Goal: Transaction & Acquisition: Purchase product/service

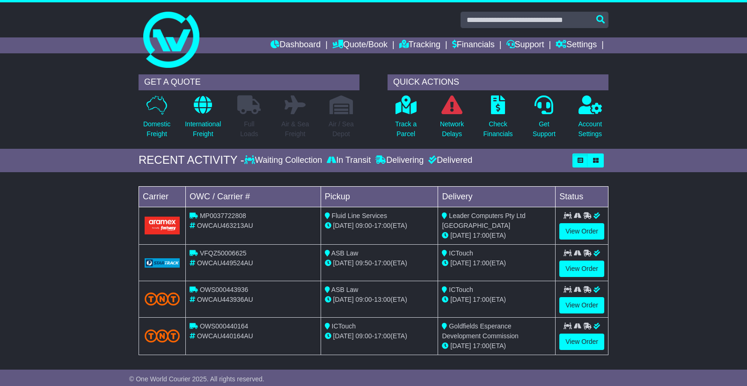
click at [255, 366] on div "Loading... No bookings found Carrier OWC / Carrier # Pickup Delivery Status MP0…" at bounding box center [374, 273] width 480 height 193
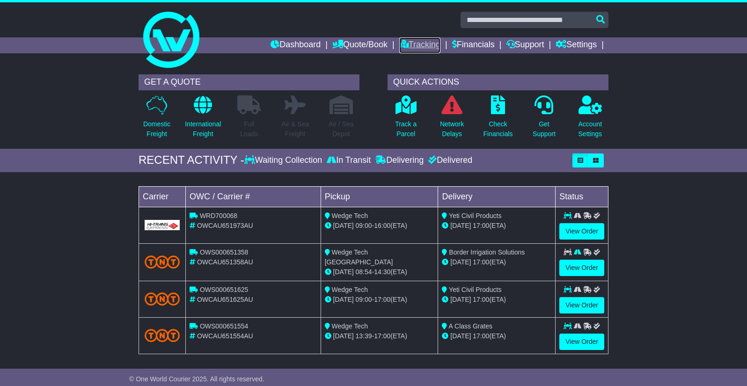
click at [416, 46] on link "Tracking" at bounding box center [419, 45] width 41 height 16
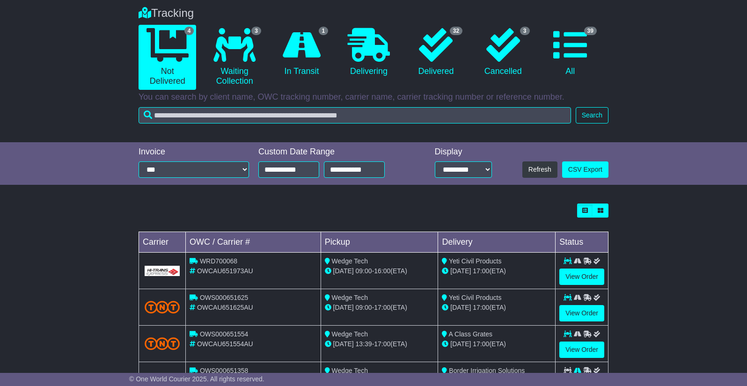
scroll to position [72, 0]
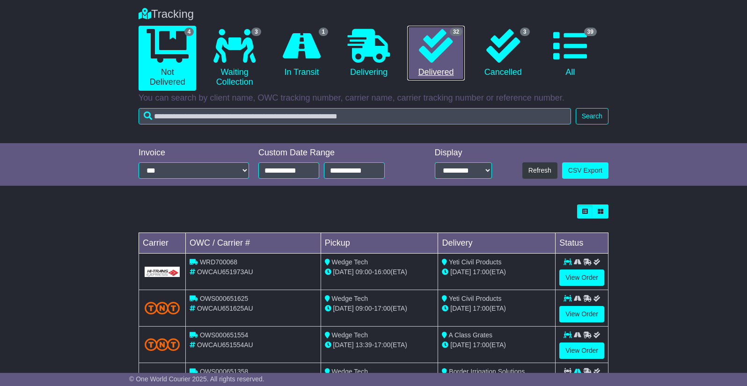
click at [422, 53] on icon at bounding box center [436, 46] width 34 height 34
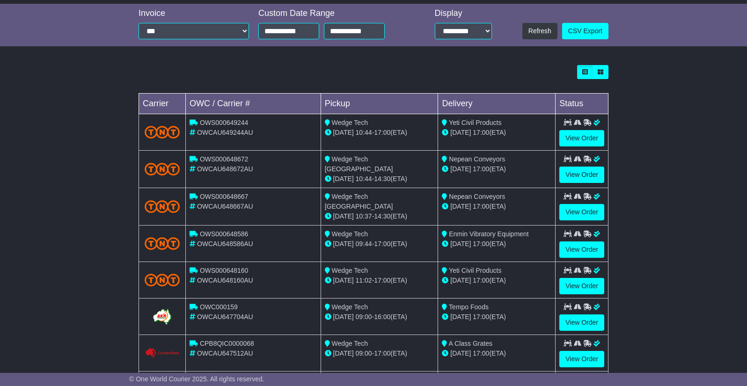
scroll to position [219, 0]
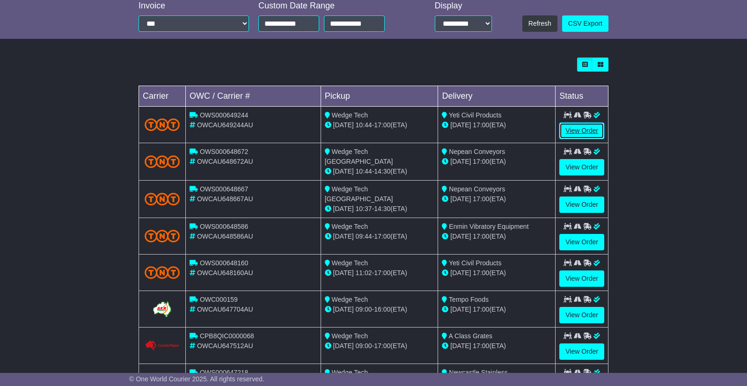
click at [565, 129] on link "View Order" at bounding box center [582, 131] width 45 height 16
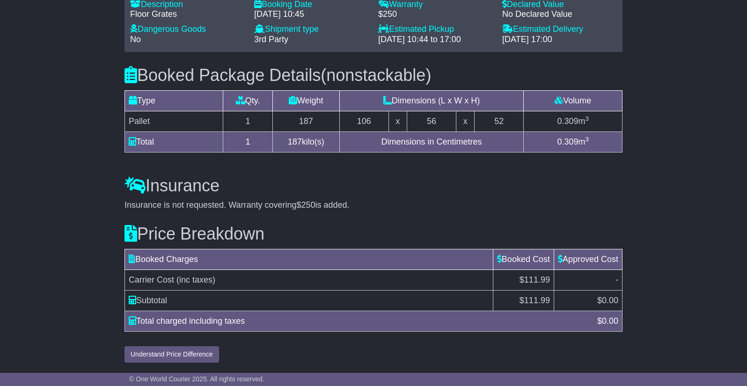
scroll to position [787, 0]
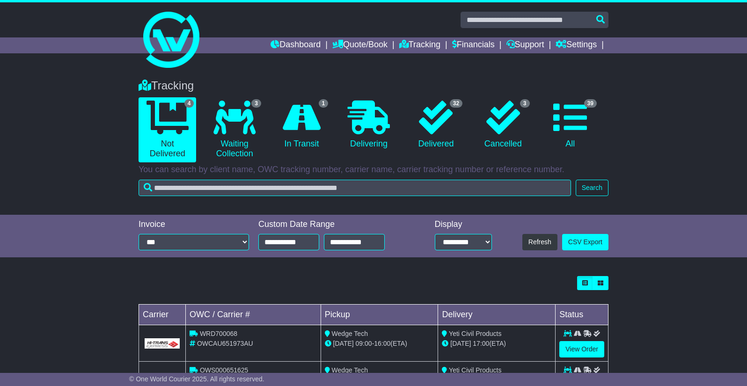
scroll to position [118, 0]
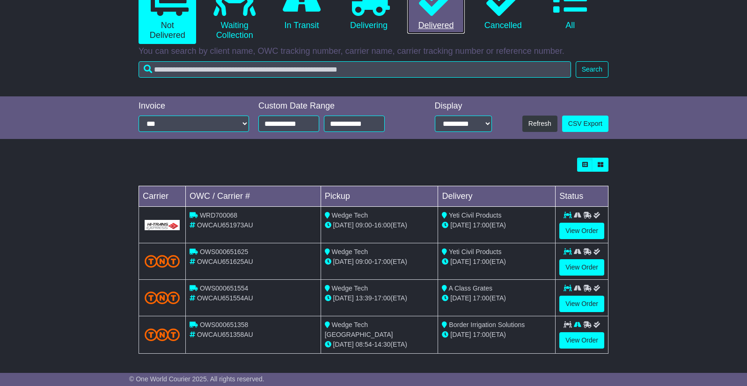
click at [450, 18] on link "32 Delivered" at bounding box center [436, 6] width 58 height 55
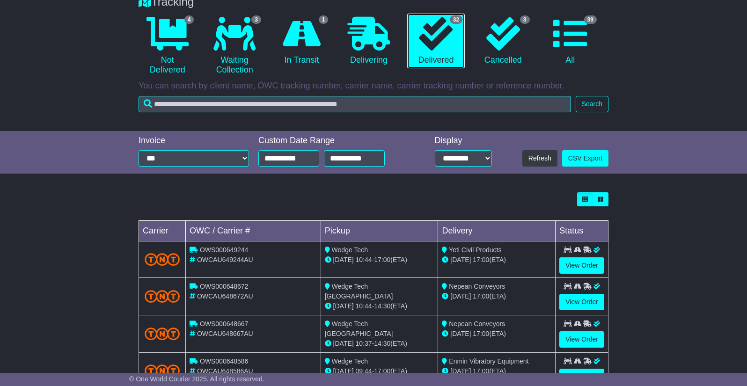
scroll to position [140, 0]
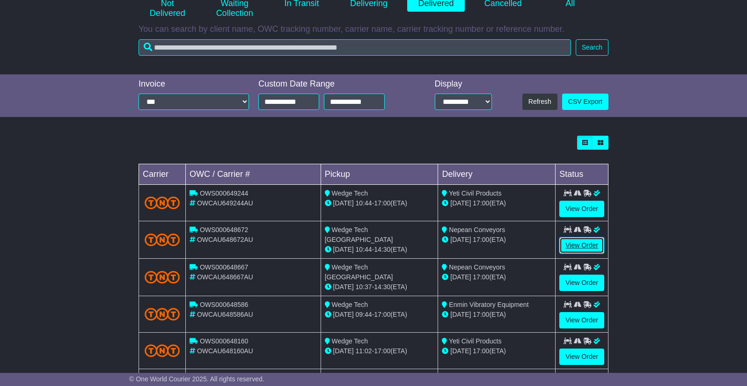
click at [584, 246] on link "View Order" at bounding box center [582, 245] width 45 height 16
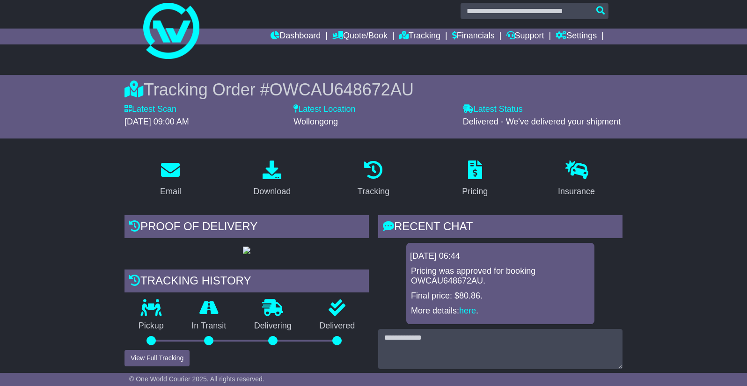
scroll to position [7, 0]
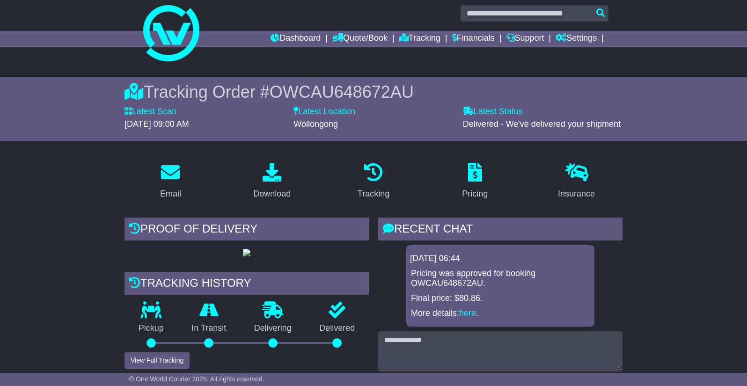
click at [318, 89] on span "OWCAU648672AU" at bounding box center [342, 91] width 144 height 19
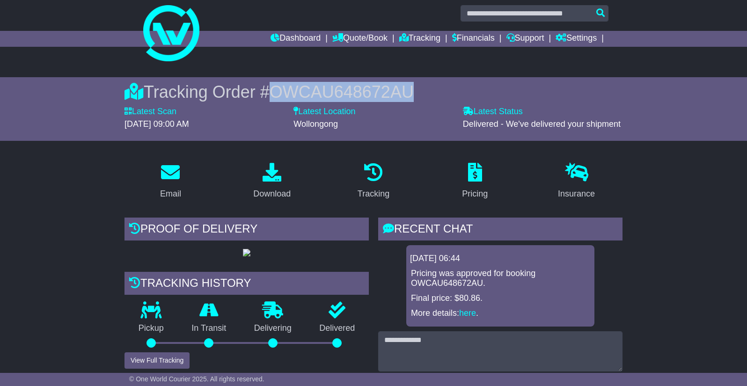
click at [318, 89] on span "OWCAU648672AU" at bounding box center [342, 91] width 144 height 19
copy span "OWCAU648672AU"
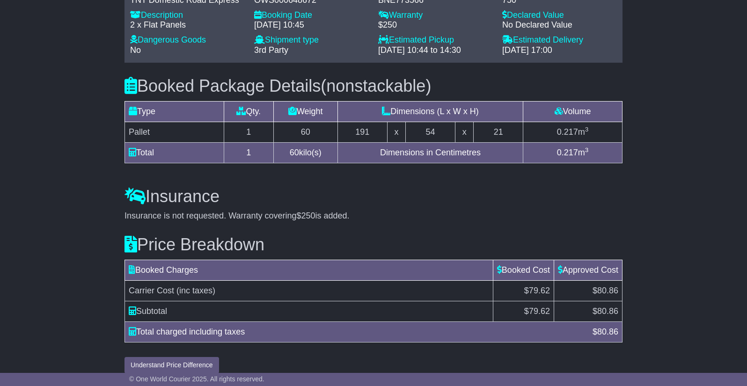
scroll to position [740, 0]
drag, startPoint x: 103, startPoint y: 316, endPoint x: 113, endPoint y: 317, distance: 10.8
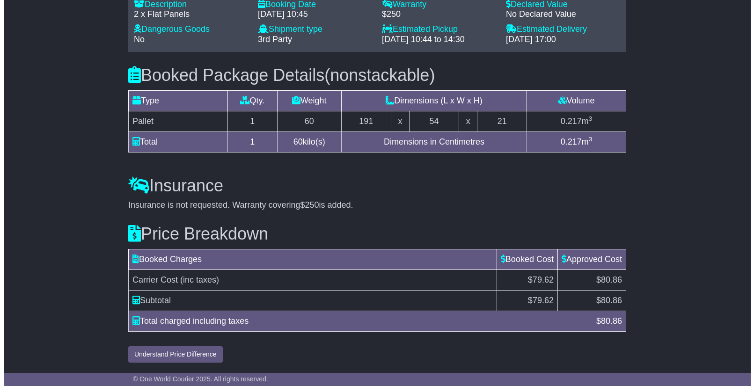
scroll to position [787, 0]
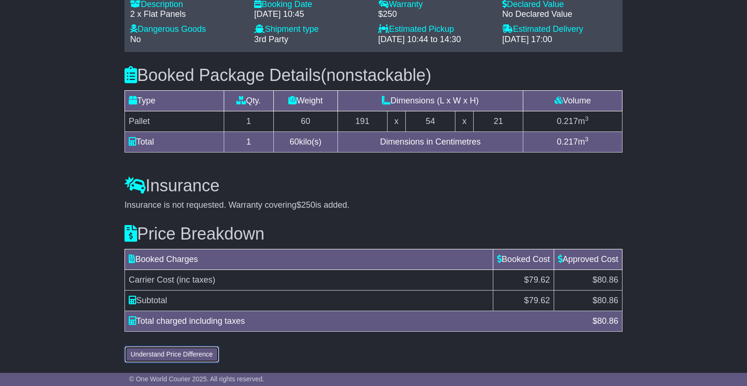
click at [170, 359] on button "Understand Price Difference" at bounding box center [172, 355] width 95 height 16
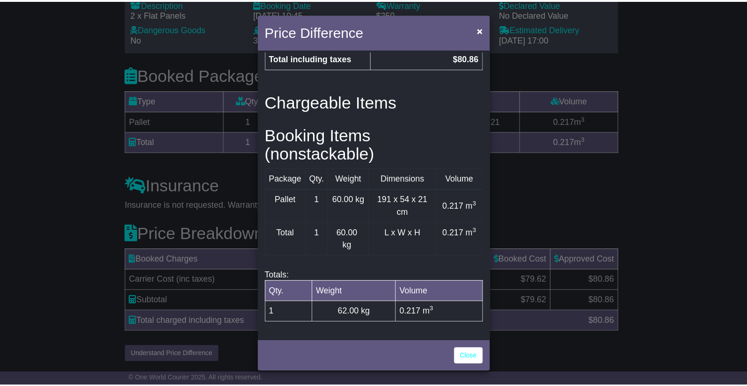
scroll to position [303, 0]
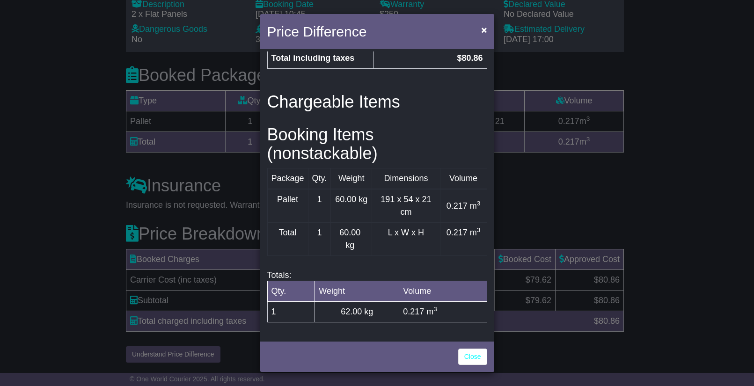
click at [587, 233] on div "Price Difference × Price Breakdown Surcharge Cost GST Final Carrier Cost $72.38…" at bounding box center [377, 193] width 754 height 386
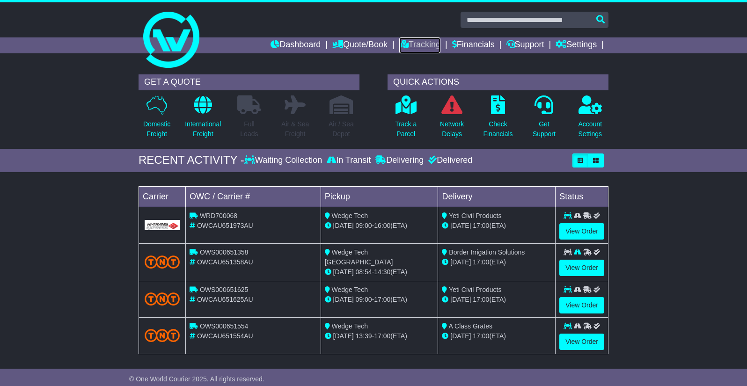
click at [430, 45] on link "Tracking" at bounding box center [419, 45] width 41 height 16
click at [426, 43] on link "Tracking" at bounding box center [419, 45] width 41 height 16
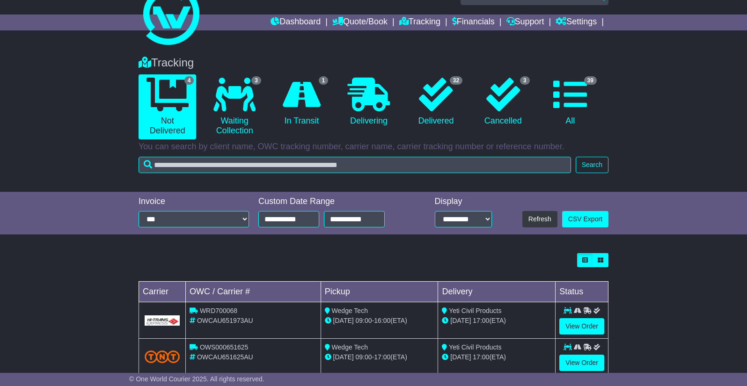
scroll to position [31, 0]
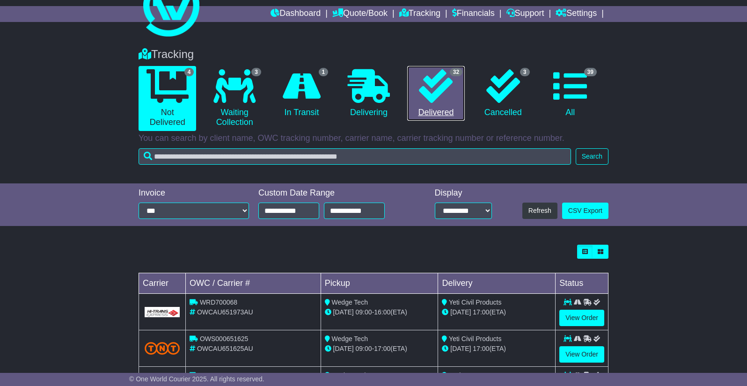
click at [434, 94] on icon at bounding box center [436, 86] width 34 height 34
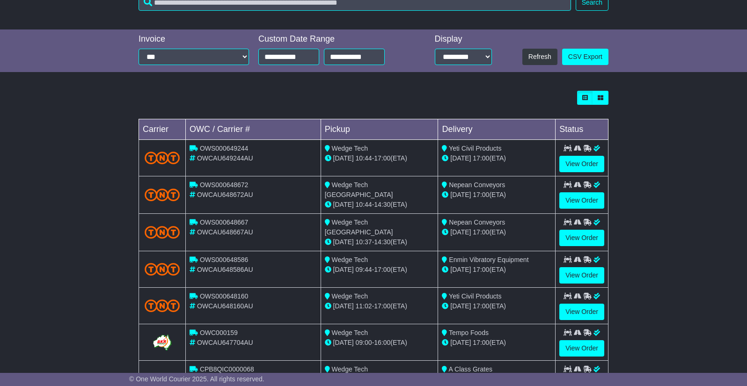
scroll to position [187, 0]
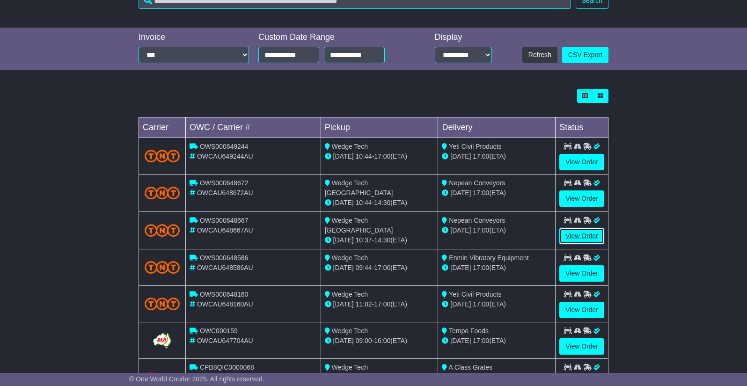
click at [578, 237] on link "View Order" at bounding box center [582, 236] width 45 height 16
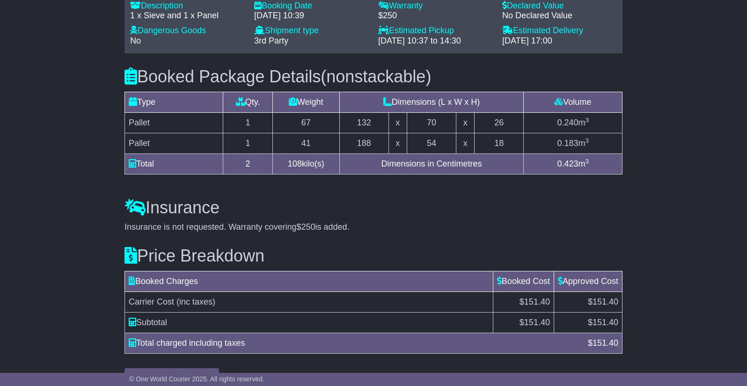
scroll to position [808, 0]
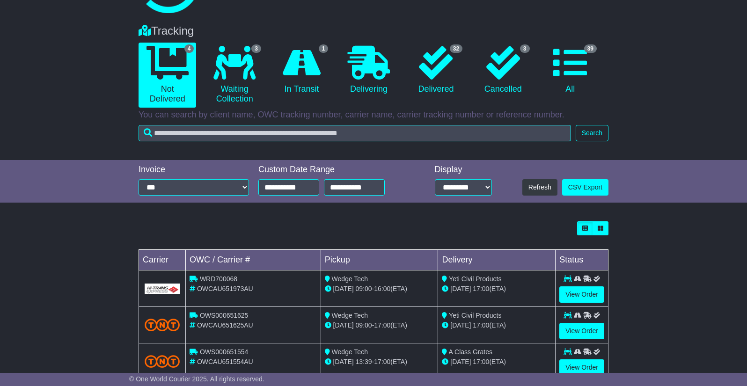
scroll to position [118, 0]
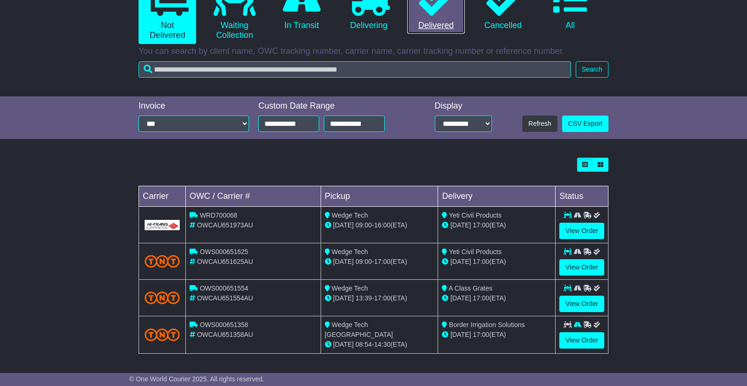
click at [439, 18] on link "32 Delivered" at bounding box center [436, 6] width 58 height 55
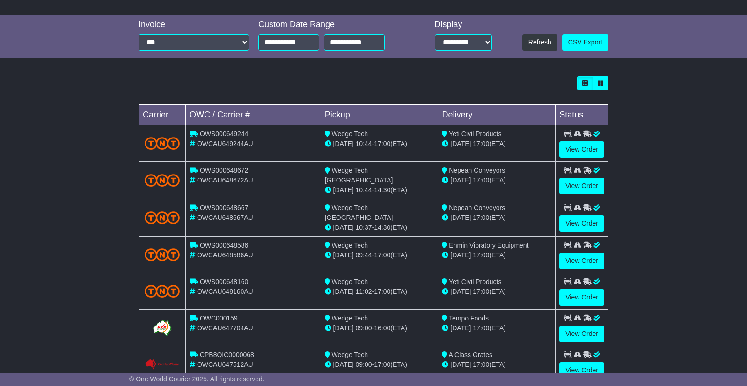
scroll to position [203, 0]
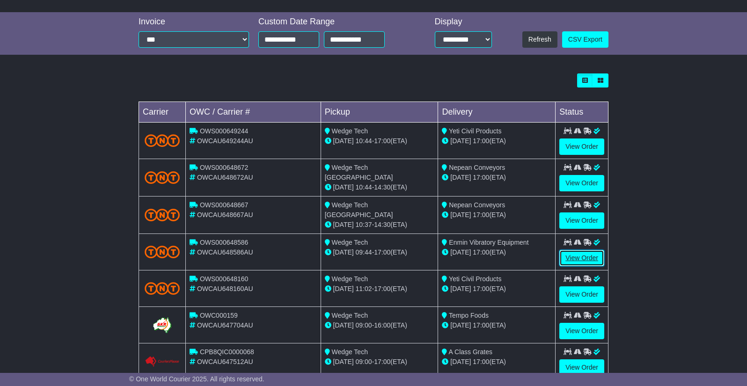
click at [579, 254] on link "View Order" at bounding box center [582, 258] width 45 height 16
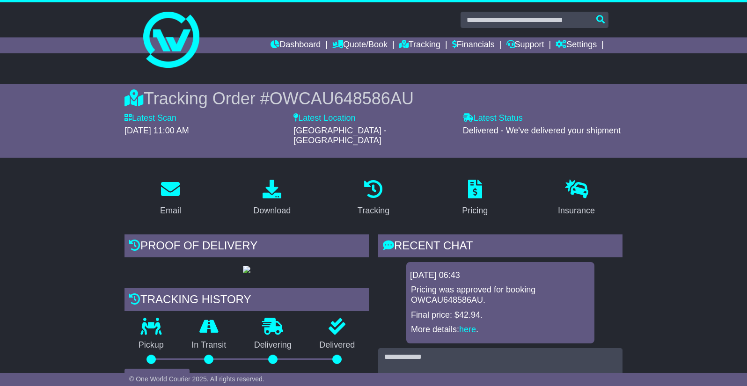
click at [293, 94] on span "OWCAU648586AU" at bounding box center [342, 98] width 144 height 19
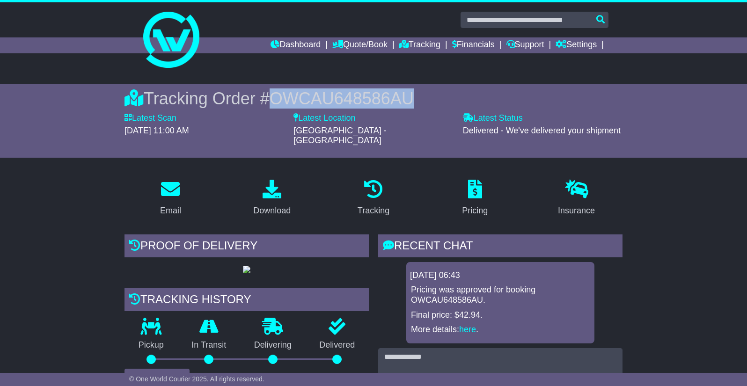
click at [293, 94] on span "OWCAU648586AU" at bounding box center [342, 98] width 144 height 19
copy span "OWCAU648586AU"
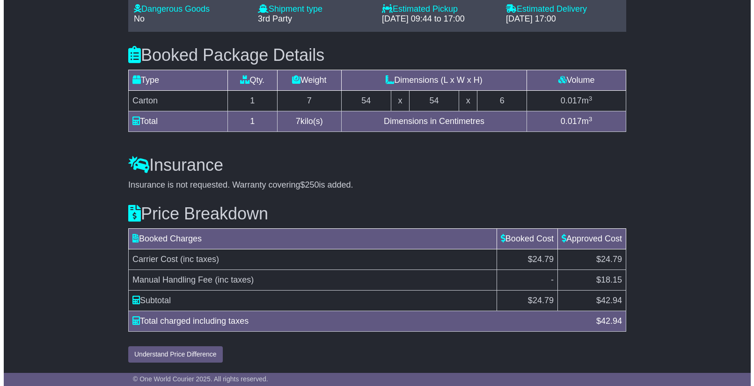
scroll to position [808, 0]
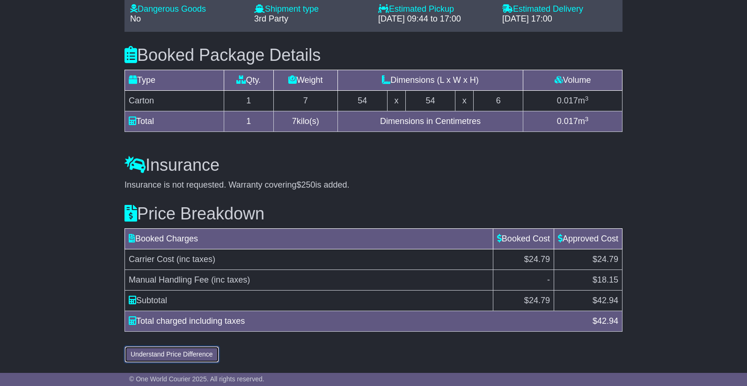
drag, startPoint x: 145, startPoint y: 350, endPoint x: 148, endPoint y: 342, distance: 7.9
click at [145, 350] on button "Understand Price Difference" at bounding box center [172, 355] width 95 height 16
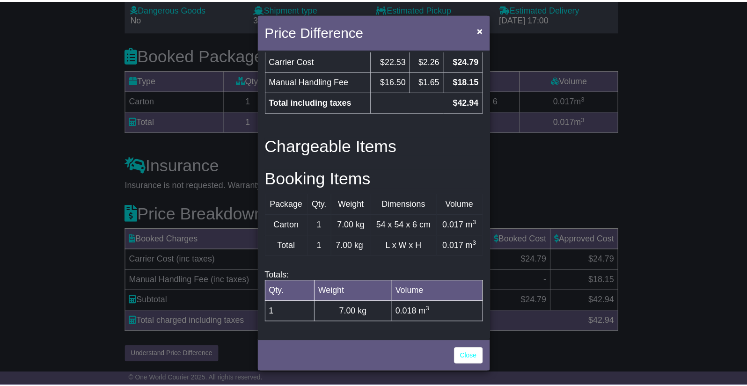
scroll to position [280, 0]
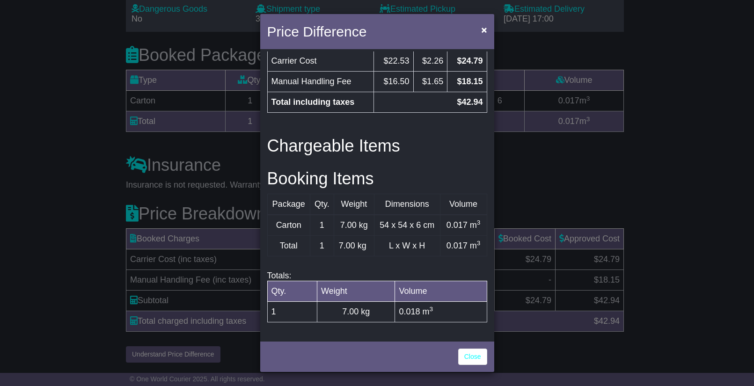
click at [685, 287] on div "Price Difference × Price Breakdown Surcharge Cost GST Final Carrier Cost $22.53…" at bounding box center [377, 193] width 754 height 386
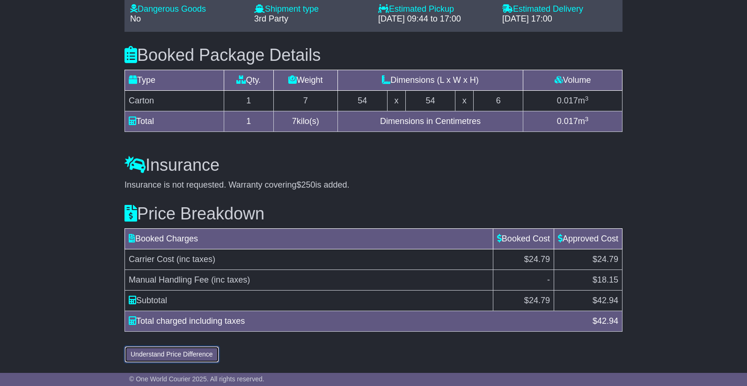
click at [165, 354] on button "Understand Price Difference" at bounding box center [172, 355] width 95 height 16
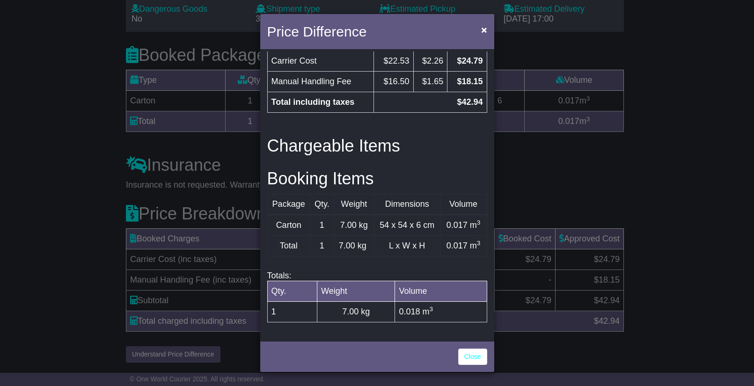
click at [692, 316] on div "Price Difference × Price Breakdown Surcharge Cost GST Final Carrier Cost $22.53…" at bounding box center [377, 193] width 754 height 386
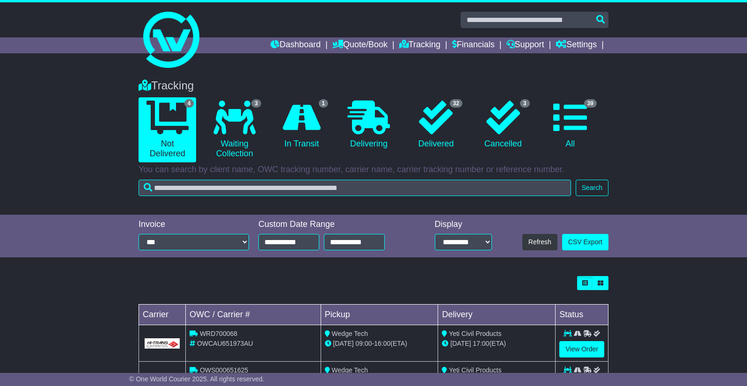
scroll to position [118, 0]
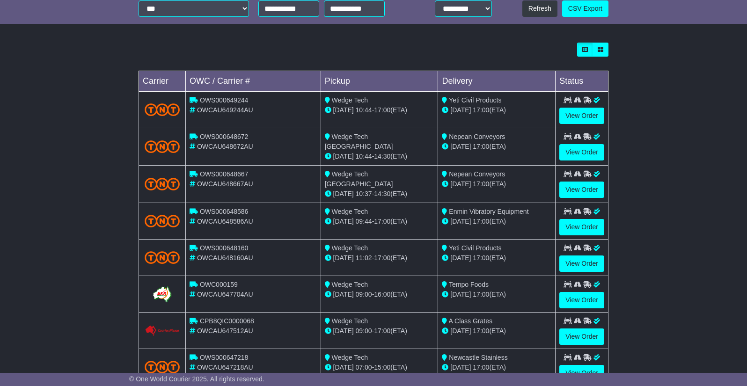
scroll to position [234, 0]
click at [600, 260] on link "View Order" at bounding box center [582, 263] width 45 height 16
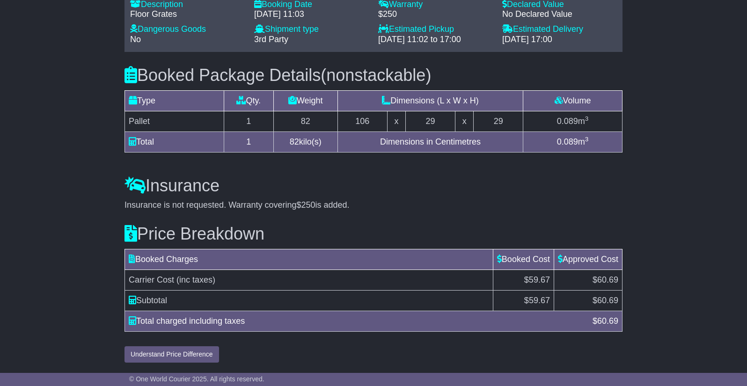
scroll to position [787, 0]
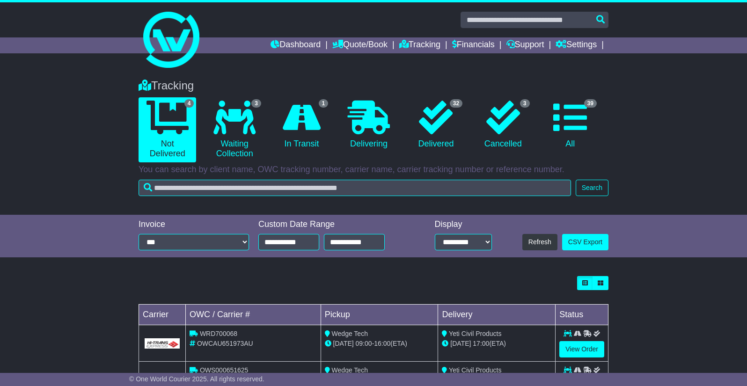
scroll to position [118, 0]
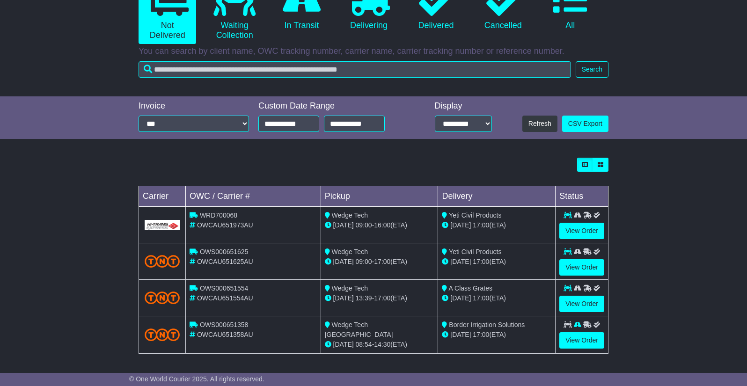
click at [437, 135] on div "**********" at bounding box center [374, 117] width 480 height 43
click at [434, 26] on link "32 Delivered" at bounding box center [436, 6] width 58 height 55
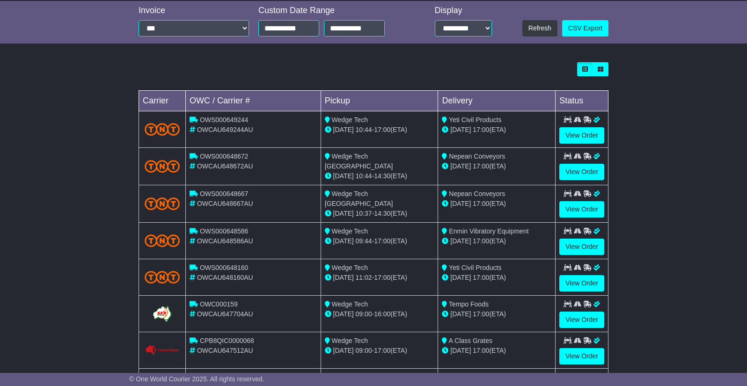
scroll to position [281, 0]
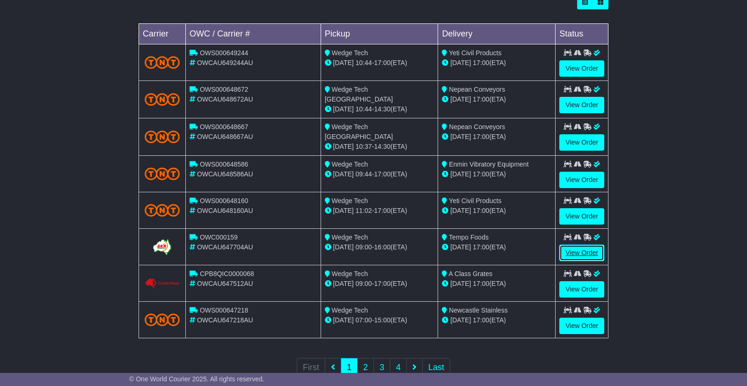
click at [579, 254] on link "View Order" at bounding box center [582, 253] width 45 height 16
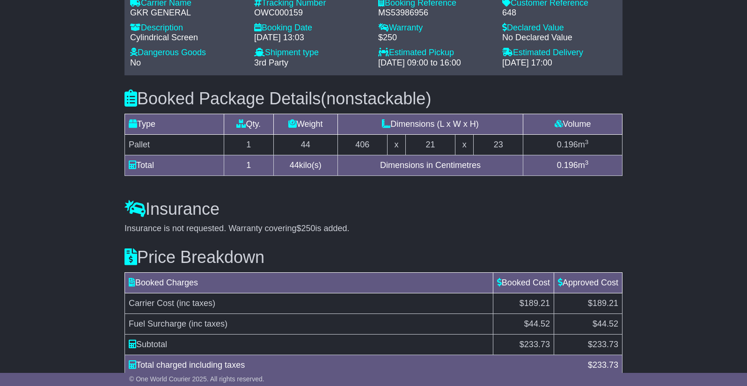
scroll to position [777, 0]
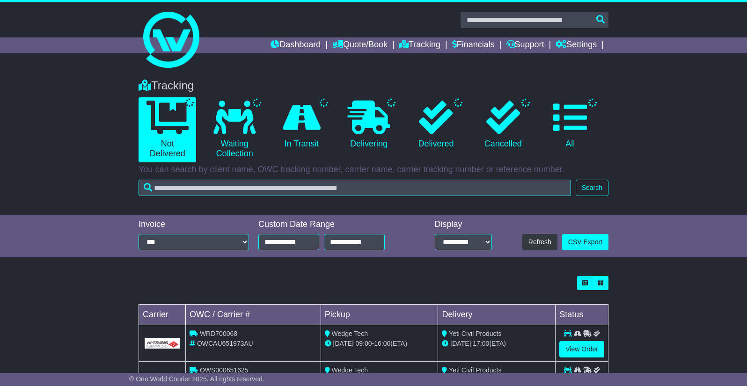
scroll to position [118, 0]
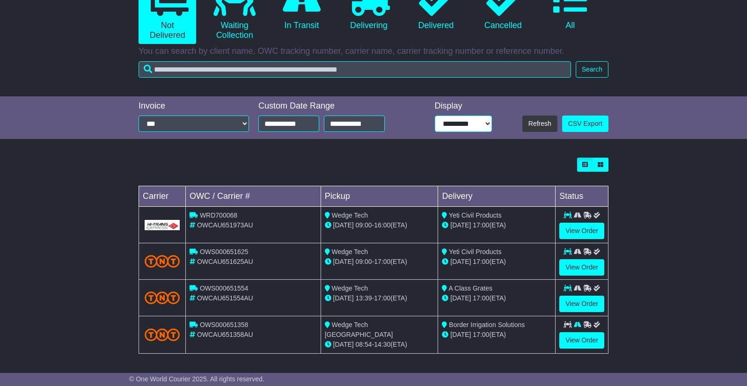
click at [449, 126] on select "**********" at bounding box center [463, 124] width 57 height 16
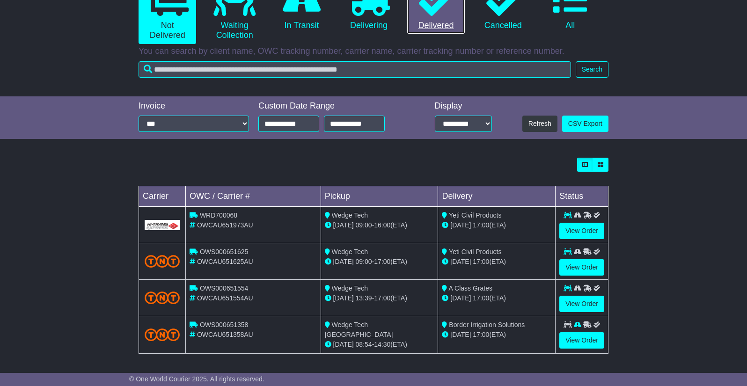
click at [437, 23] on link "32 Delivered" at bounding box center [436, 6] width 58 height 55
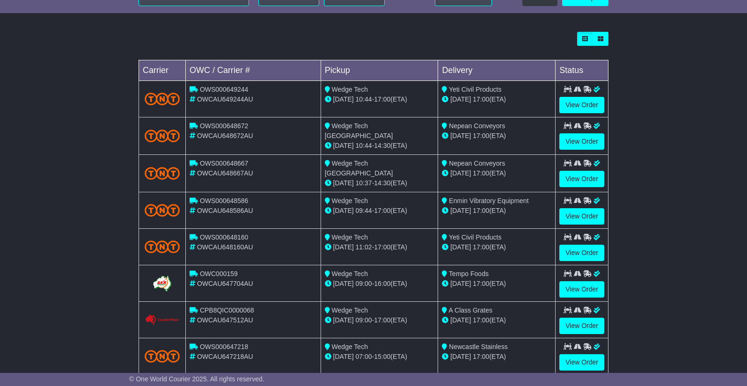
scroll to position [296, 0]
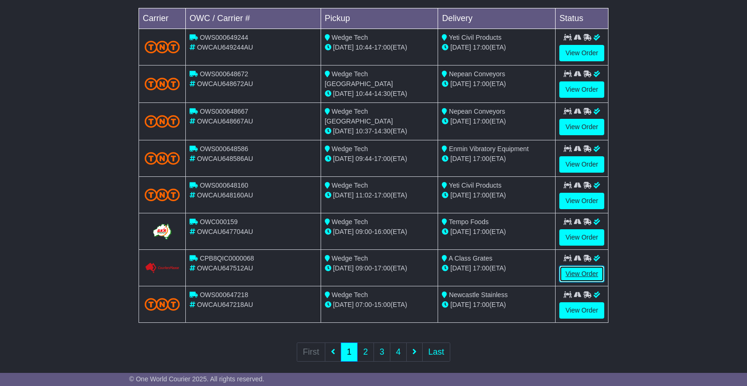
click at [569, 272] on link "View Order" at bounding box center [582, 274] width 45 height 16
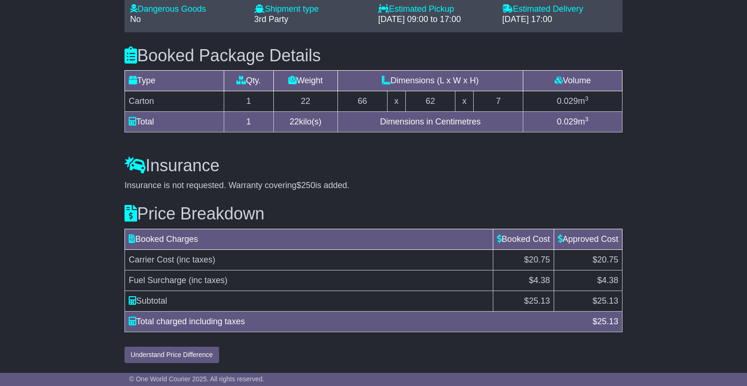
scroll to position [740, 0]
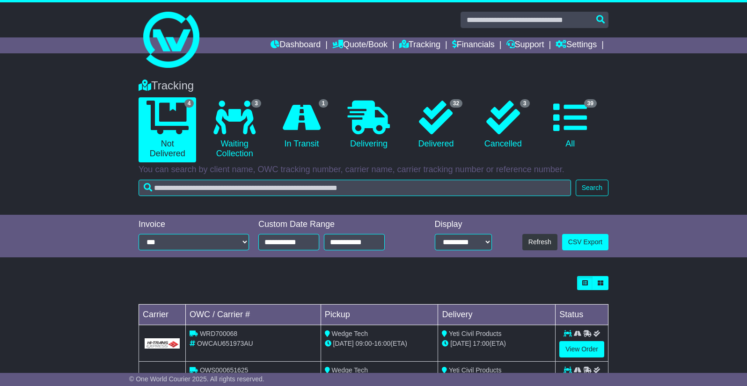
scroll to position [118, 0]
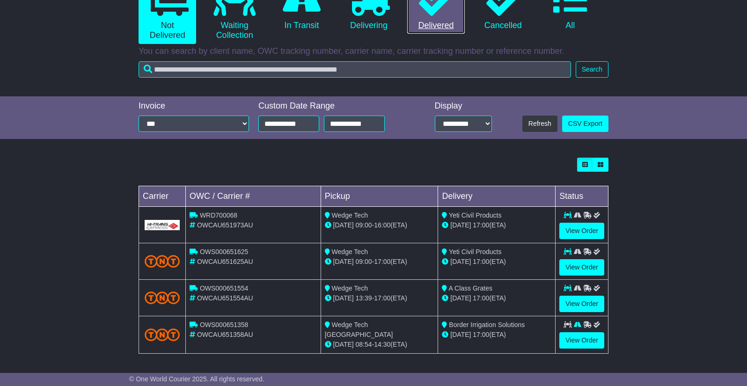
click at [437, 23] on link "32 Delivered" at bounding box center [436, 6] width 58 height 55
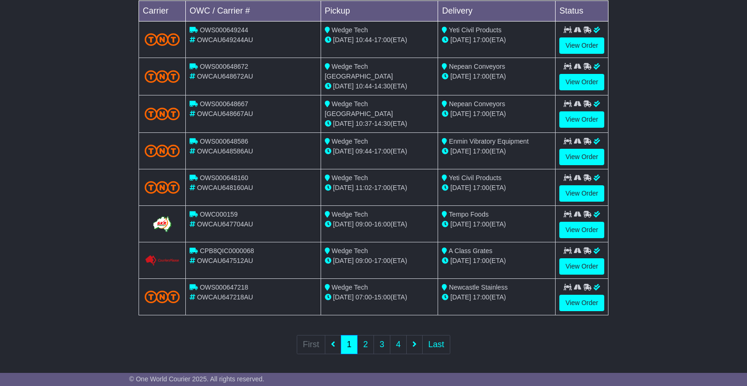
scroll to position [306, 0]
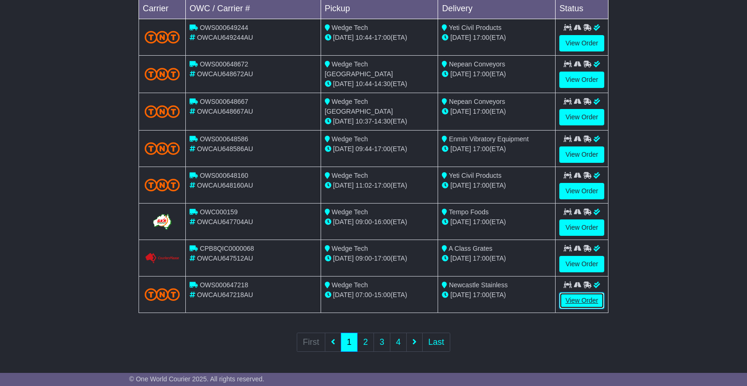
click at [577, 295] on link "View Order" at bounding box center [582, 301] width 45 height 16
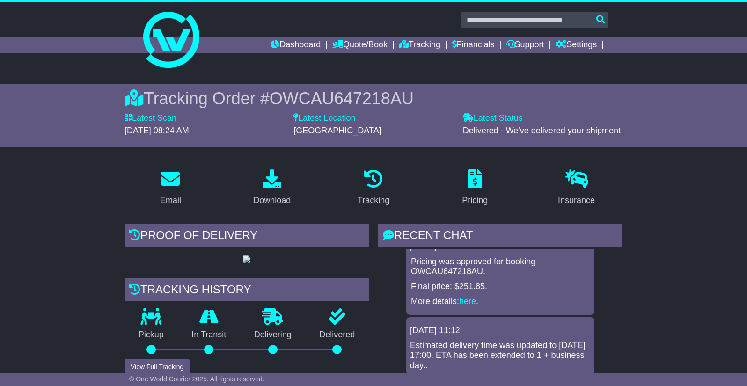
click at [323, 93] on span "OWCAU647218AU" at bounding box center [342, 98] width 144 height 19
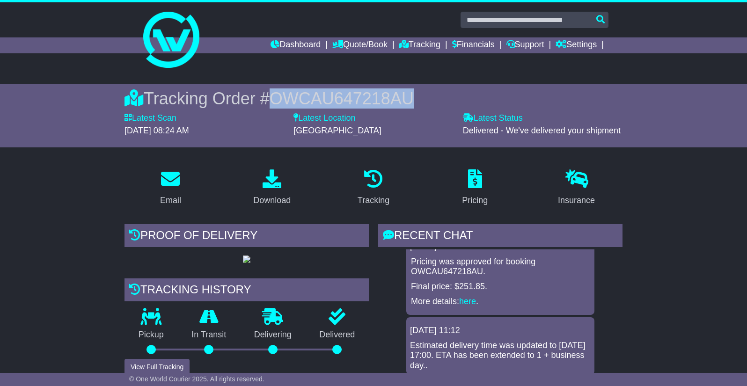
click at [323, 93] on span "OWCAU647218AU" at bounding box center [342, 98] width 144 height 19
copy span "OWCAU647218AU"
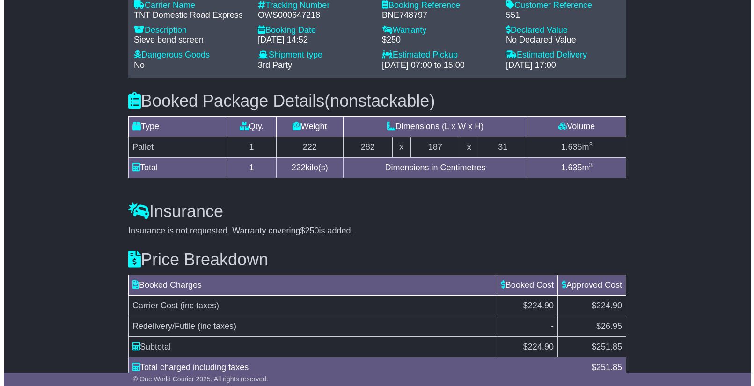
scroll to position [808, 0]
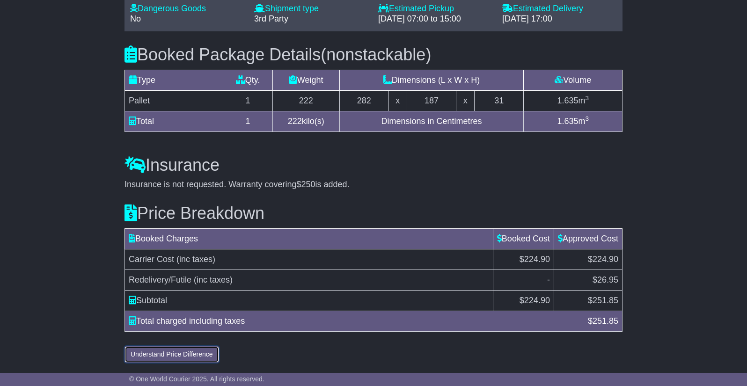
click at [188, 350] on button "Understand Price Difference" at bounding box center [172, 355] width 95 height 16
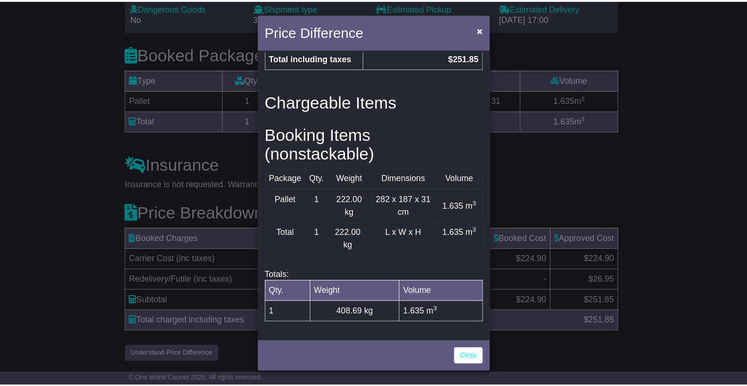
scroll to position [323, 0]
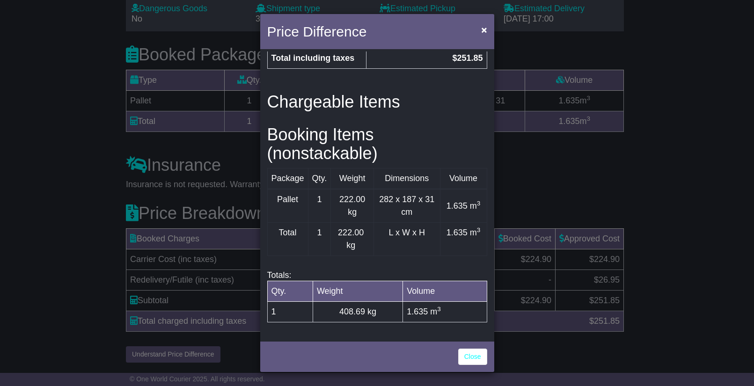
click at [552, 142] on div "Price Difference × Price Breakdown Surcharge Cost GST Final Carrier Cost $204.4…" at bounding box center [377, 193] width 754 height 386
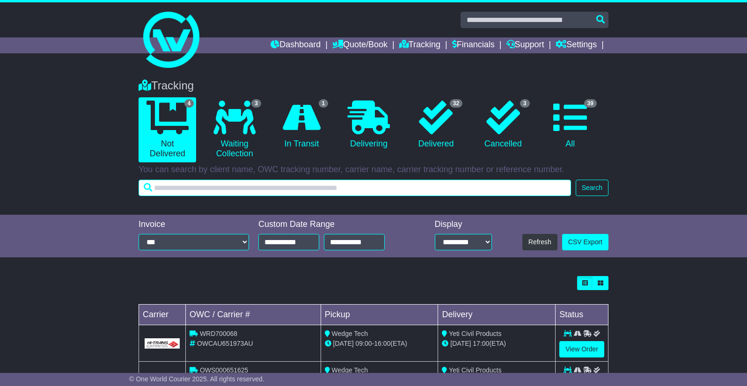
click at [318, 192] on input "text" at bounding box center [355, 188] width 433 height 16
paste input "******"
type input "******"
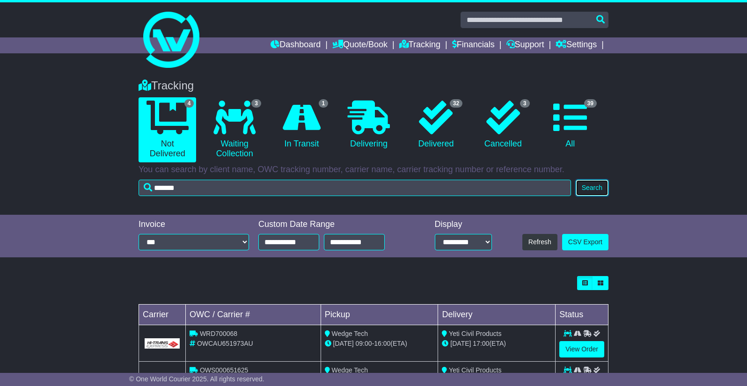
click at [593, 189] on button "Search" at bounding box center [592, 188] width 33 height 16
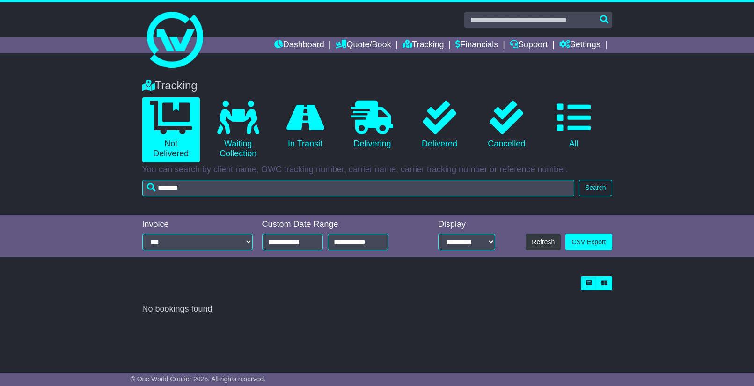
click at [15, 130] on div "Tracking 0 Not Delivered 0 Waiting Collection 0 In Transit 0 Delivering 0" at bounding box center [377, 142] width 754 height 145
click at [414, 40] on link "Tracking" at bounding box center [423, 45] width 41 height 16
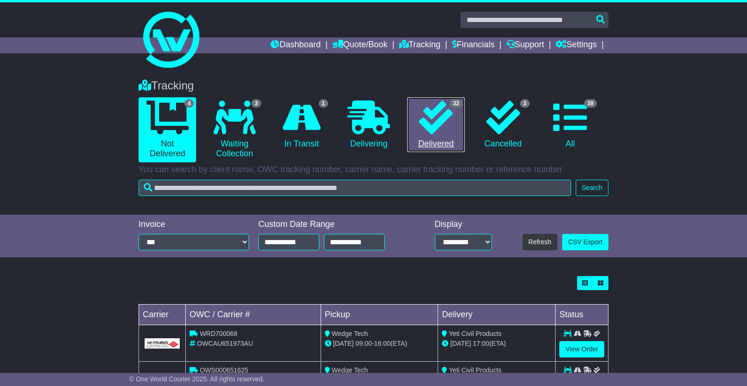
click at [434, 114] on icon at bounding box center [436, 118] width 34 height 34
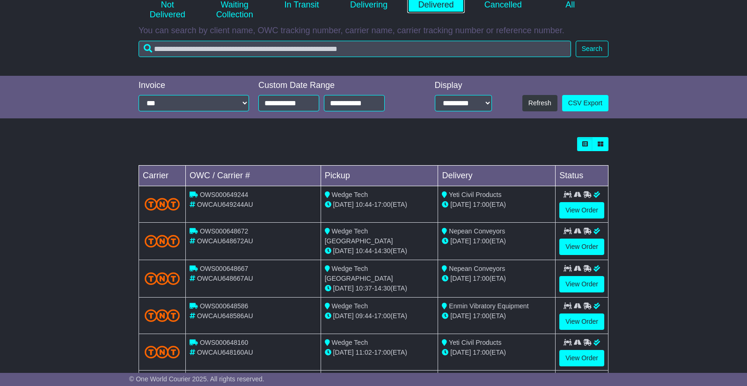
scroll to position [140, 0]
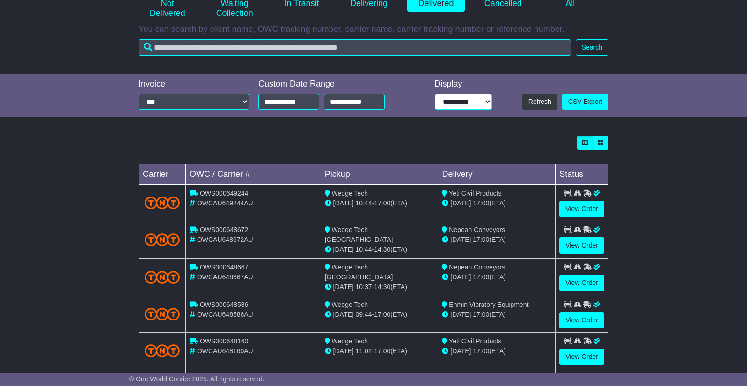
click at [466, 95] on select "**********" at bounding box center [463, 102] width 57 height 16
select select "**"
click at [435, 94] on select "**********" at bounding box center [463, 102] width 57 height 16
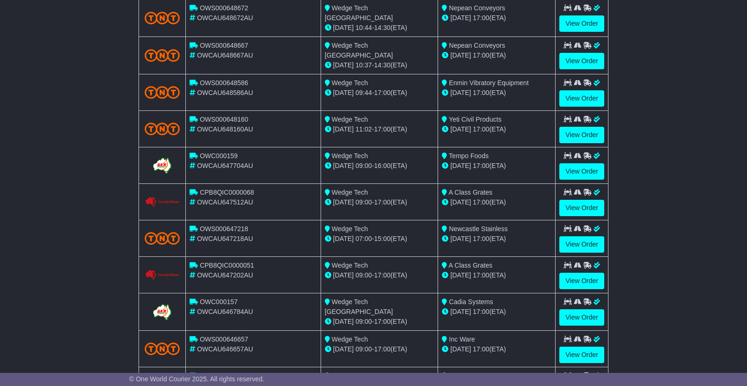
scroll to position [406, 0]
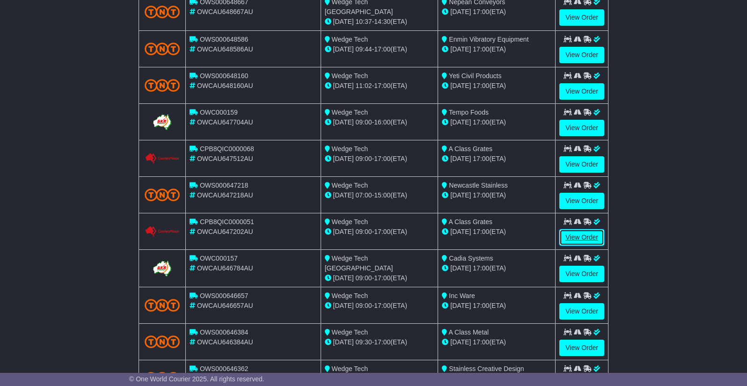
click at [567, 234] on link "View Order" at bounding box center [582, 237] width 45 height 16
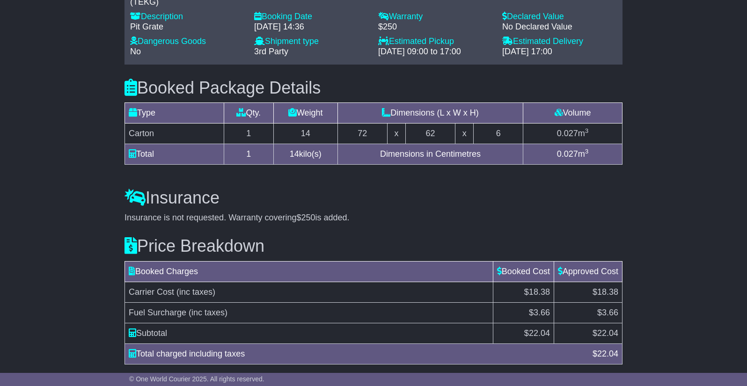
scroll to position [740, 0]
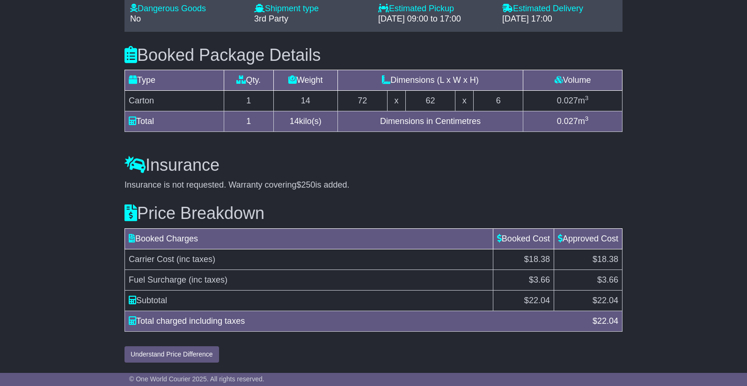
drag, startPoint x: 752, startPoint y: 52, endPoint x: 766, endPoint y: 302, distance: 250.5
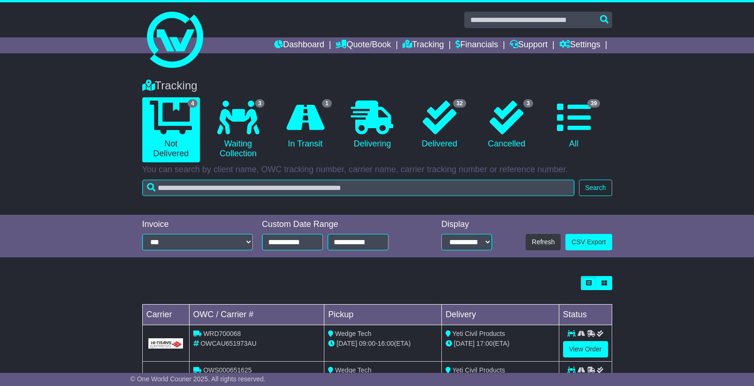
select select "**"
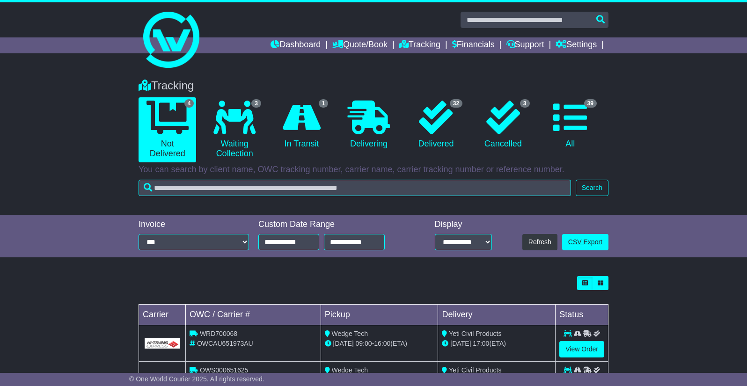
scroll to position [118, 0]
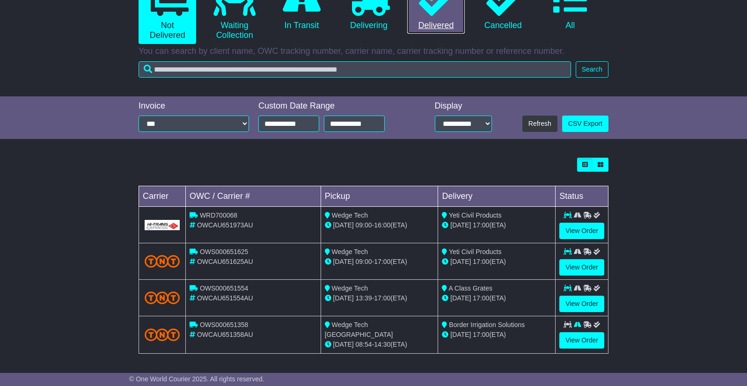
click at [428, 19] on link "32 Delivered" at bounding box center [436, 6] width 58 height 55
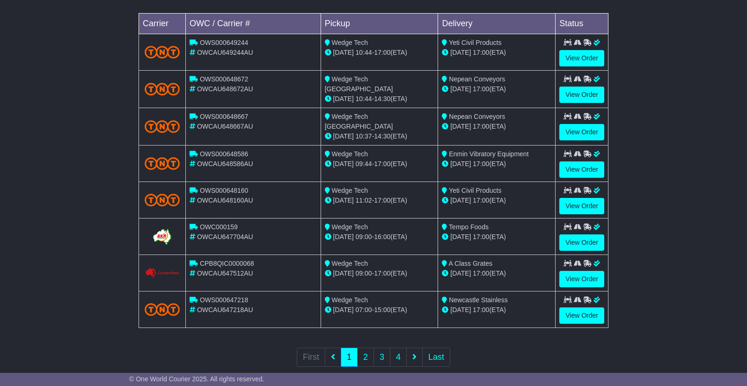
scroll to position [306, 0]
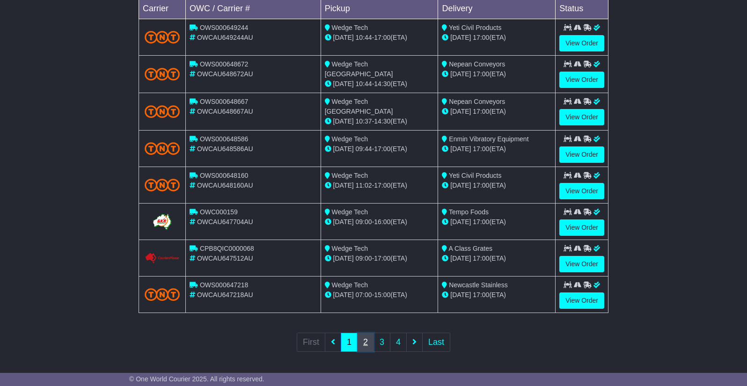
click at [364, 345] on link "2" at bounding box center [365, 342] width 17 height 19
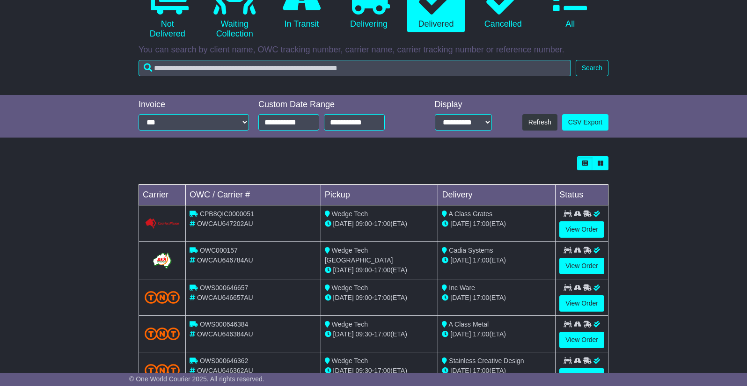
scroll to position [125, 0]
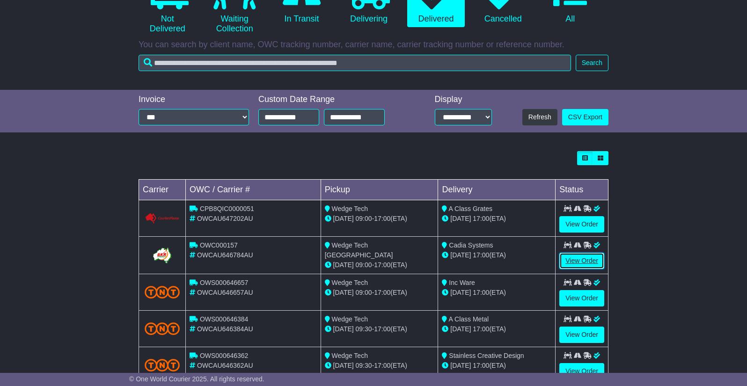
click at [584, 259] on link "View Order" at bounding box center [582, 261] width 45 height 16
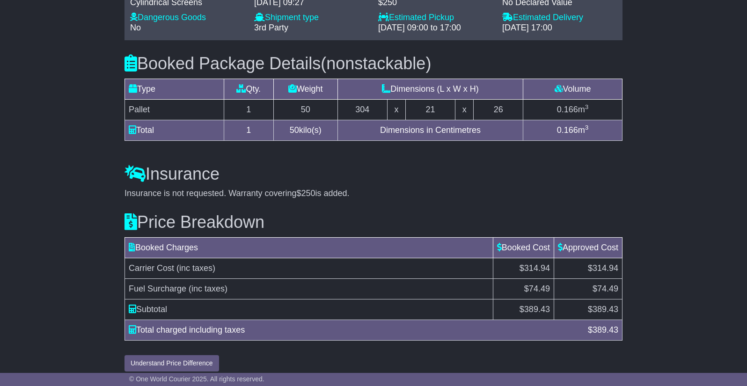
scroll to position [769, 0]
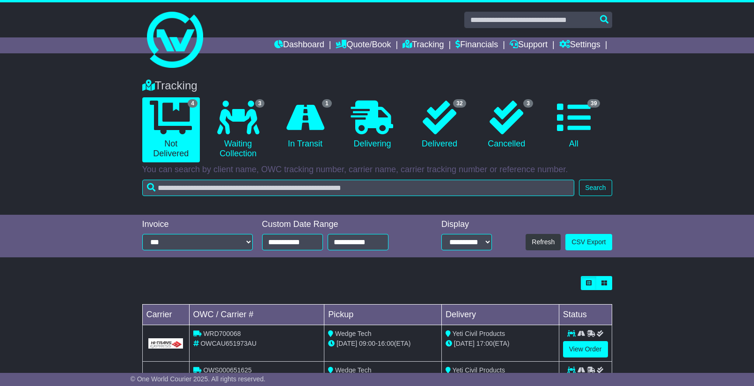
select select "**"
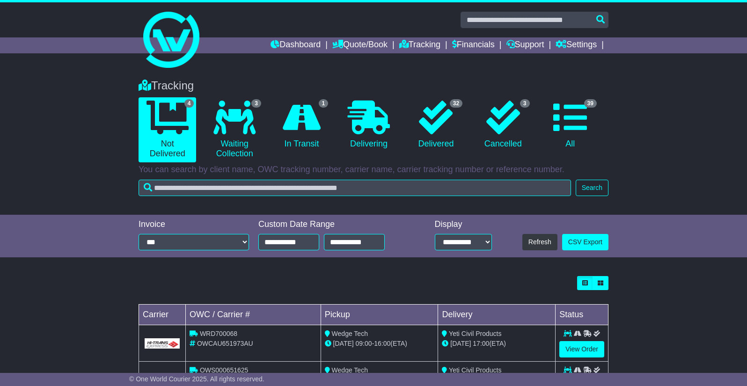
scroll to position [118, 0]
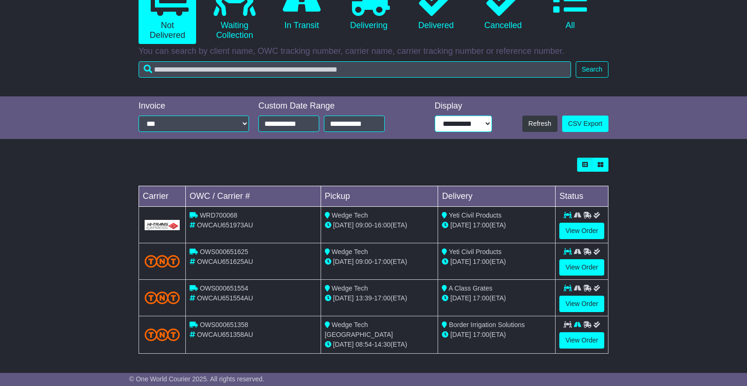
click at [435, 129] on select "**********" at bounding box center [463, 124] width 57 height 16
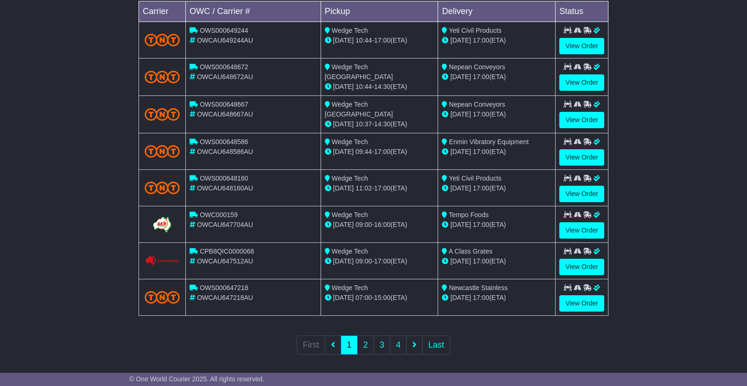
scroll to position [306, 0]
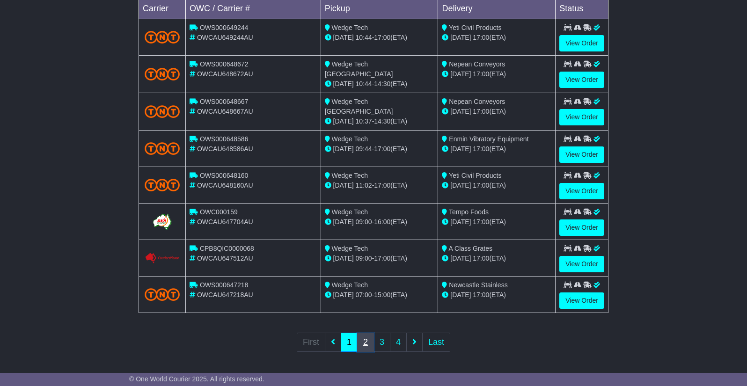
click at [369, 342] on link "2" at bounding box center [365, 342] width 17 height 19
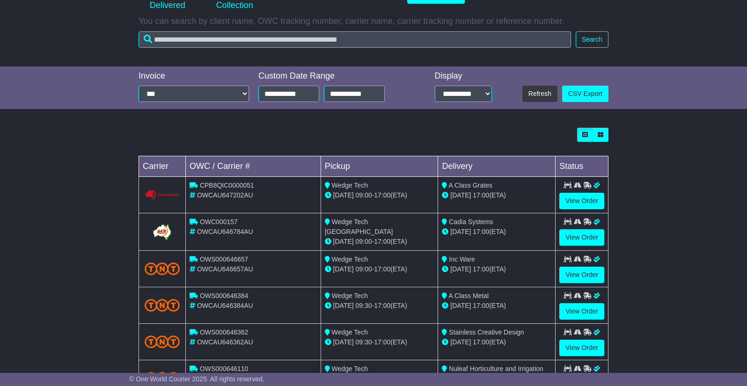
scroll to position [156, 0]
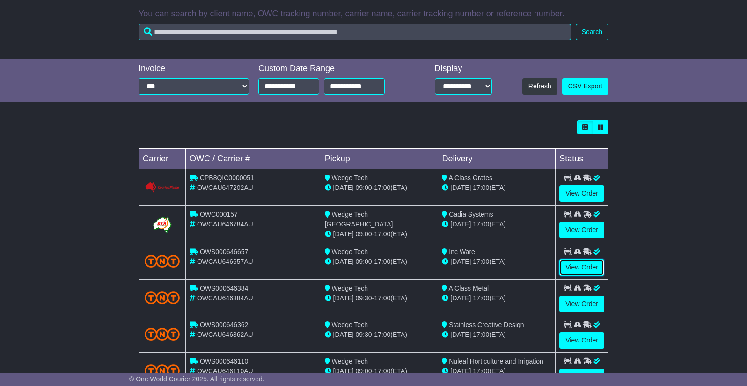
click at [579, 270] on link "View Order" at bounding box center [582, 267] width 45 height 16
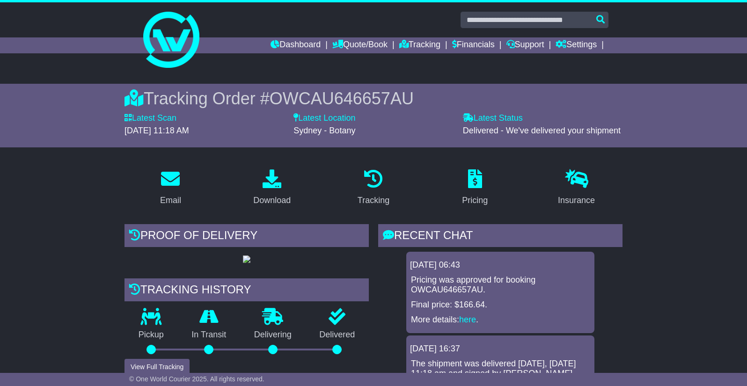
click at [292, 100] on span "OWCAU646657AU" at bounding box center [342, 98] width 144 height 19
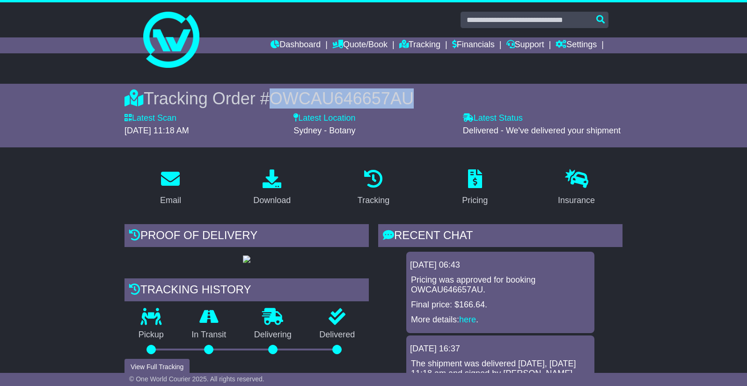
click at [292, 100] on span "OWCAU646657AU" at bounding box center [342, 98] width 144 height 19
copy span "OWCAU646657AU"
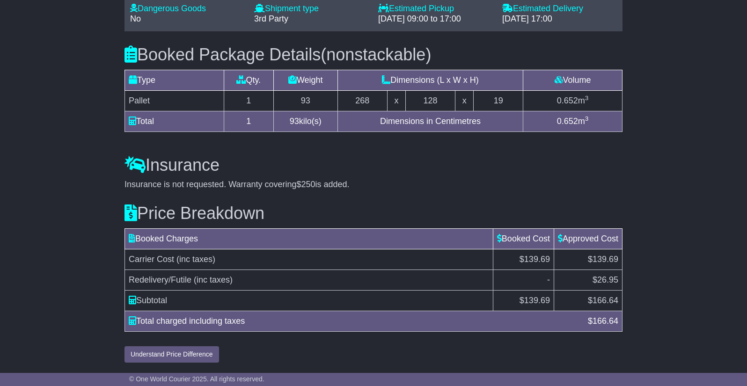
scroll to position [808, 0]
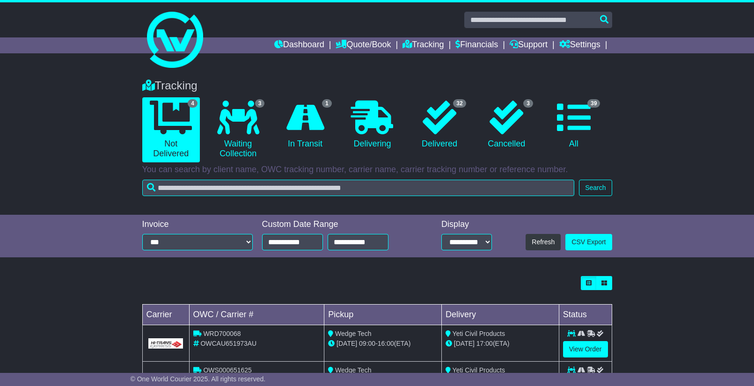
select select "**"
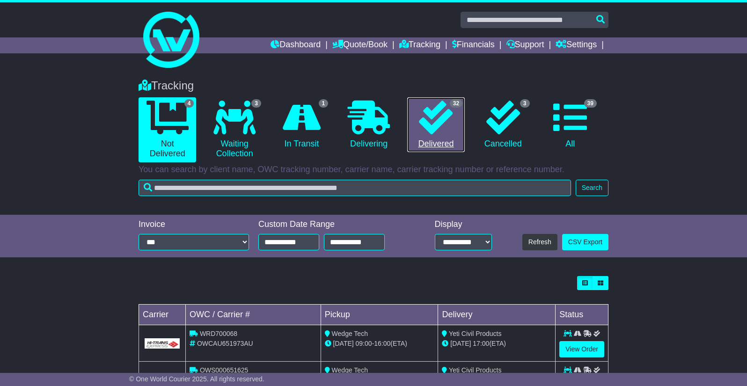
click at [433, 140] on link "32 Delivered" at bounding box center [436, 124] width 58 height 55
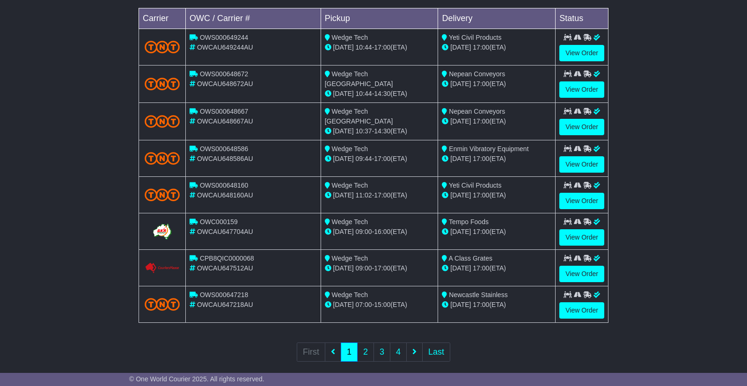
scroll to position [306, 0]
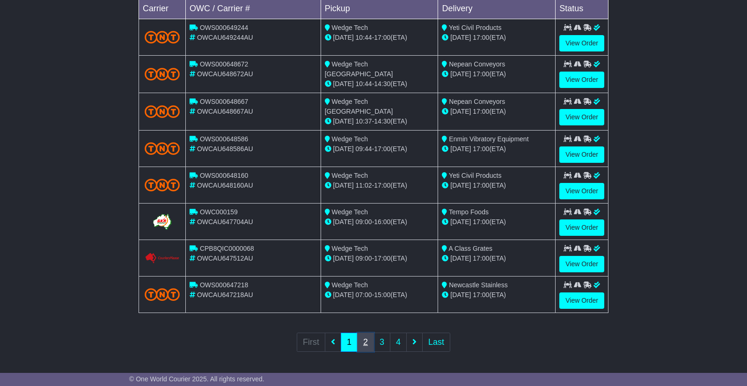
click at [372, 341] on link "2" at bounding box center [365, 342] width 17 height 19
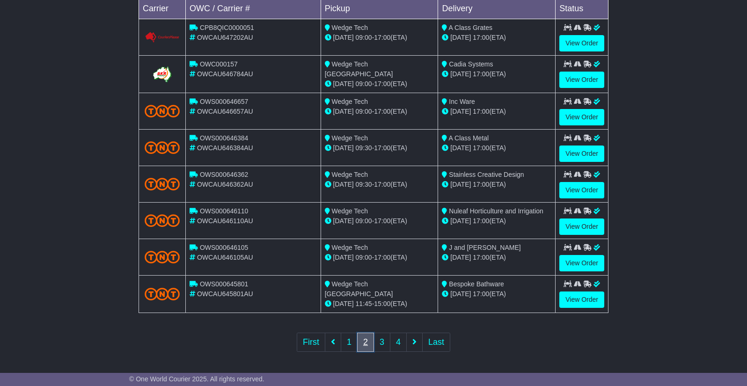
scroll to position [0, 0]
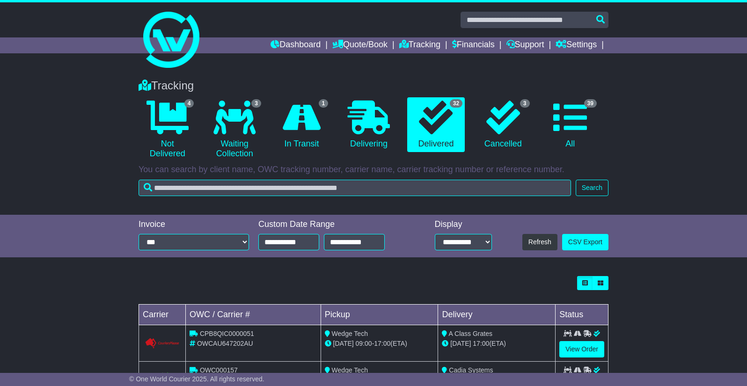
click at [11, 68] on div at bounding box center [373, 35] width 747 height 67
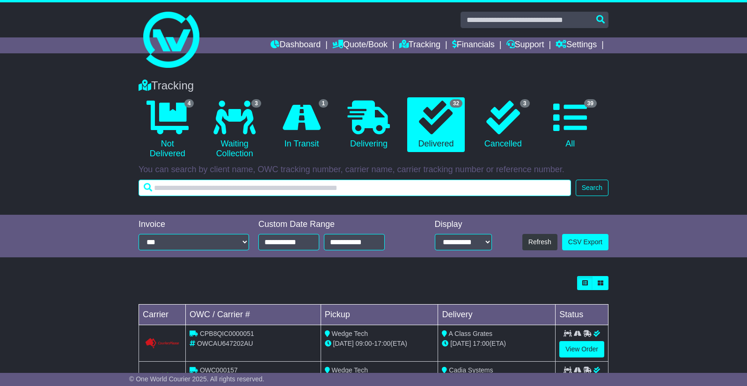
click at [284, 187] on input "text" at bounding box center [355, 188] width 433 height 16
click at [154, 188] on input "********" at bounding box center [355, 188] width 433 height 16
type input "**********"
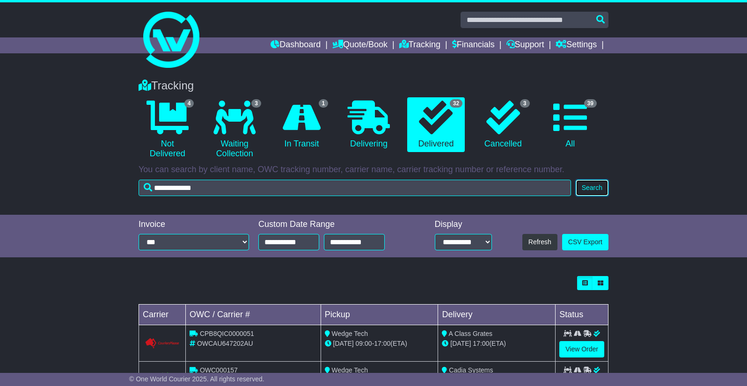
click at [590, 192] on button "Search" at bounding box center [592, 188] width 33 height 16
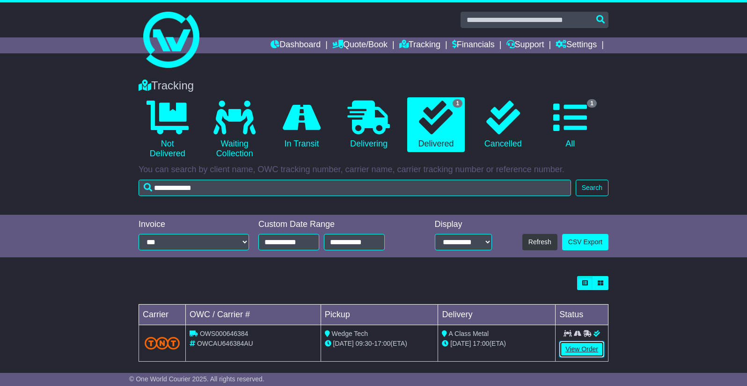
click at [592, 349] on link "View Order" at bounding box center [582, 349] width 45 height 16
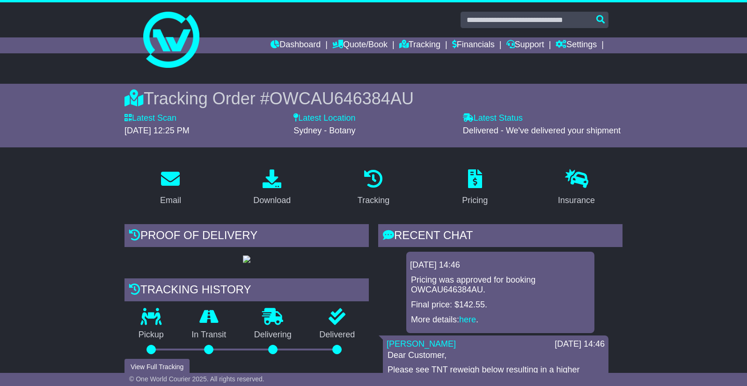
click at [325, 89] on div "Tracking Order # OWCAU646384AU" at bounding box center [374, 99] width 498 height 20
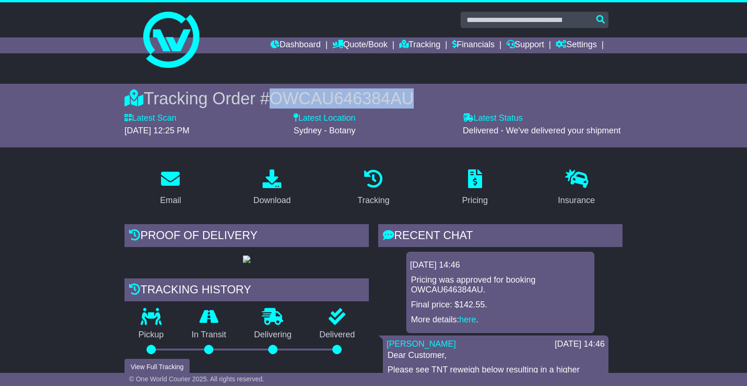
click at [325, 89] on div "Tracking Order # OWCAU646384AU" at bounding box center [374, 99] width 498 height 20
copy span "OWCAU646384AU"
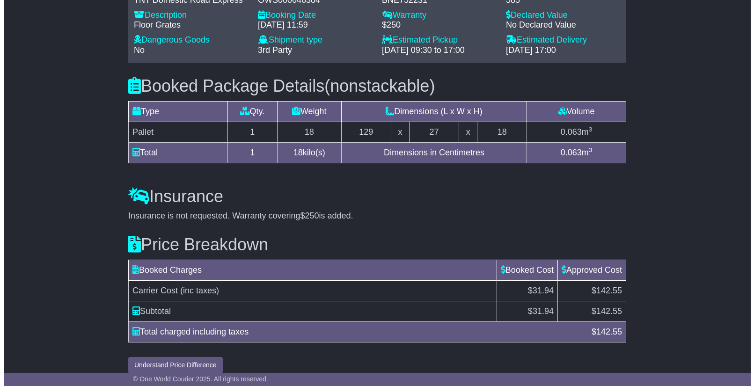
scroll to position [787, 0]
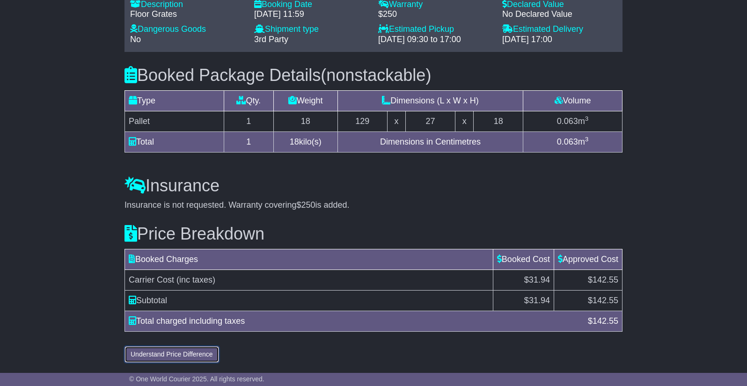
click at [204, 356] on button "Understand Price Difference" at bounding box center [172, 355] width 95 height 16
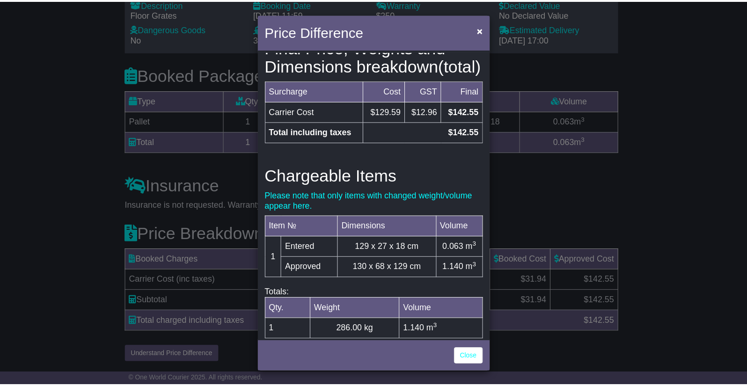
scroll to position [246, 0]
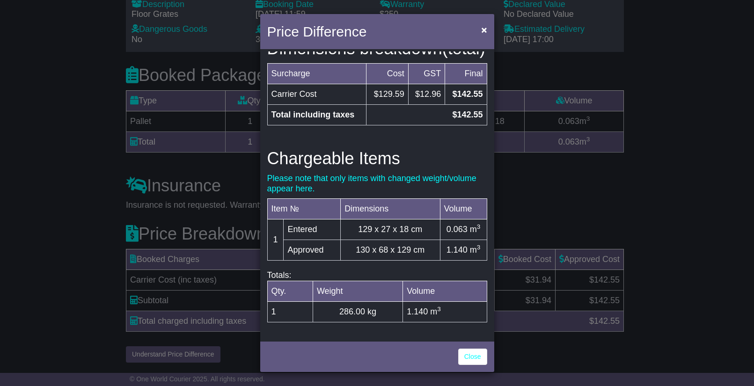
click at [42, 284] on div "Price Difference × Price Breakdown Surcharge Cost GST Final Carrier Cost $29.03…" at bounding box center [377, 193] width 754 height 386
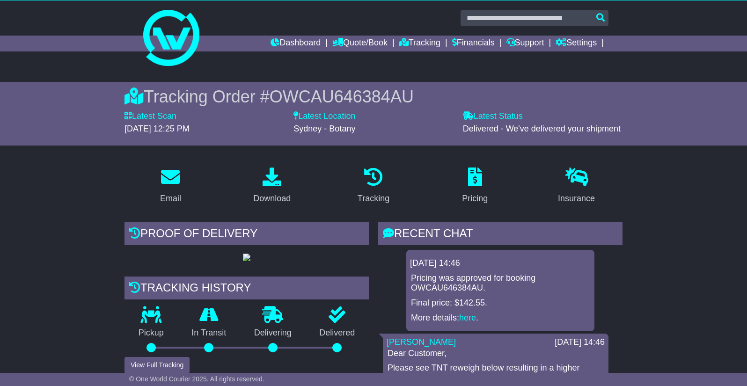
scroll to position [0, 0]
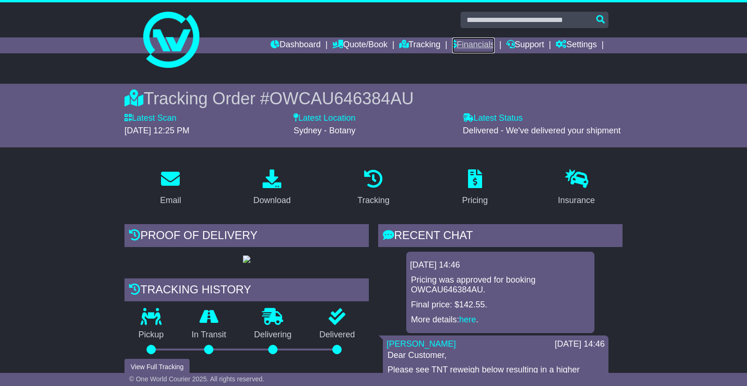
click at [453, 50] on link "Financials" at bounding box center [473, 45] width 43 height 16
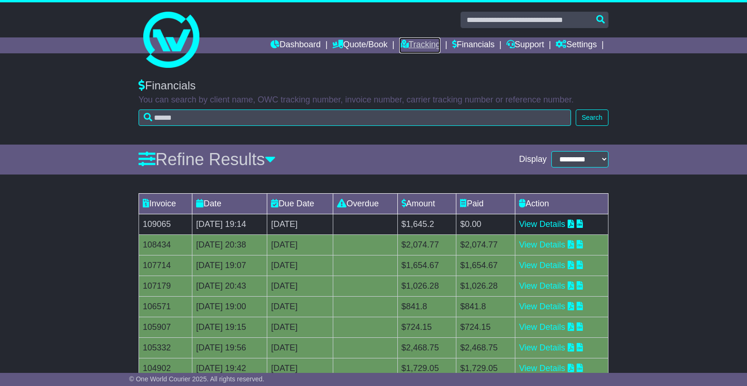
click at [421, 44] on link "Tracking" at bounding box center [419, 45] width 41 height 16
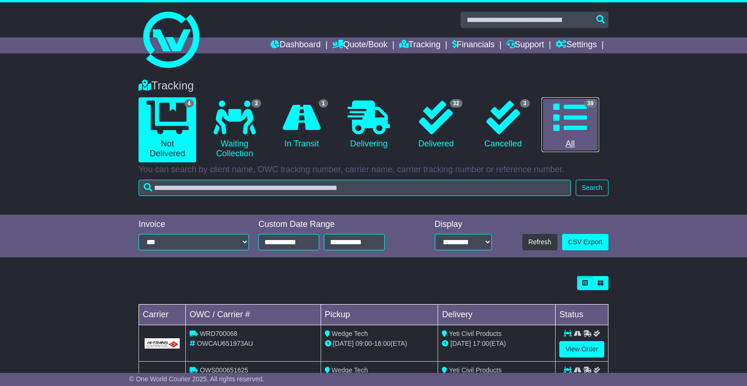
click at [576, 127] on icon at bounding box center [571, 118] width 34 height 34
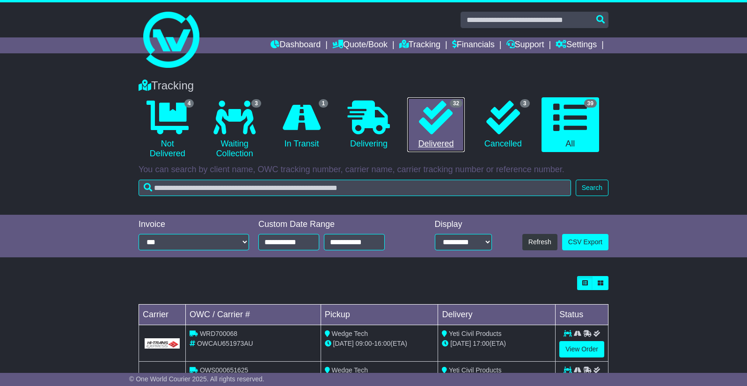
click at [445, 118] on icon at bounding box center [436, 118] width 34 height 34
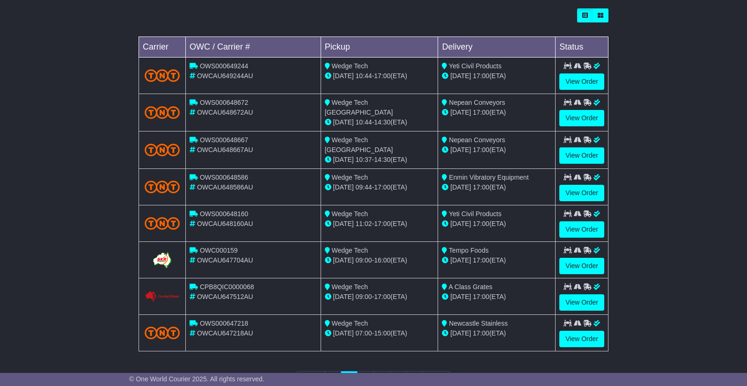
scroll to position [306, 0]
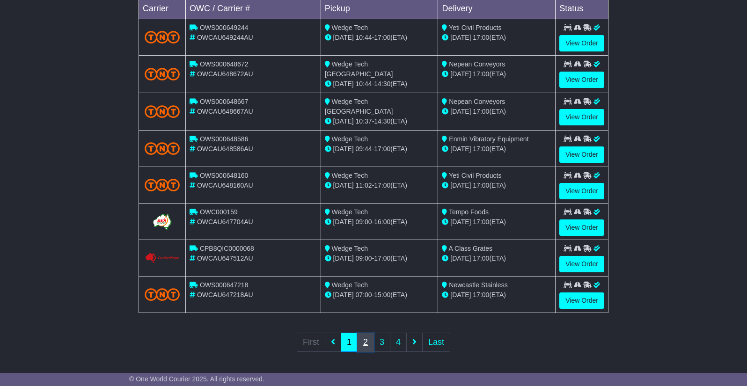
click at [364, 338] on link "2" at bounding box center [365, 342] width 17 height 19
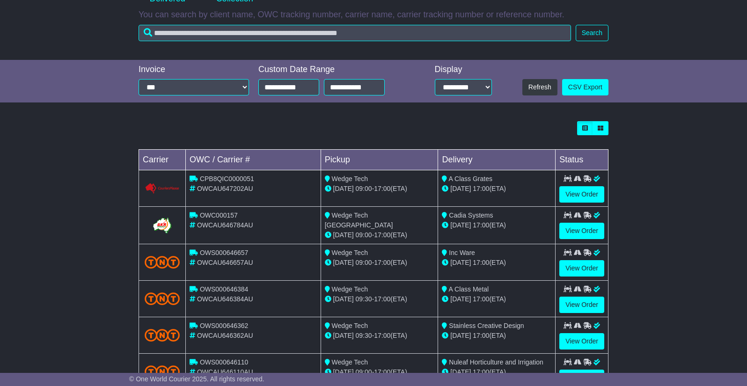
scroll to position [156, 0]
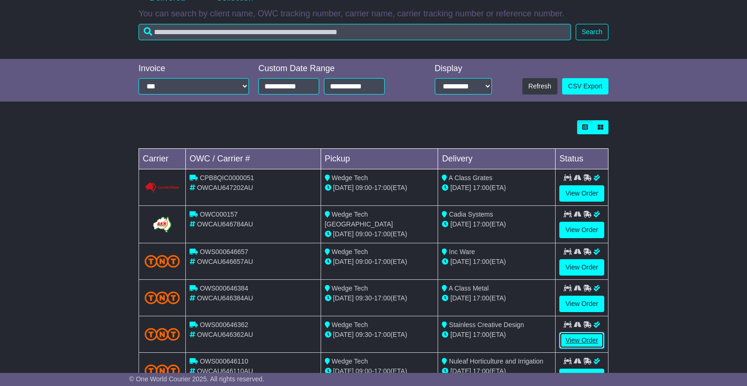
click at [592, 344] on link "View Order" at bounding box center [582, 341] width 45 height 16
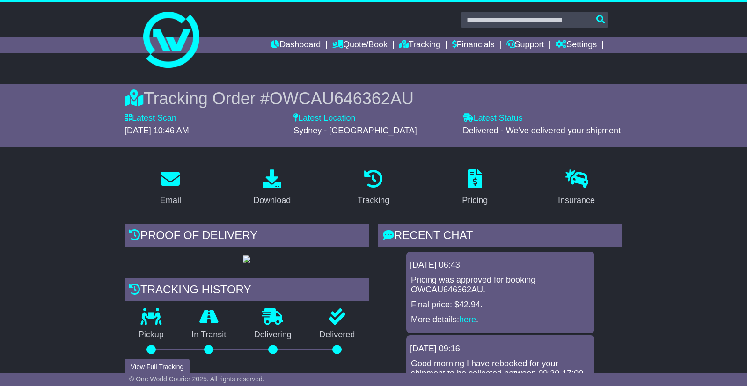
click at [381, 98] on span "OWCAU646362AU" at bounding box center [342, 98] width 144 height 19
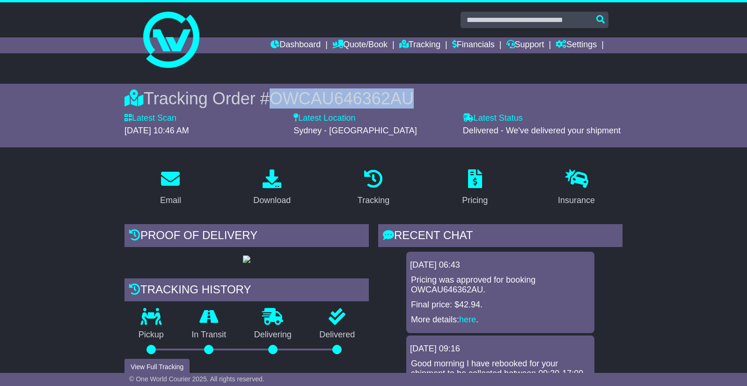
click at [381, 98] on span "OWCAU646362AU" at bounding box center [342, 98] width 144 height 19
copy span "OWCAU646362AU"
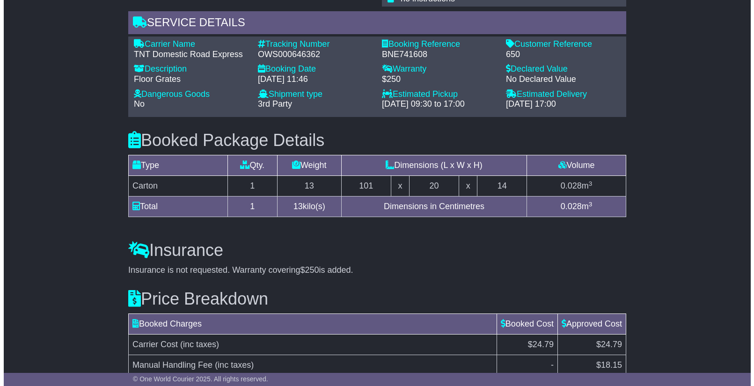
scroll to position [818, 0]
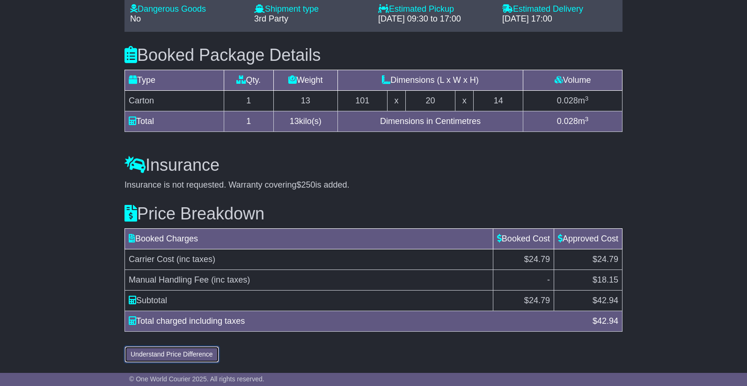
click at [161, 351] on button "Understand Price Difference" at bounding box center [172, 355] width 95 height 16
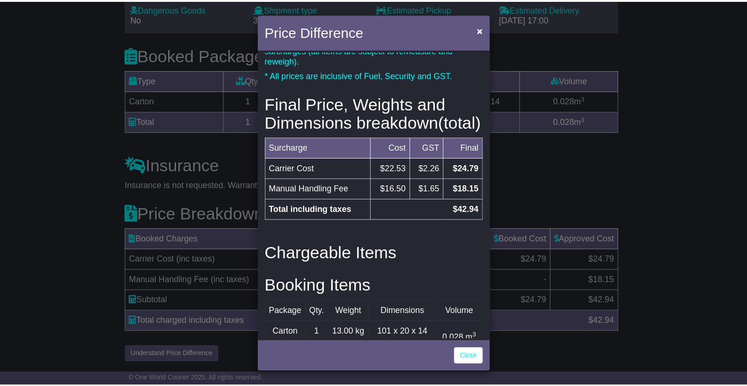
scroll to position [149, 0]
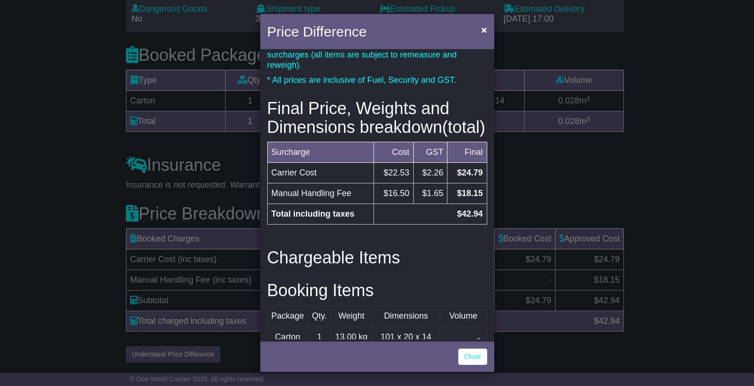
click at [595, 180] on div "Price Difference × Price Breakdown Surcharge Cost GST Final Carrier Cost $22.53…" at bounding box center [377, 193] width 754 height 386
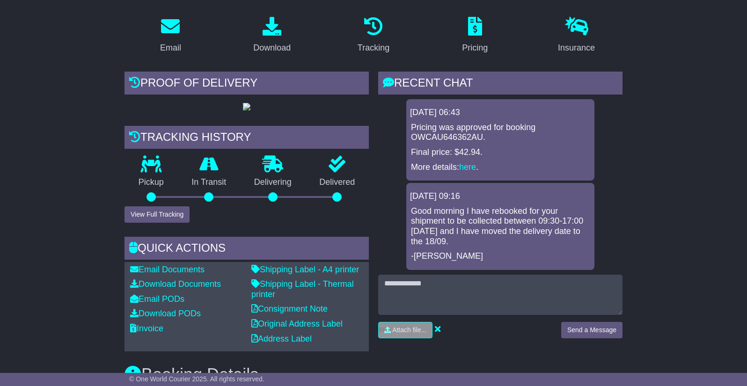
scroll to position [0, 0]
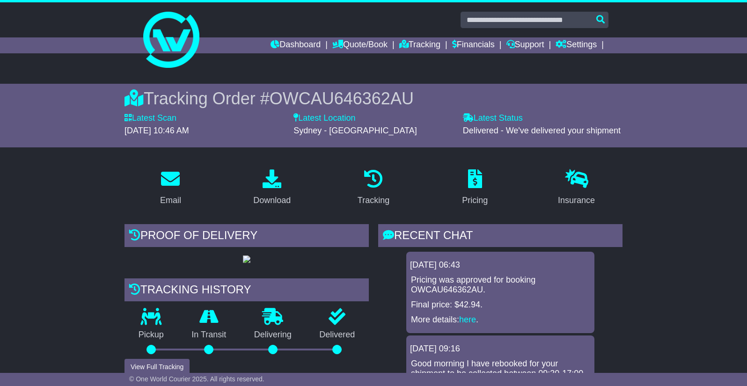
click at [316, 96] on span "OWCAU646362AU" at bounding box center [342, 98] width 144 height 19
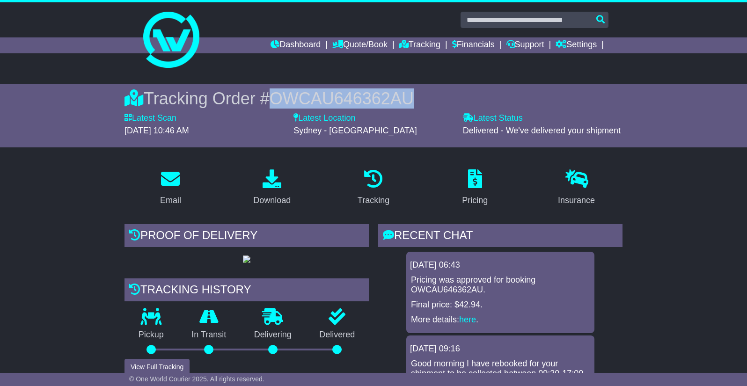
click at [316, 96] on span "OWCAU646362AU" at bounding box center [342, 98] width 144 height 19
copy span "OWCAU646362AU"
click at [420, 50] on link "Tracking" at bounding box center [419, 45] width 41 height 16
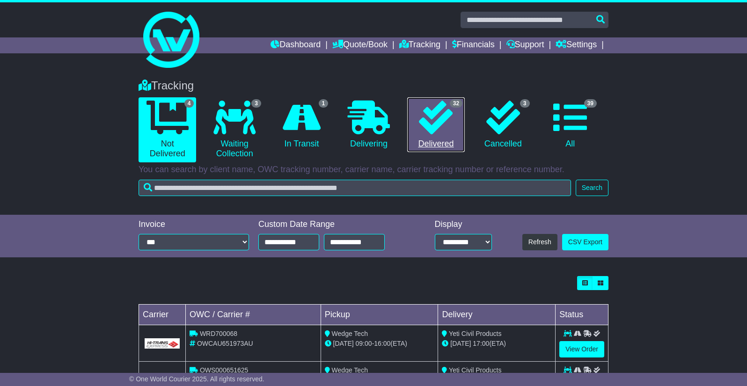
click at [445, 143] on link "32 Delivered" at bounding box center [436, 124] width 58 height 55
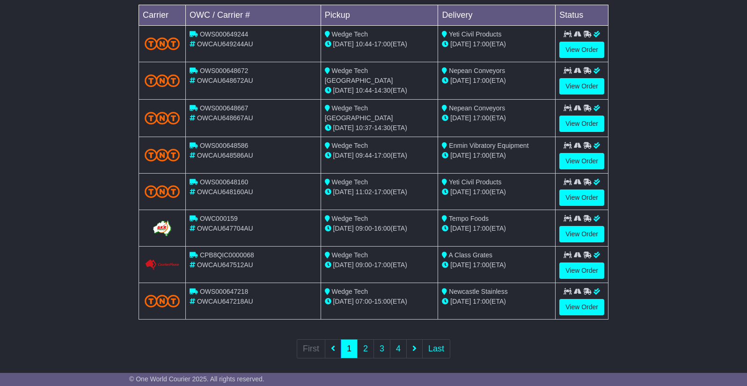
scroll to position [306, 0]
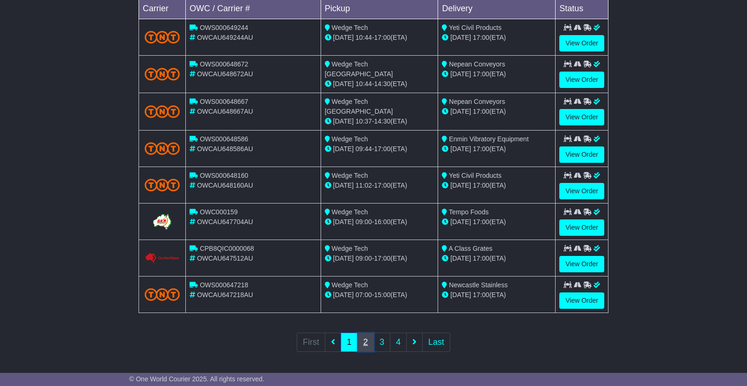
click at [362, 342] on link "2" at bounding box center [365, 342] width 17 height 19
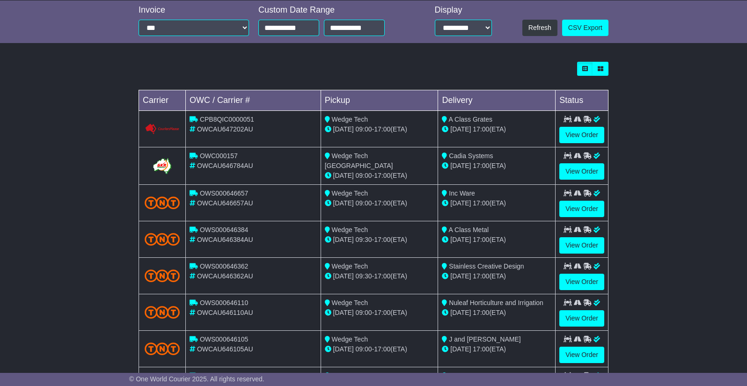
scroll to position [219, 0]
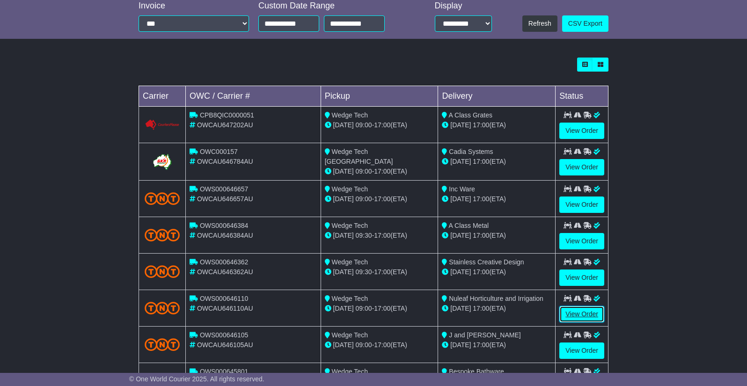
click at [588, 318] on link "View Order" at bounding box center [582, 314] width 45 height 16
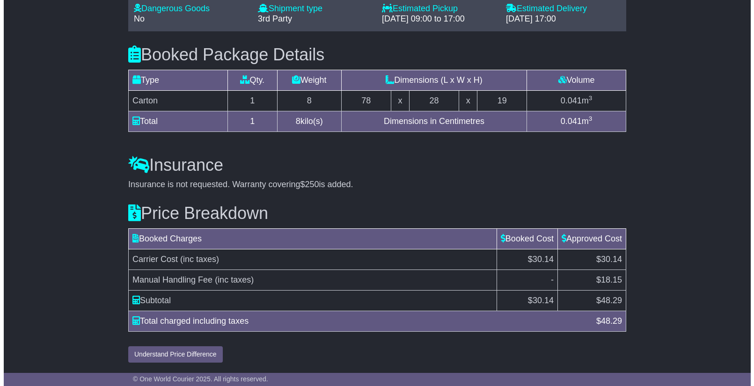
scroll to position [808, 0]
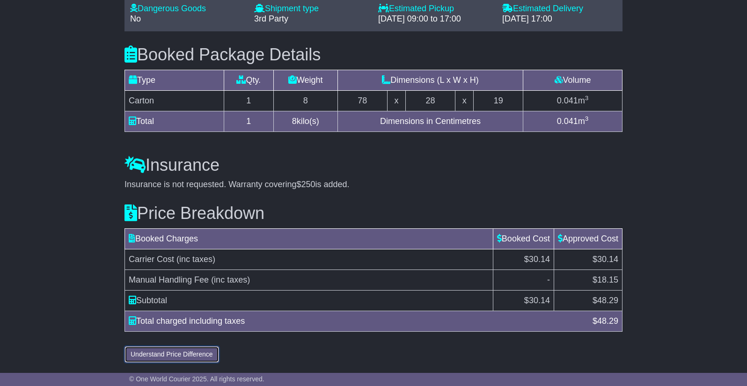
click at [172, 353] on button "Understand Price Difference" at bounding box center [172, 355] width 95 height 16
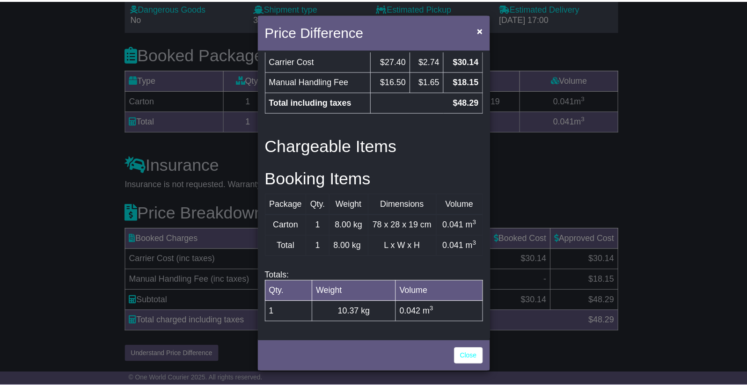
scroll to position [305, 0]
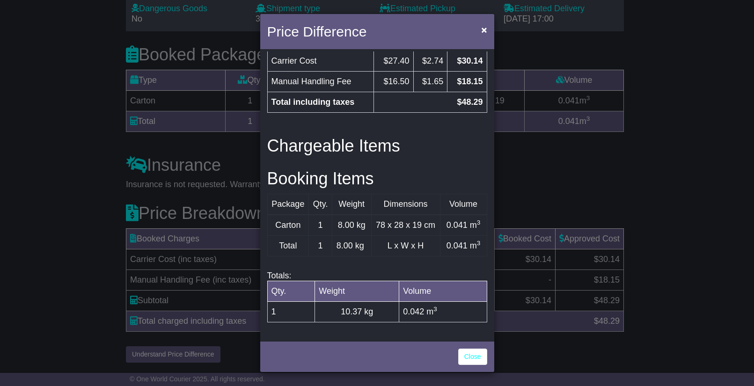
click at [574, 281] on div "Price Difference × Price Breakdown Surcharge Cost GST Final Carrier Cost $27.40…" at bounding box center [377, 193] width 754 height 386
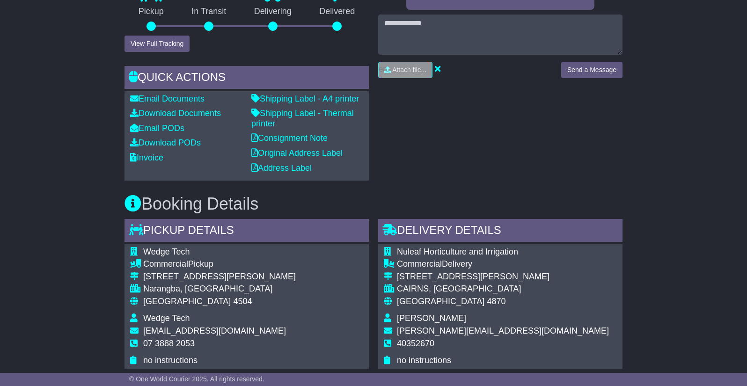
scroll to position [0, 0]
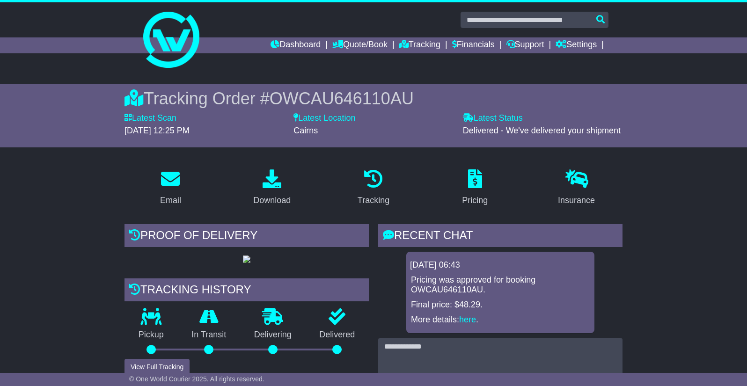
click at [352, 95] on span "OWCAU646110AU" at bounding box center [342, 98] width 144 height 19
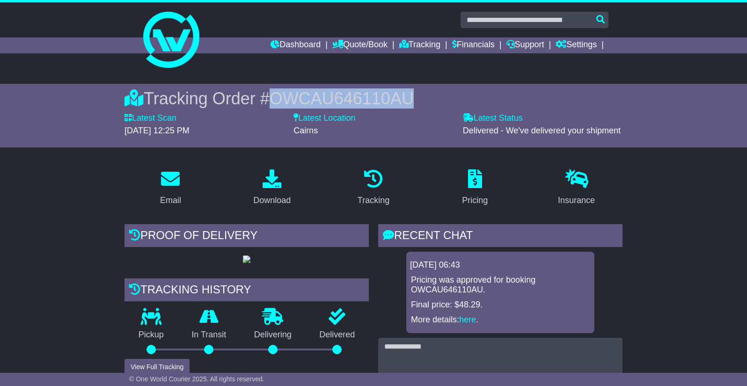
click at [352, 95] on span "OWCAU646110AU" at bounding box center [342, 98] width 144 height 19
copy span "OWCAU646110AU"
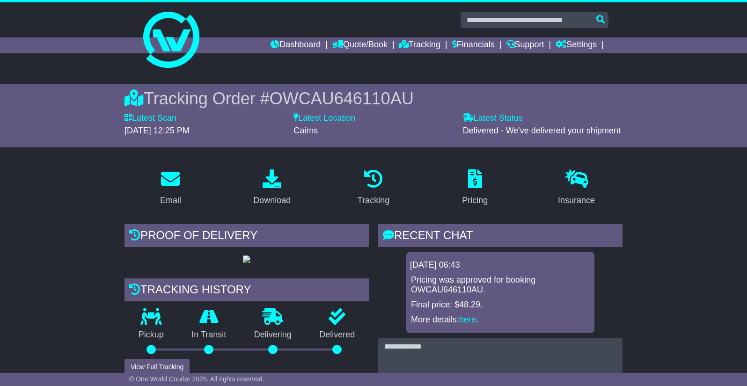
click at [14, 65] on div at bounding box center [373, 35] width 747 height 67
click at [427, 51] on link "Tracking" at bounding box center [419, 45] width 41 height 16
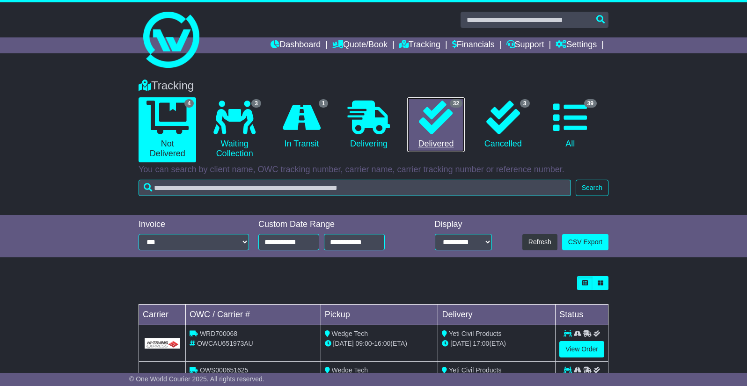
click at [438, 133] on icon at bounding box center [436, 118] width 34 height 34
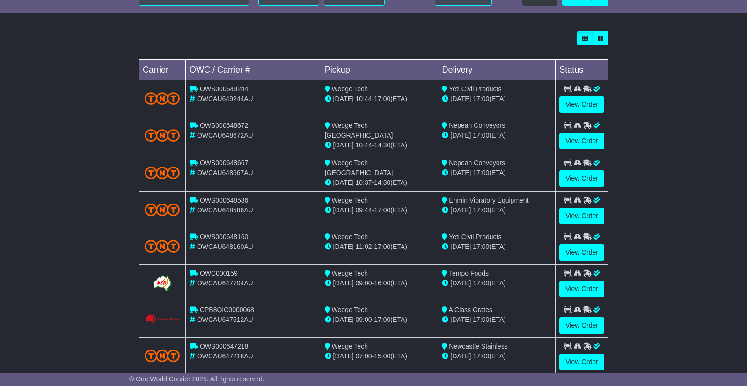
scroll to position [306, 0]
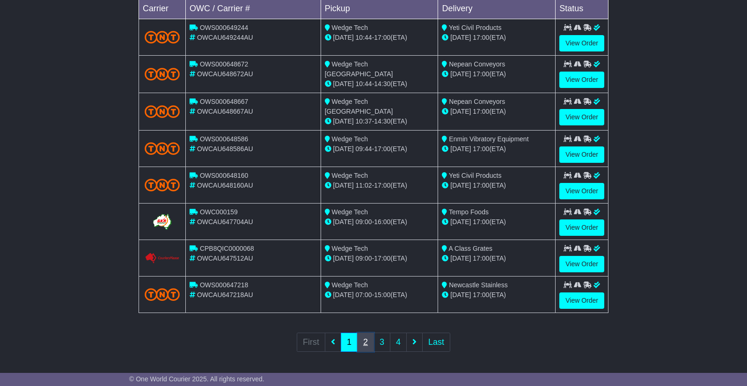
click at [368, 346] on link "2" at bounding box center [365, 342] width 17 height 19
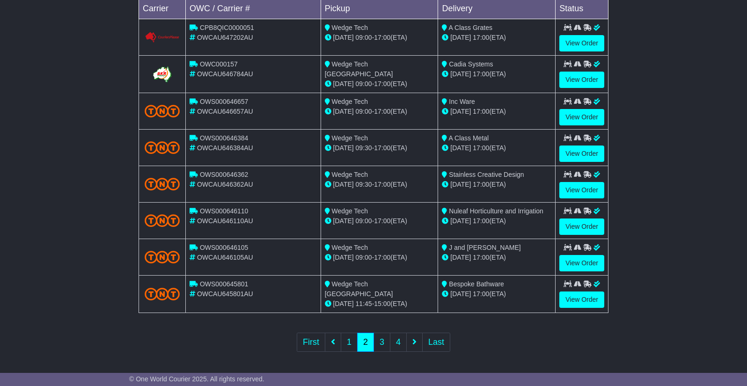
click at [605, 264] on td "View Order" at bounding box center [582, 257] width 53 height 37
click at [596, 265] on link "View Order" at bounding box center [582, 263] width 45 height 16
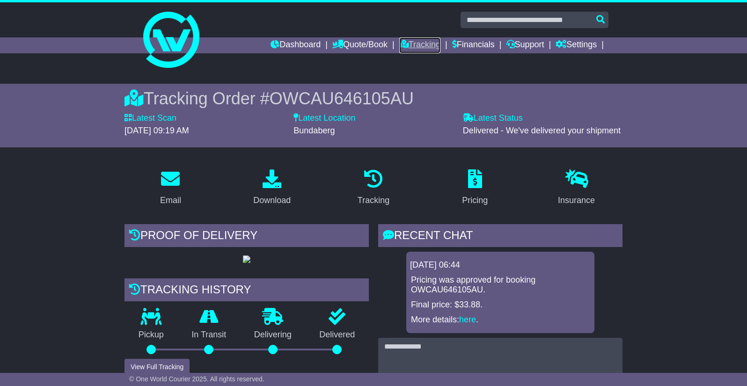
click at [407, 41] on link "Tracking" at bounding box center [419, 45] width 41 height 16
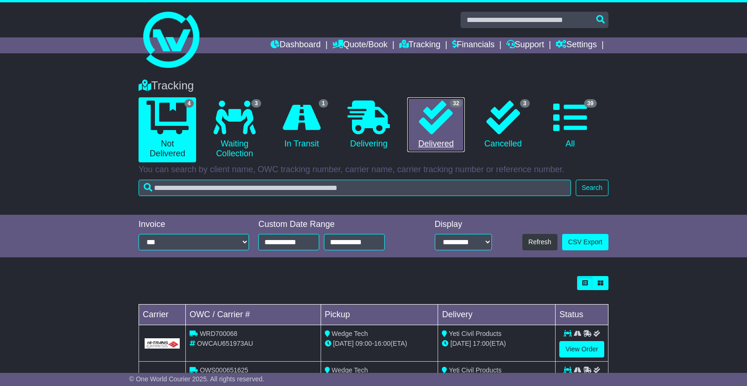
click at [433, 134] on icon at bounding box center [436, 118] width 34 height 34
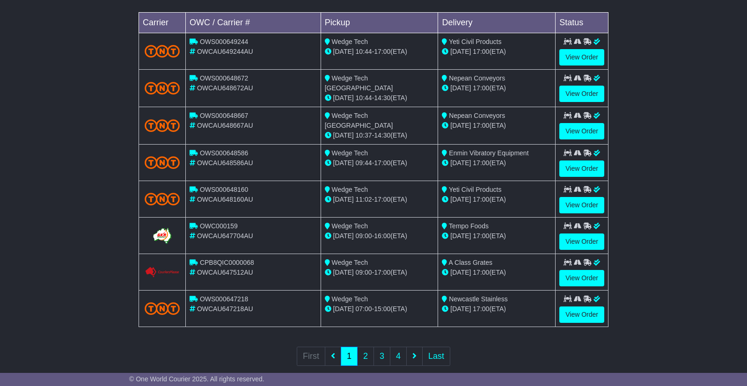
scroll to position [306, 0]
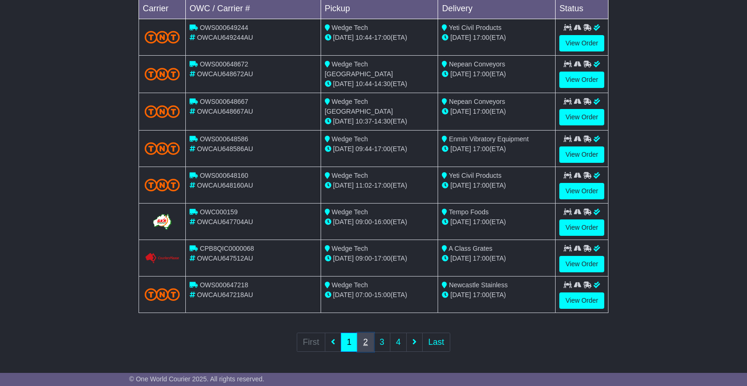
click at [370, 339] on link "2" at bounding box center [365, 342] width 17 height 19
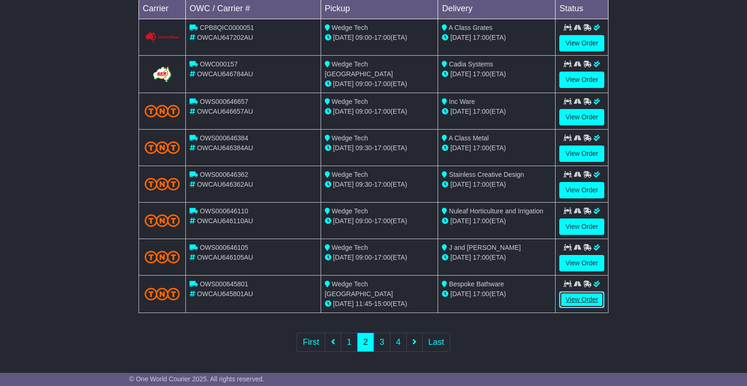
click at [588, 298] on link "View Order" at bounding box center [582, 300] width 45 height 16
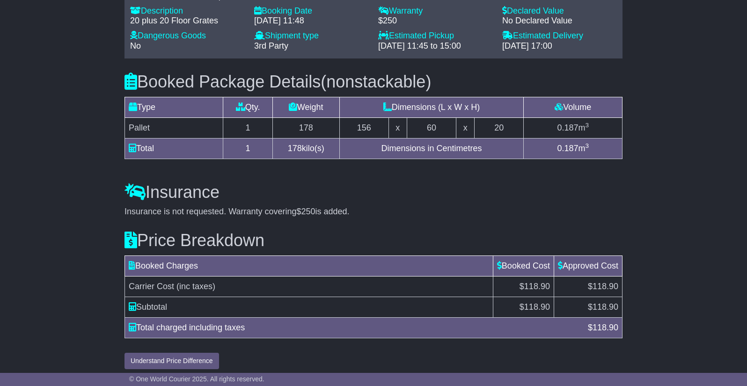
scroll to position [787, 0]
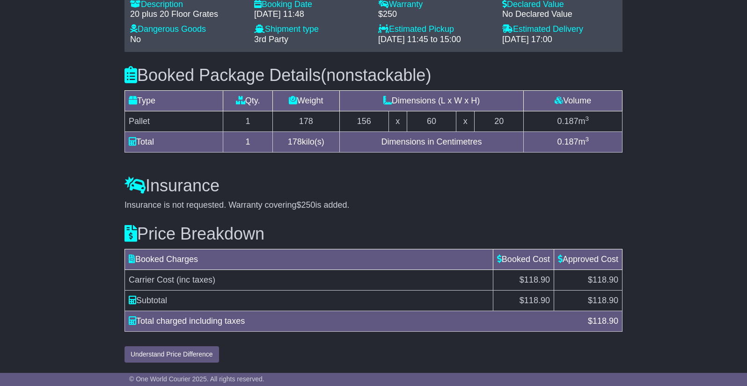
drag, startPoint x: 753, startPoint y: 52, endPoint x: 760, endPoint y: 318, distance: 265.6
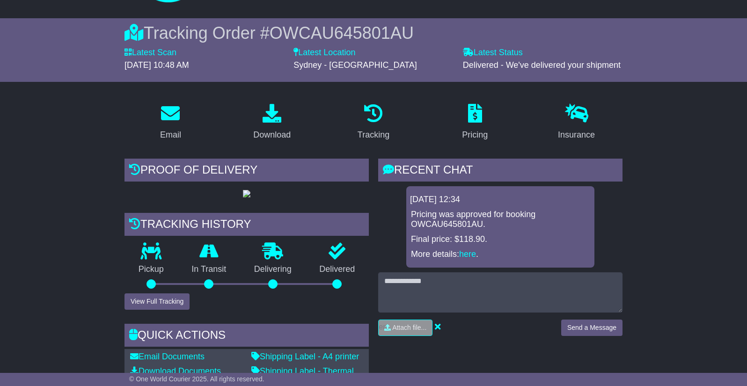
scroll to position [0, 0]
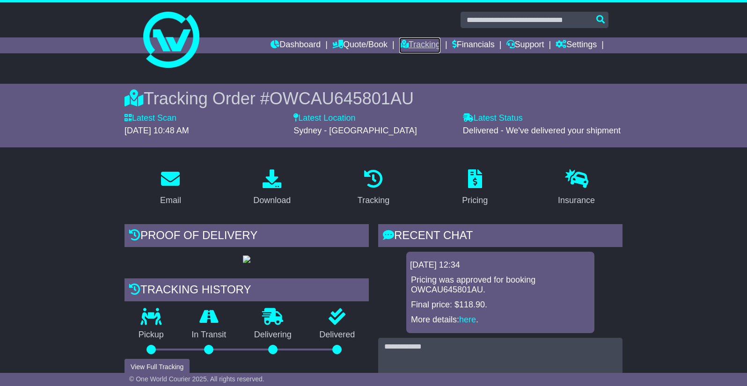
click at [407, 43] on link "Tracking" at bounding box center [419, 45] width 41 height 16
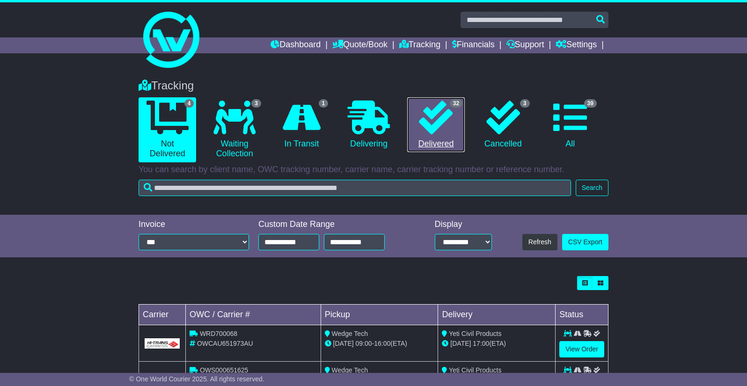
click at [438, 126] on icon at bounding box center [436, 118] width 34 height 34
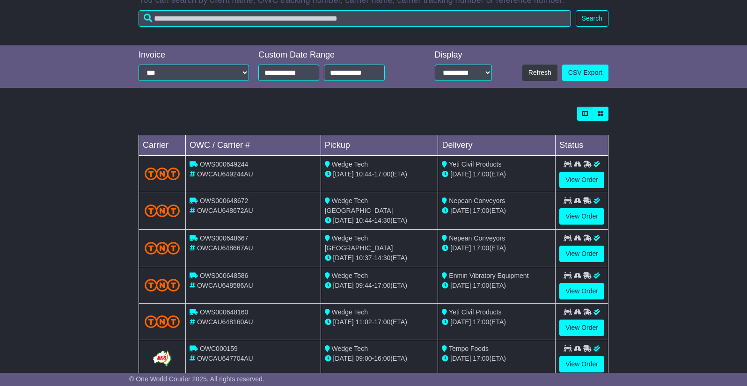
scroll to position [306, 0]
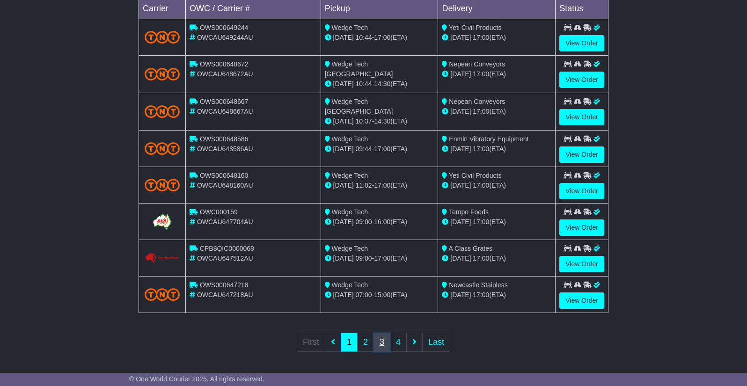
click at [384, 341] on link "3" at bounding box center [382, 342] width 17 height 19
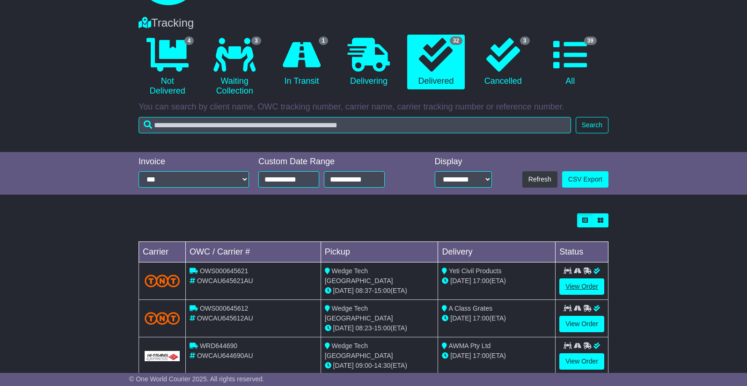
scroll to position [94, 0]
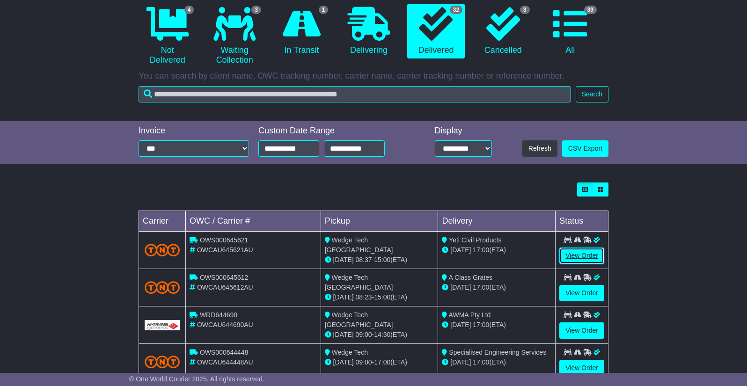
click at [591, 262] on link "View Order" at bounding box center [582, 256] width 45 height 16
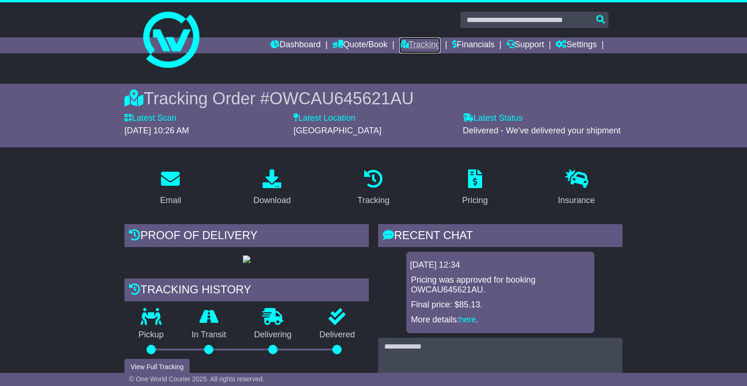
click at [421, 45] on link "Tracking" at bounding box center [419, 45] width 41 height 16
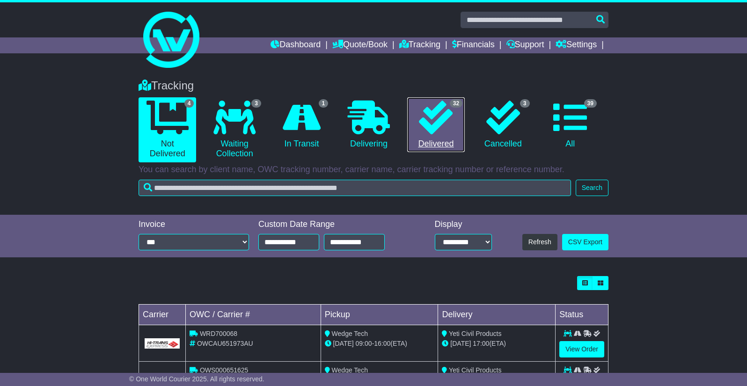
click at [440, 132] on icon at bounding box center [436, 118] width 34 height 34
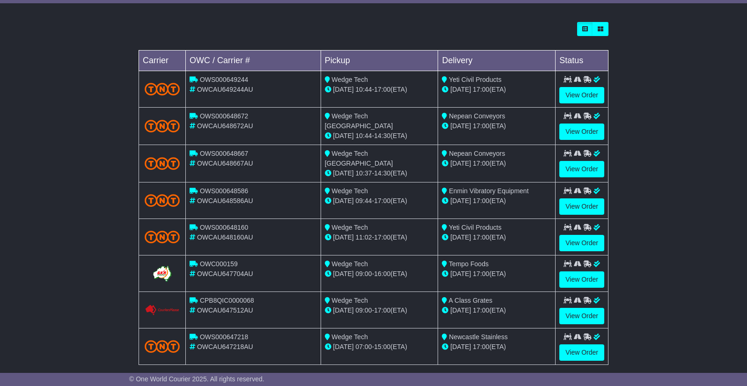
scroll to position [306, 0]
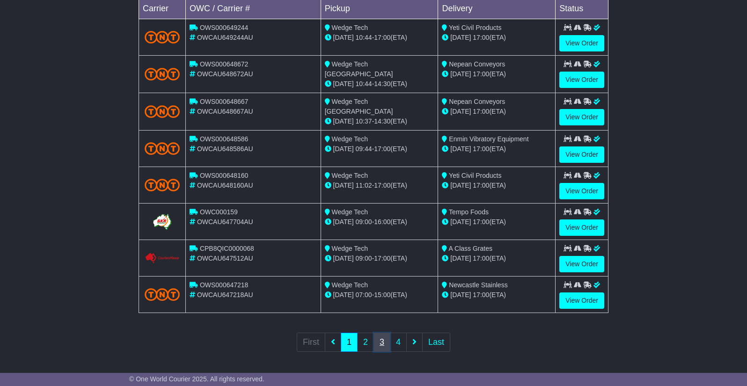
click at [379, 336] on link "3" at bounding box center [382, 342] width 17 height 19
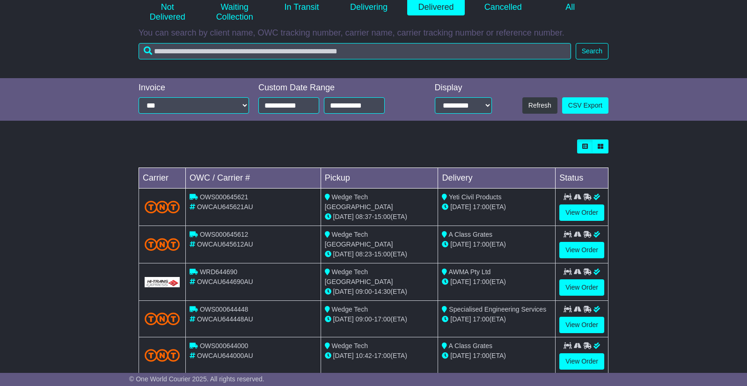
scroll to position [140, 0]
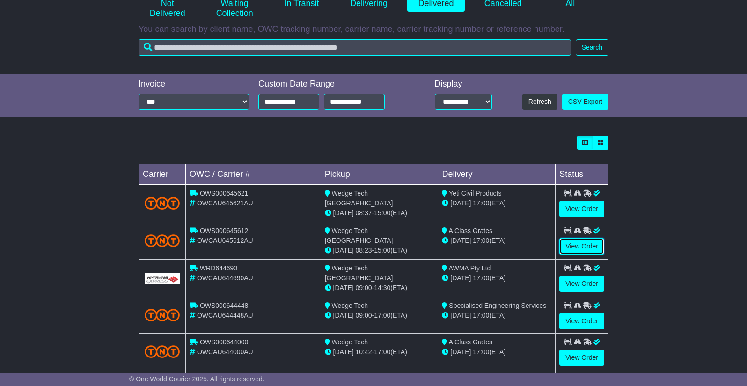
click at [583, 243] on link "View Order" at bounding box center [582, 246] width 45 height 16
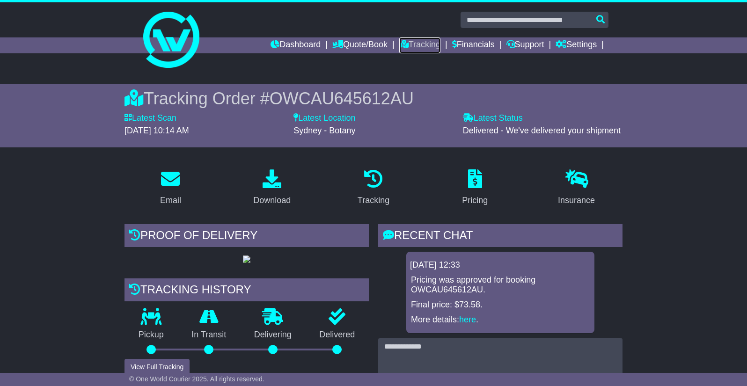
click at [424, 45] on link "Tracking" at bounding box center [419, 45] width 41 height 16
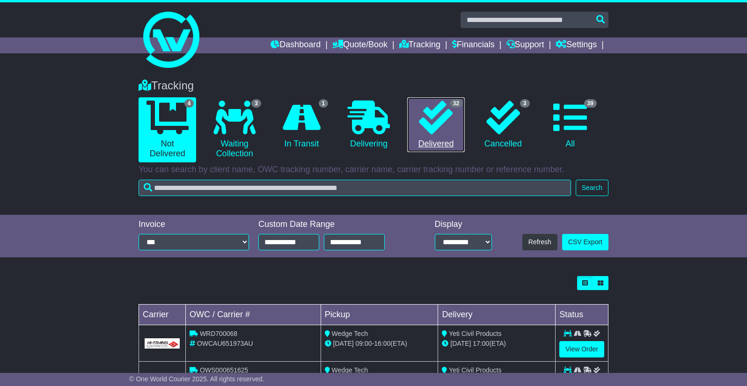
click at [430, 144] on link "32 Delivered" at bounding box center [436, 124] width 58 height 55
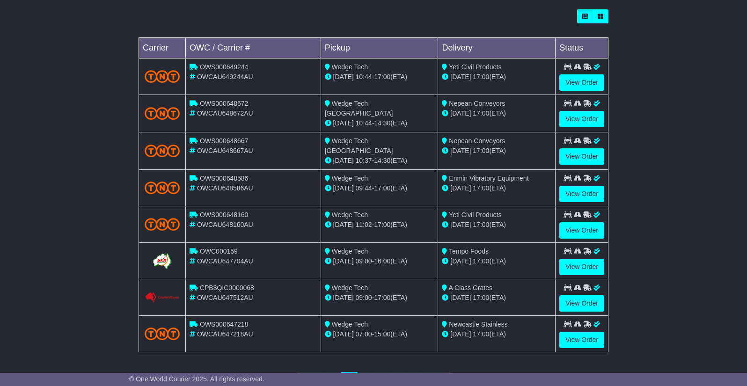
scroll to position [306, 0]
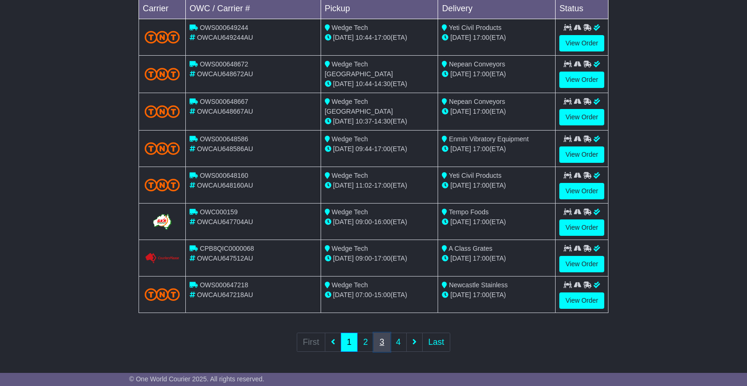
click at [384, 346] on link "3" at bounding box center [382, 342] width 17 height 19
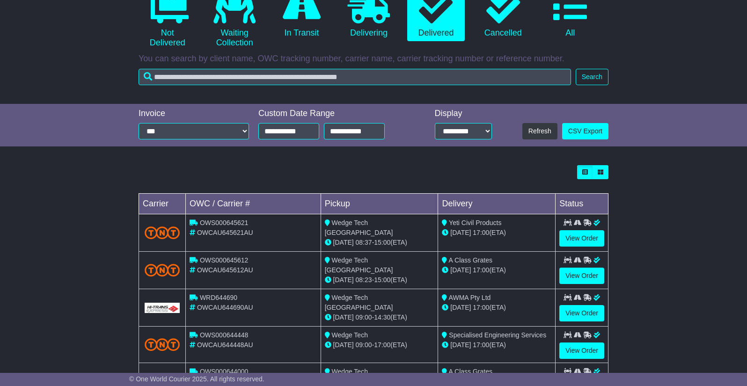
scroll to position [140, 0]
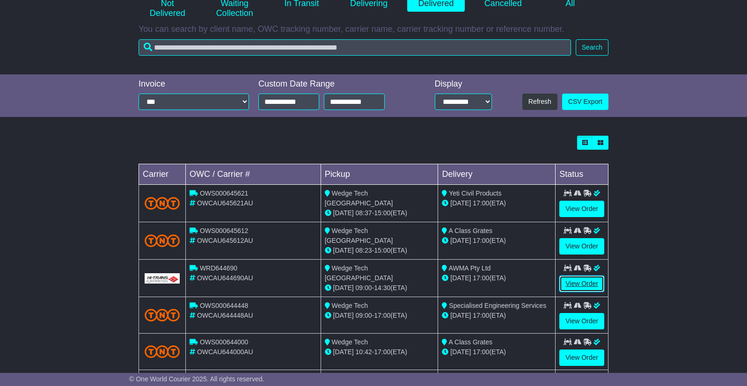
click at [581, 278] on link "View Order" at bounding box center [582, 284] width 45 height 16
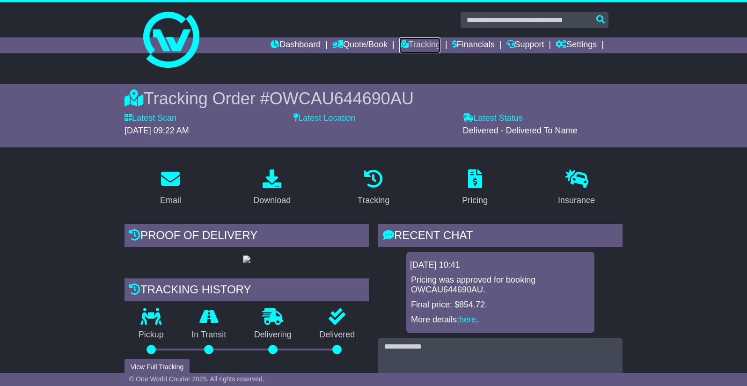
click at [431, 44] on link "Tracking" at bounding box center [419, 45] width 41 height 16
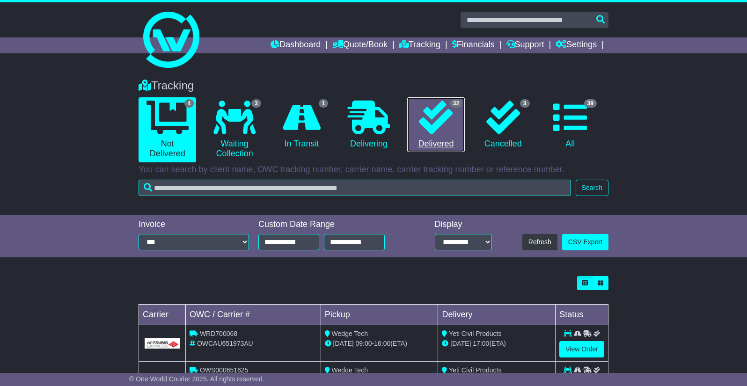
click at [423, 123] on icon at bounding box center [436, 118] width 34 height 34
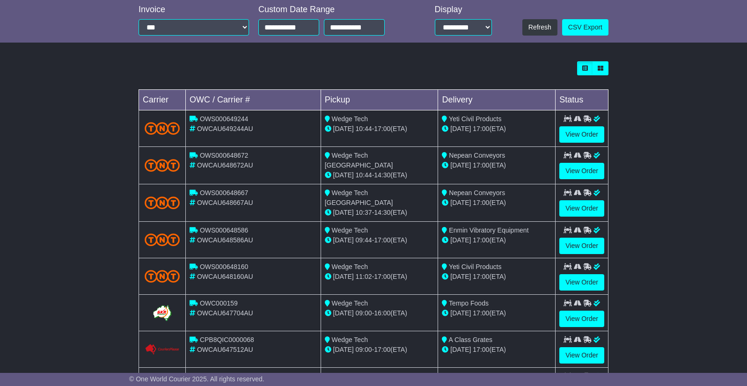
scroll to position [306, 0]
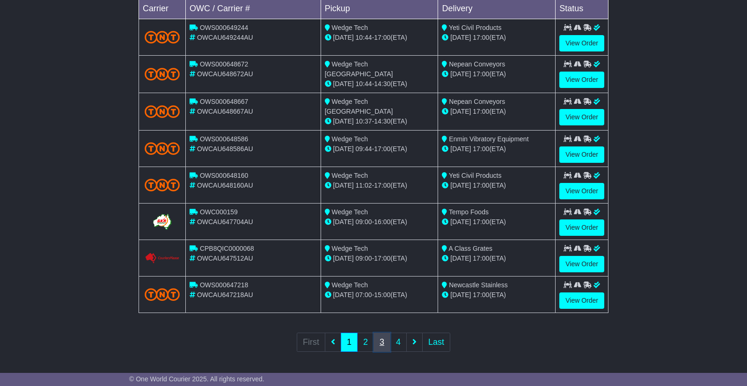
click at [380, 340] on link "3" at bounding box center [382, 342] width 17 height 19
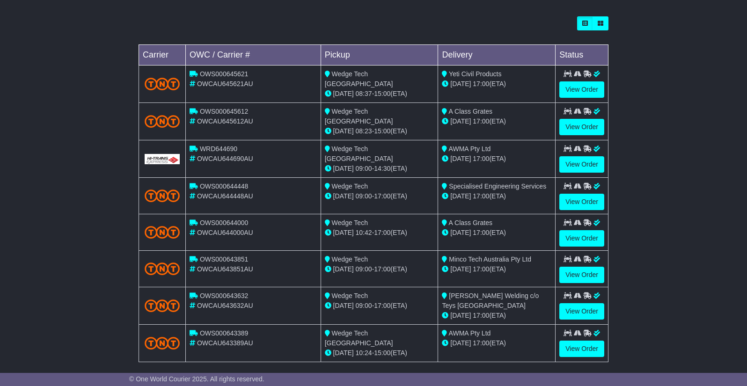
scroll to position [261, 0]
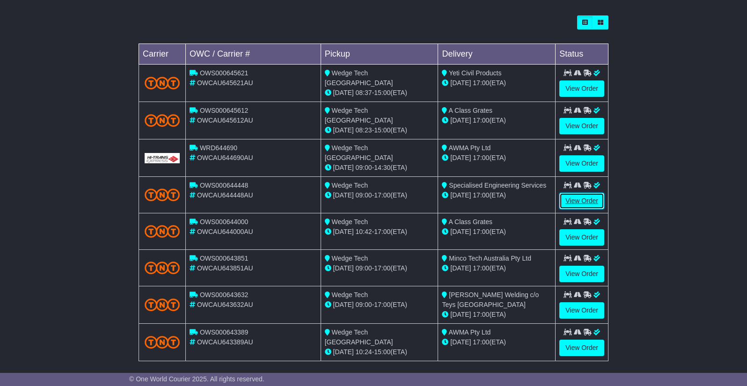
click at [579, 196] on link "View Order" at bounding box center [582, 201] width 45 height 16
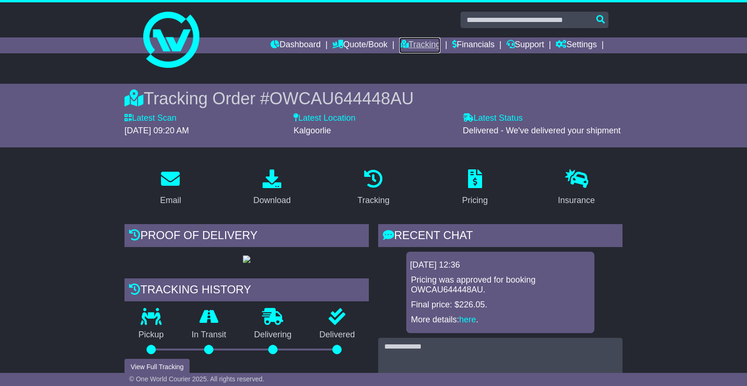
click at [421, 46] on link "Tracking" at bounding box center [419, 45] width 41 height 16
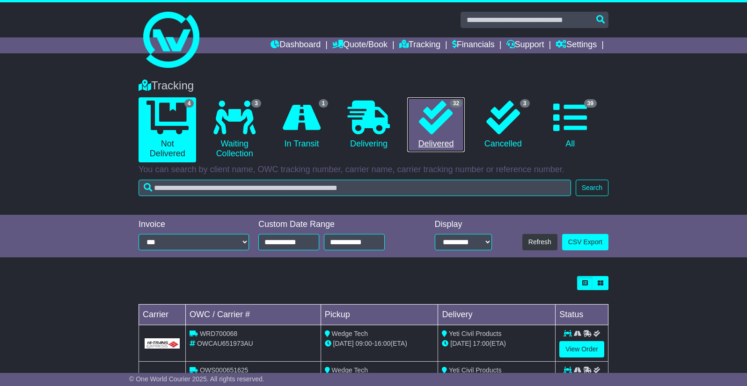
click at [456, 131] on link "32 Delivered" at bounding box center [436, 124] width 58 height 55
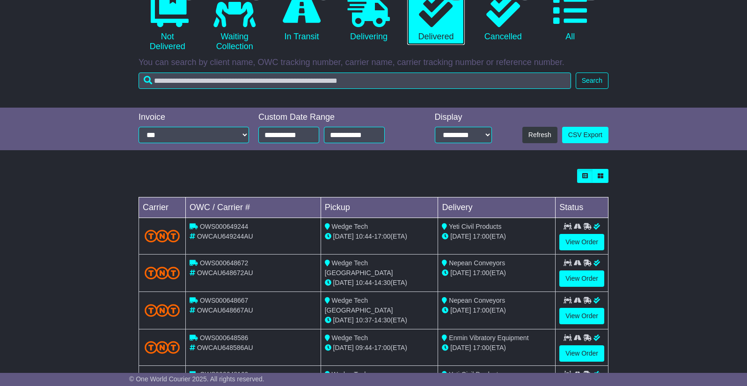
scroll to position [306, 0]
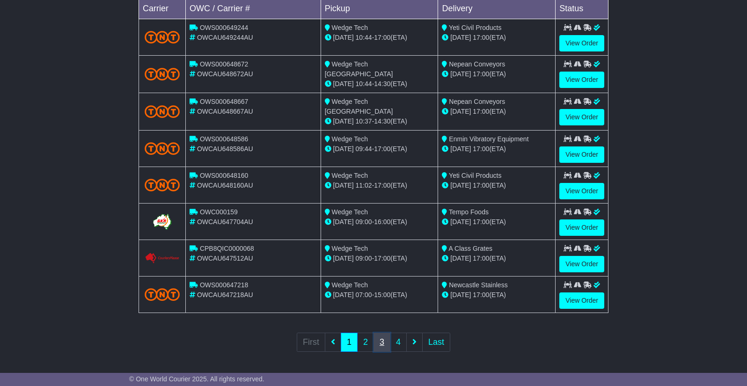
click at [381, 343] on link "3" at bounding box center [382, 342] width 17 height 19
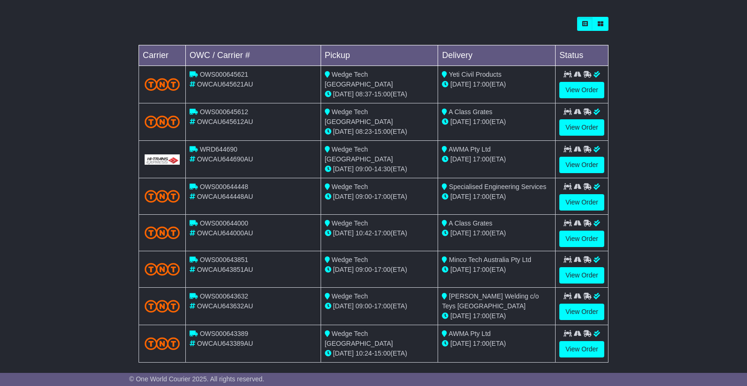
scroll to position [266, 0]
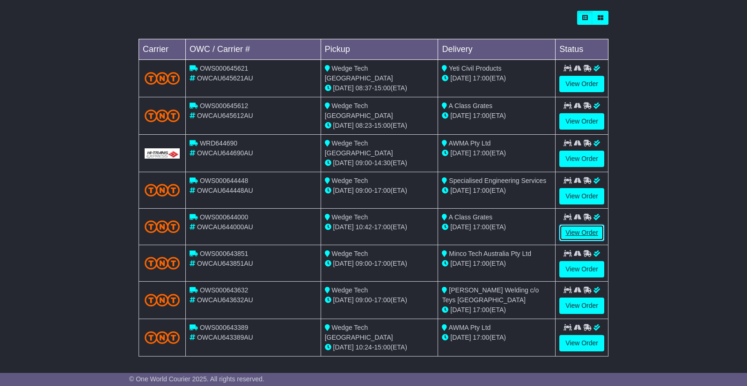
click at [593, 230] on link "View Order" at bounding box center [582, 233] width 45 height 16
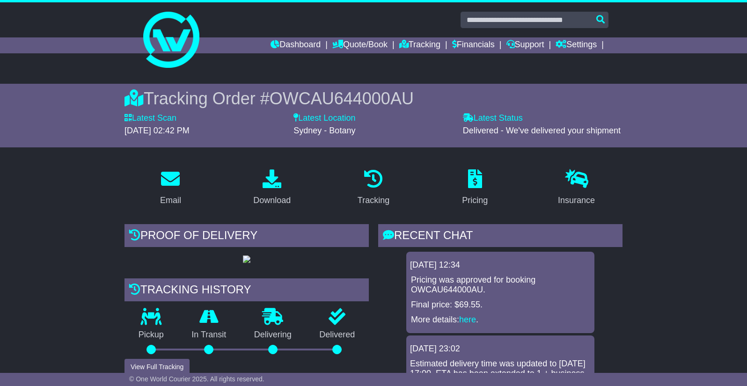
drag, startPoint x: 748, startPoint y: 66, endPoint x: 719, endPoint y: 7, distance: 65.1
click at [747, 2] on html "[EMAIL_ADDRESS][DOMAIN_NAME] Logout Wedge Tech [EMAIL_ADDRESS][DOMAIN_NAME] 07 …" at bounding box center [373, 193] width 747 height 386
click at [404, 50] on link "Tracking" at bounding box center [419, 45] width 41 height 16
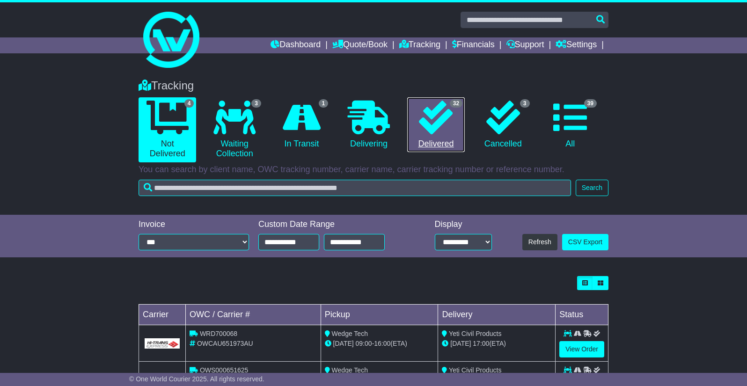
click at [446, 134] on icon at bounding box center [436, 118] width 34 height 34
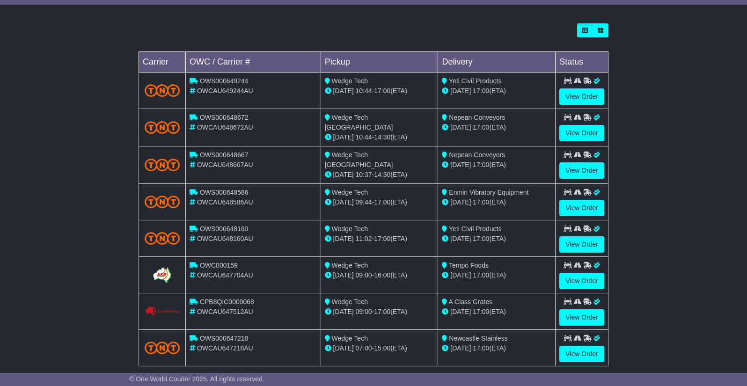
scroll to position [306, 0]
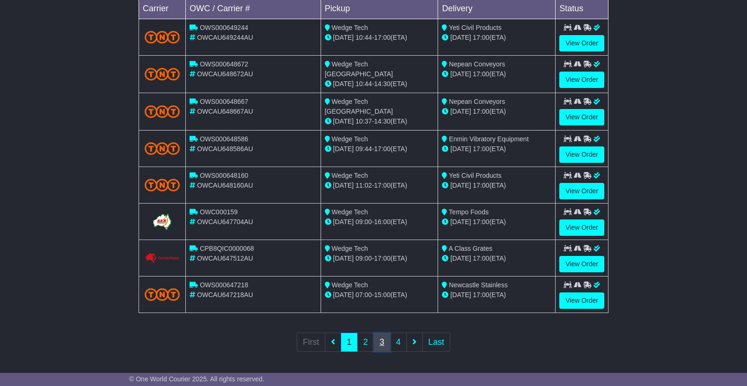
click at [377, 337] on link "3" at bounding box center [382, 342] width 17 height 19
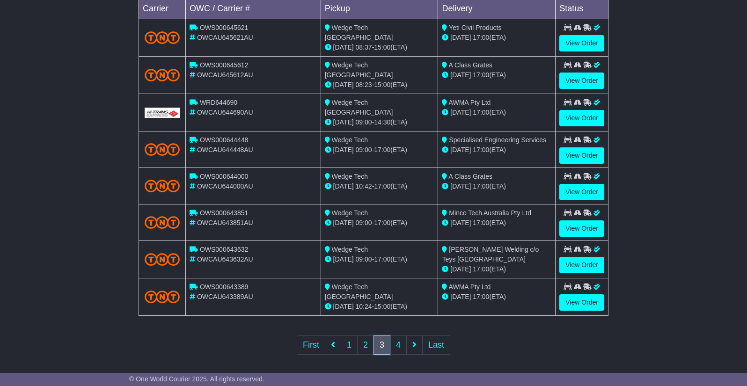
scroll to position [0, 0]
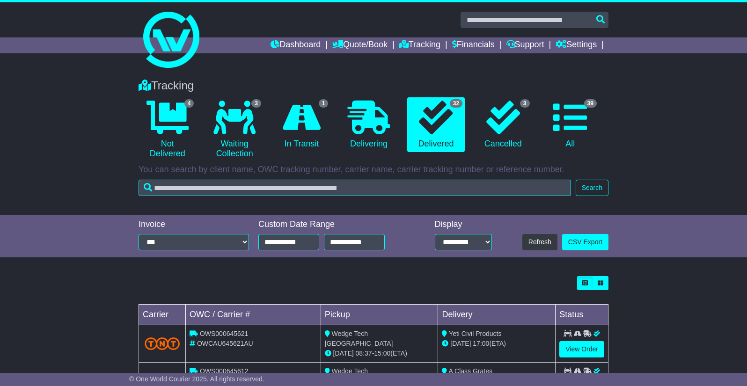
drag, startPoint x: 747, startPoint y: 104, endPoint x: 747, endPoint y: 157, distance: 53.4
click at [747, 157] on html "sales@wedgetech.com.au Logout Wedge Tech sales@wedgetech.com.au 07 3888 2053 Ch…" at bounding box center [373, 193] width 747 height 386
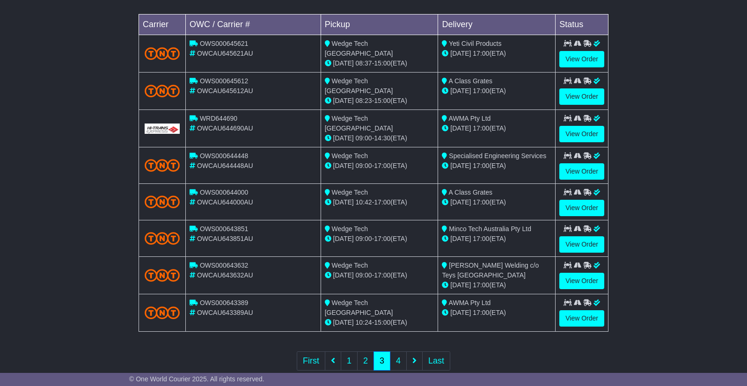
scroll to position [306, 0]
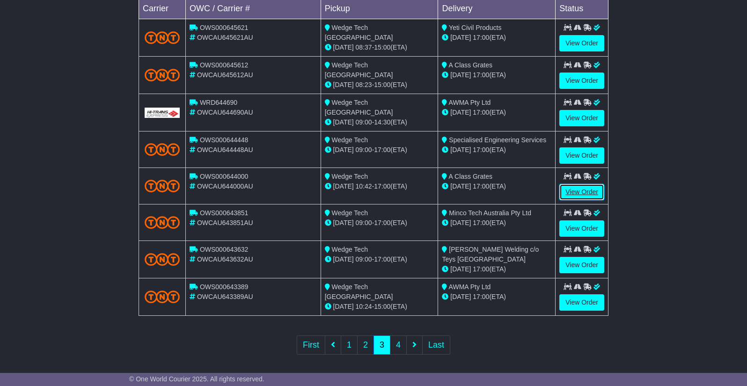
click at [597, 191] on link "View Order" at bounding box center [582, 192] width 45 height 16
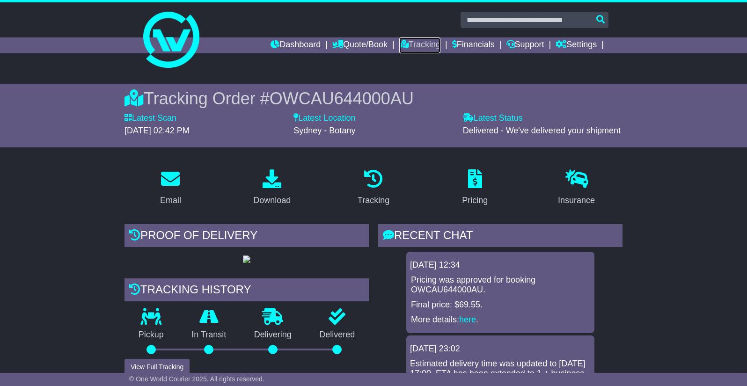
click at [415, 40] on link "Tracking" at bounding box center [419, 45] width 41 height 16
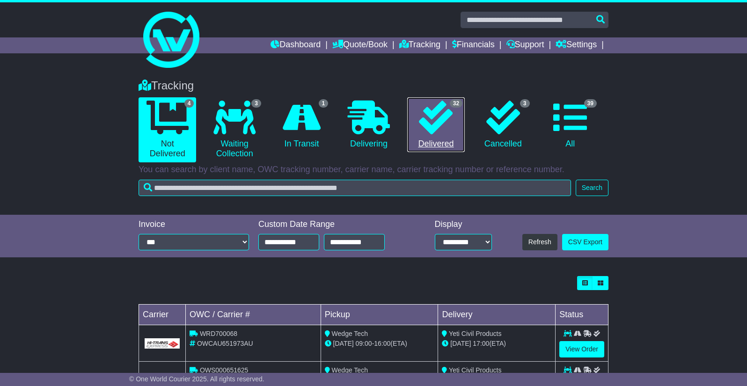
click at [423, 133] on icon at bounding box center [436, 118] width 34 height 34
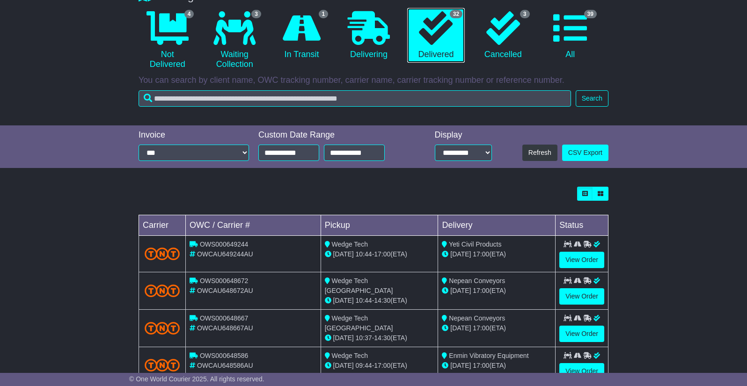
scroll to position [306, 0]
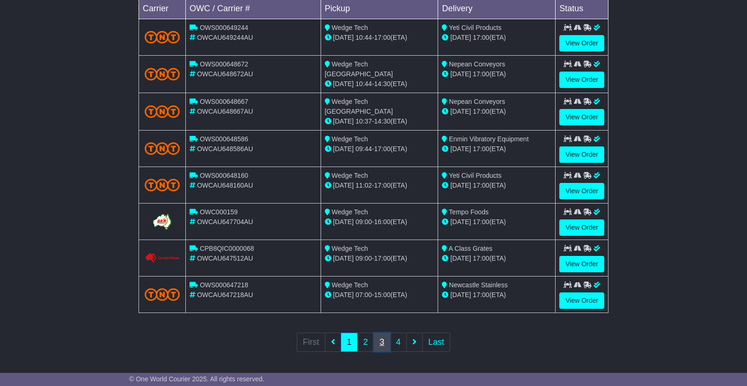
click at [381, 344] on link "3" at bounding box center [382, 342] width 17 height 19
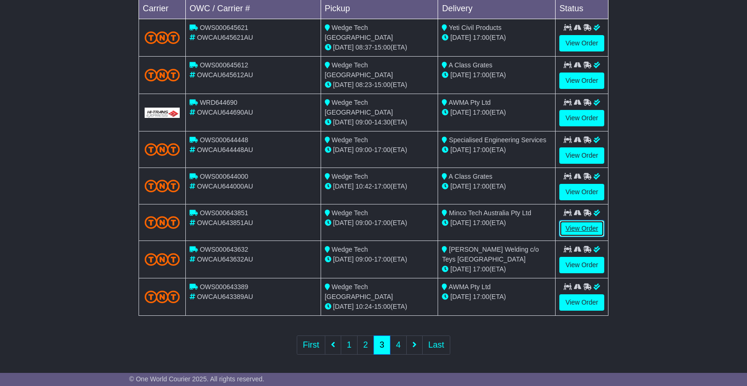
click at [574, 227] on link "View Order" at bounding box center [582, 229] width 45 height 16
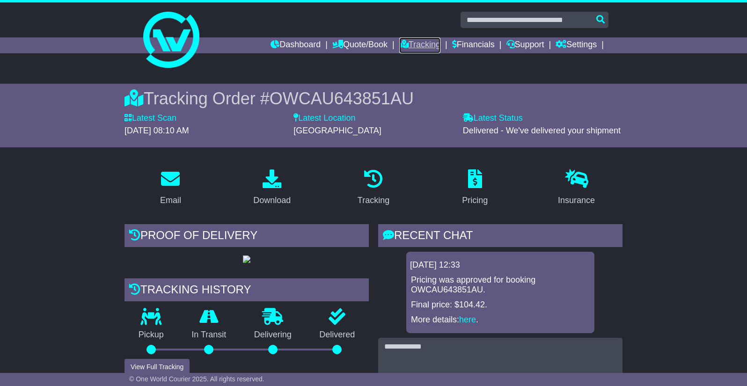
click at [418, 47] on link "Tracking" at bounding box center [419, 45] width 41 height 16
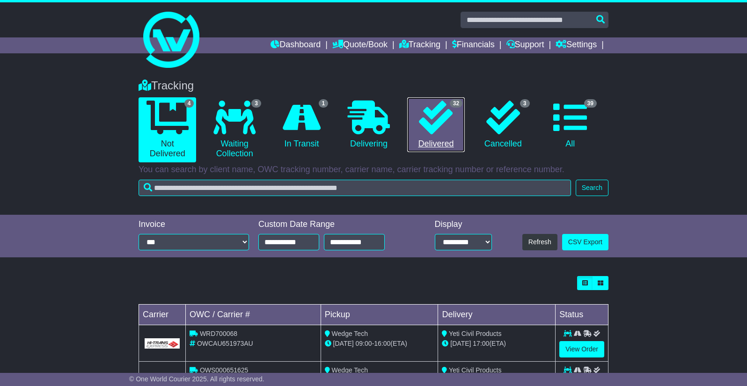
click at [434, 143] on link "32 Delivered" at bounding box center [436, 124] width 58 height 55
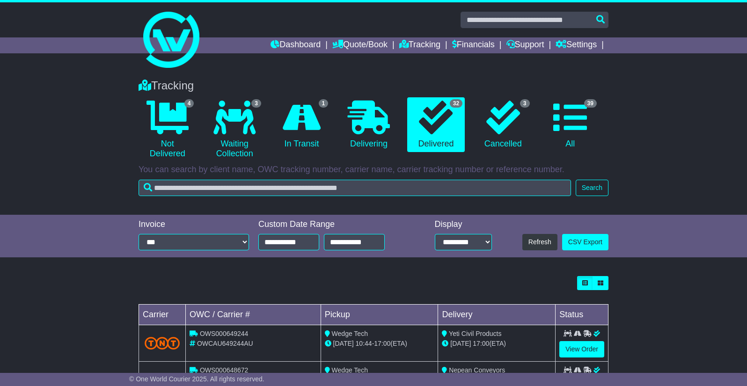
drag, startPoint x: 747, startPoint y: 64, endPoint x: 748, endPoint y: 73, distance: 9.0
click at [747, 73] on html "[EMAIL_ADDRESS][DOMAIN_NAME] Logout Wedge Tech [EMAIL_ADDRESS][DOMAIN_NAME] 07 …" at bounding box center [373, 193] width 747 height 386
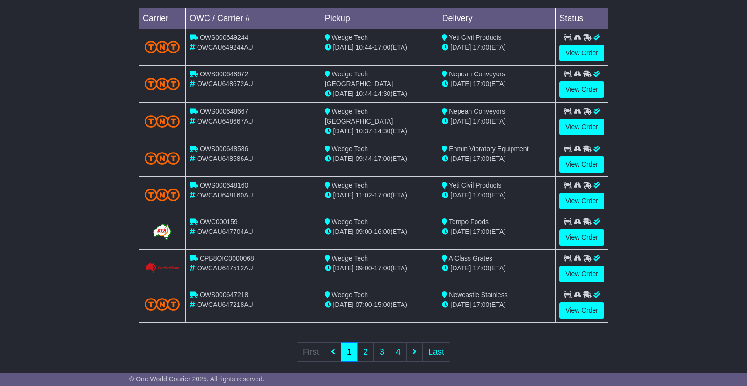
scroll to position [306, 0]
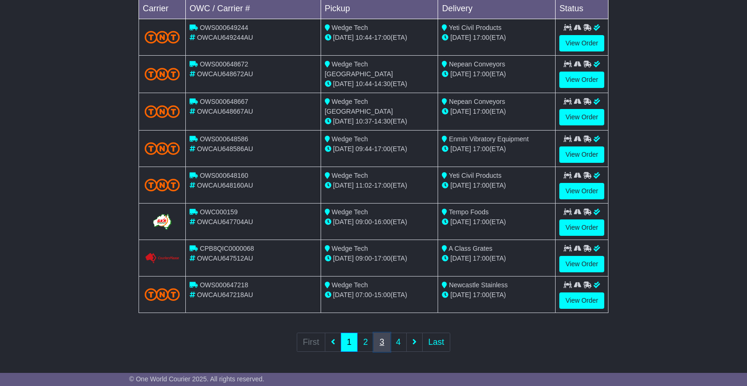
click at [379, 340] on link "3" at bounding box center [382, 342] width 17 height 19
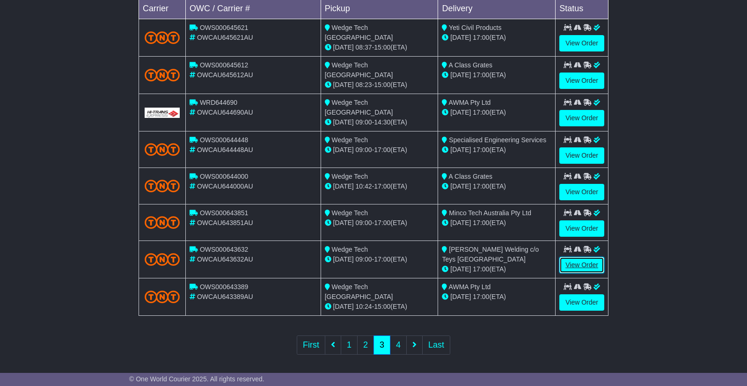
click at [576, 266] on link "View Order" at bounding box center [582, 265] width 45 height 16
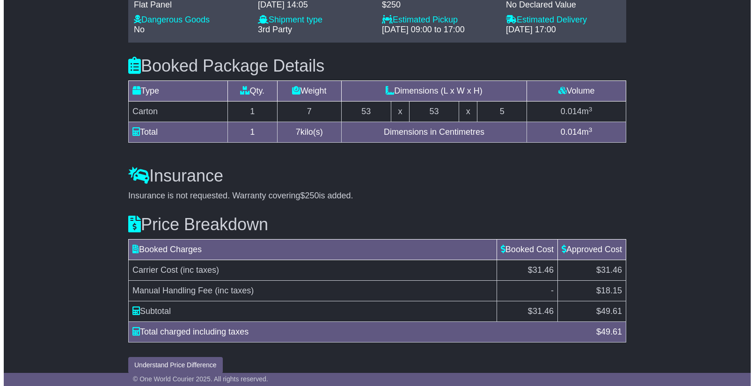
scroll to position [808, 0]
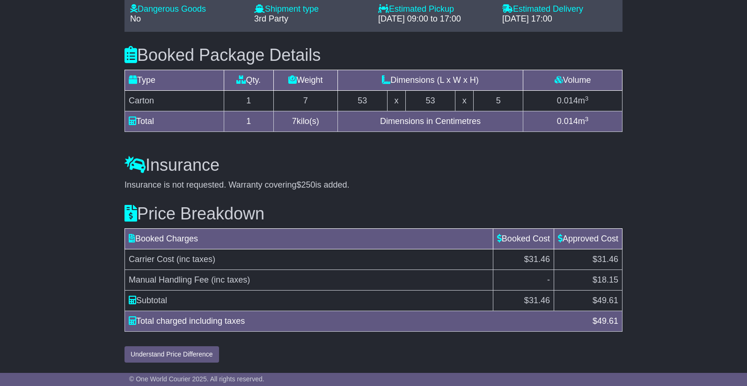
drag, startPoint x: 751, startPoint y: 62, endPoint x: 742, endPoint y: 350, distance: 288.1
drag, startPoint x: 172, startPoint y: 355, endPoint x: 160, endPoint y: 362, distance: 14.5
click at [172, 355] on button "Understand Price Difference" at bounding box center [172, 355] width 95 height 16
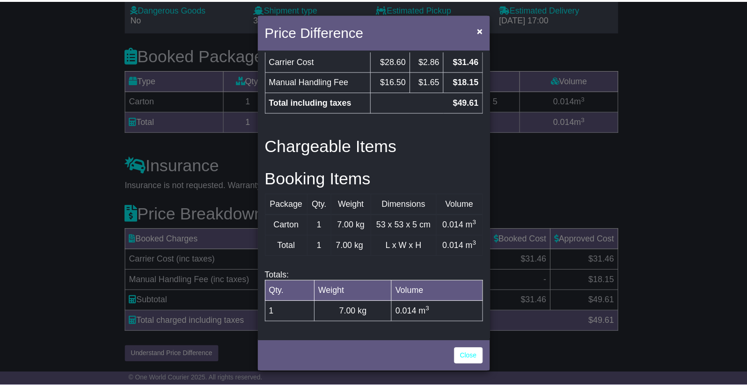
scroll to position [280, 0]
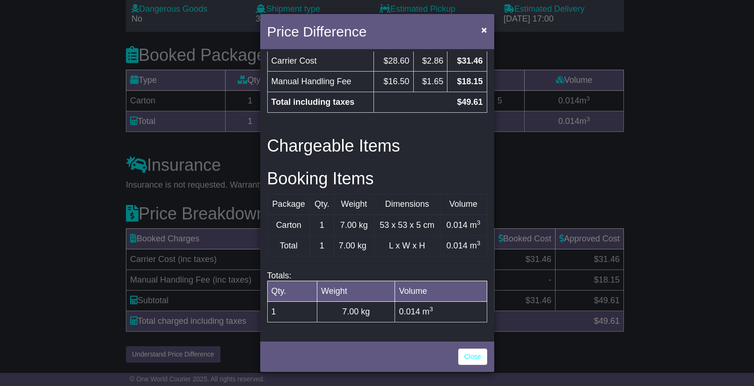
click at [678, 285] on div "Price Difference × Price Breakdown Surcharge Cost GST Final Carrier Cost $28.60…" at bounding box center [377, 193] width 754 height 386
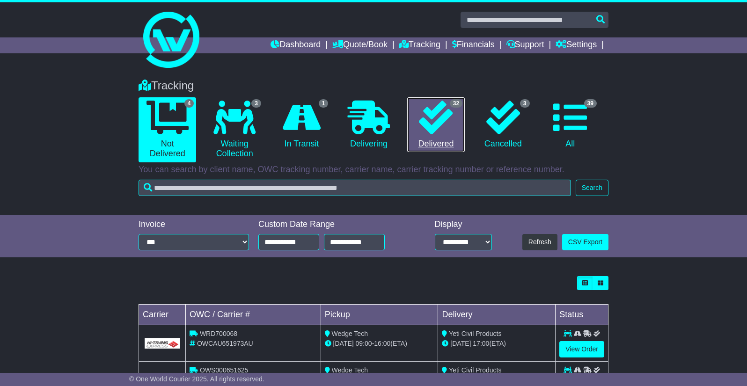
click at [449, 123] on icon at bounding box center [436, 118] width 34 height 34
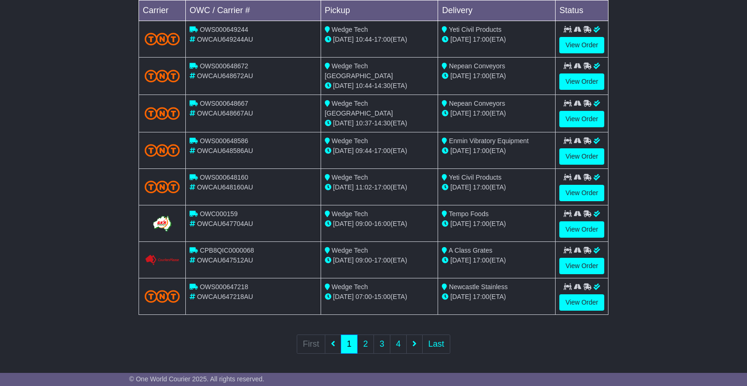
scroll to position [306, 0]
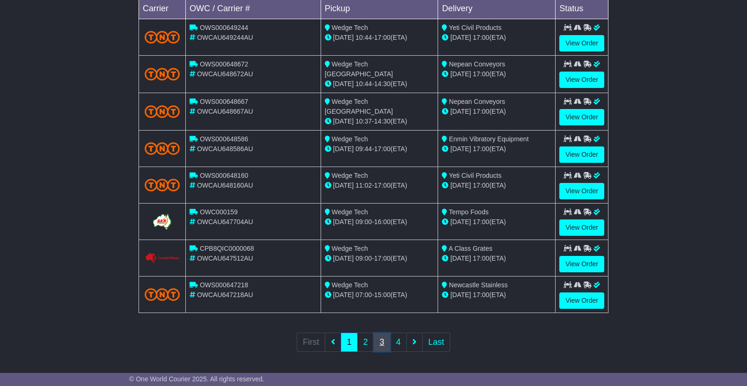
click at [384, 343] on link "3" at bounding box center [382, 342] width 17 height 19
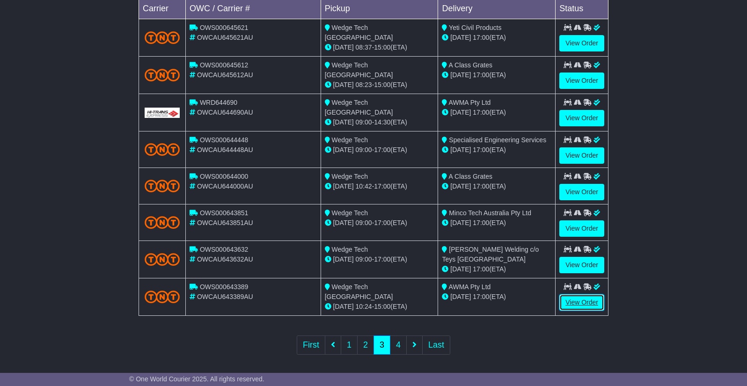
click at [576, 301] on link "View Order" at bounding box center [582, 303] width 45 height 16
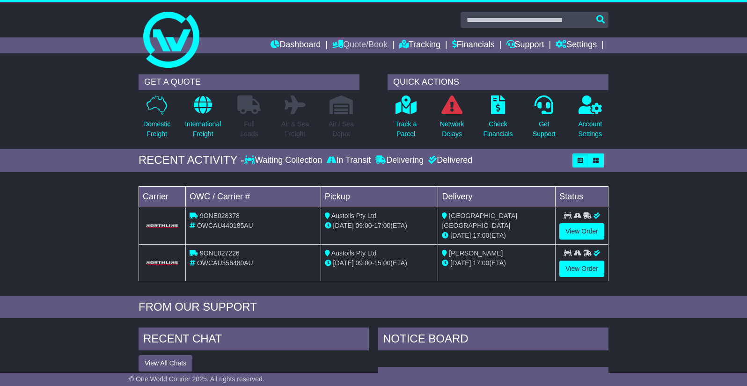
click at [339, 39] on link "Quote/Book" at bounding box center [360, 45] width 55 height 16
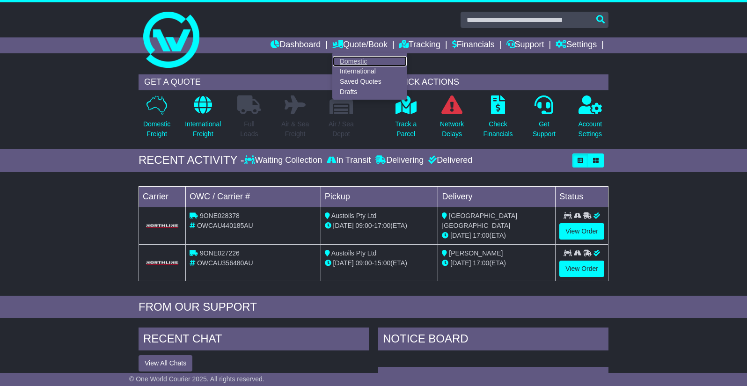
click at [341, 61] on link "Domestic" at bounding box center [370, 61] width 74 height 10
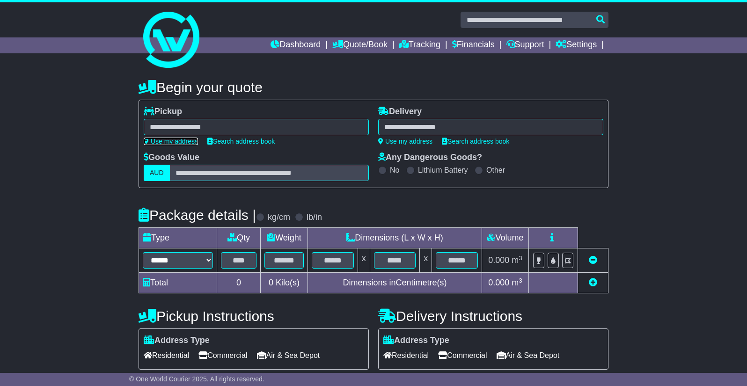
click at [189, 140] on link "Use my address" at bounding box center [171, 141] width 54 height 7
type input "**********"
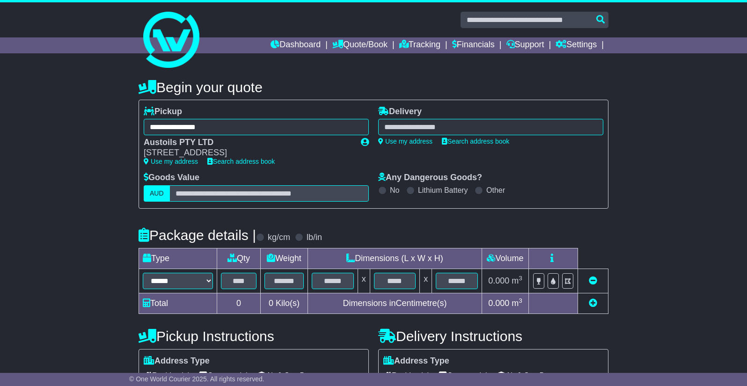
click at [439, 124] on div at bounding box center [490, 127] width 225 height 16
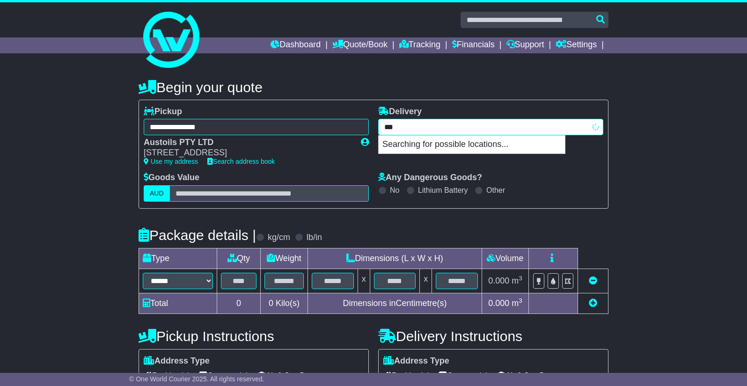
type input "****"
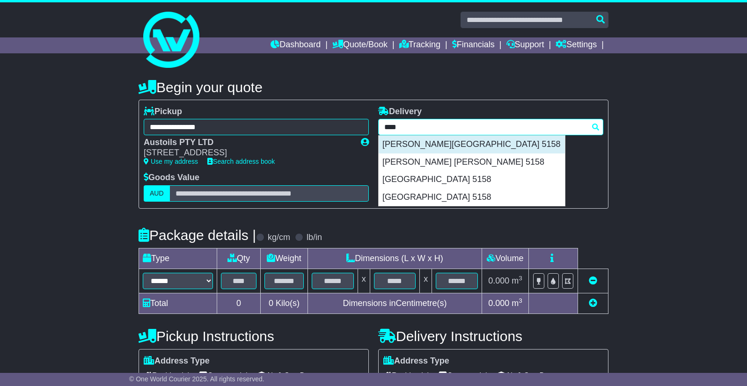
click at [453, 147] on div "HALLETT COVE 5158" at bounding box center [472, 145] width 186 height 18
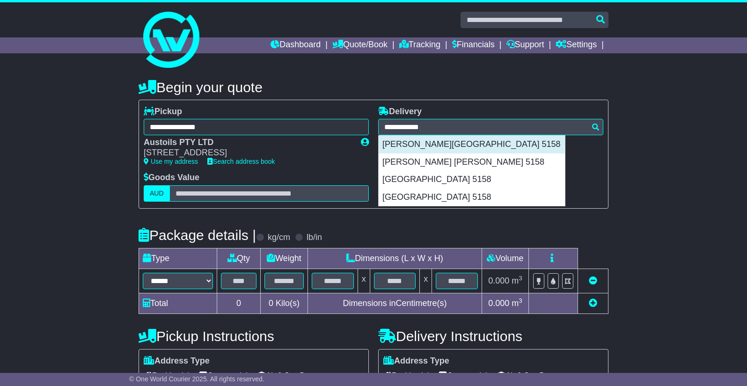
type input "**********"
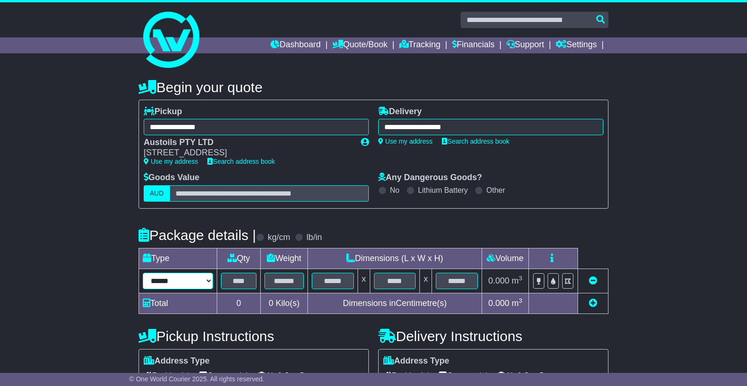
click at [183, 281] on select "****** ****** *** ******** ***** **** **** ****** *** *******" at bounding box center [178, 281] width 70 height 16
select select "*****"
click at [143, 273] on select "****** ****** *** ******** ***** **** **** ****** *** *******" at bounding box center [178, 281] width 70 height 16
click at [238, 281] on input "text" at bounding box center [239, 281] width 36 height 16
type input "*"
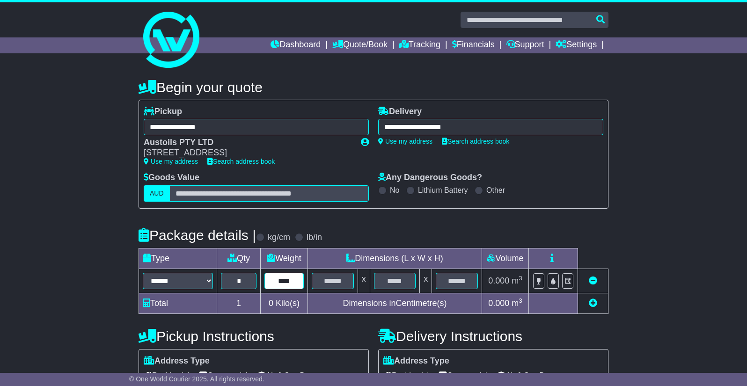
type input "****"
type input "***"
type input "**"
click at [596, 304] on icon at bounding box center [593, 303] width 8 height 8
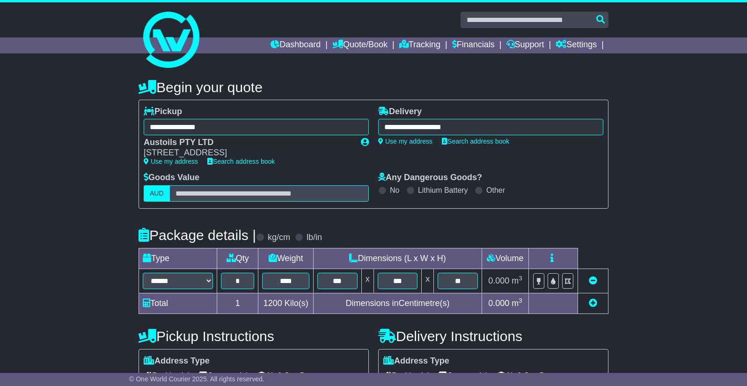
select select "*****"
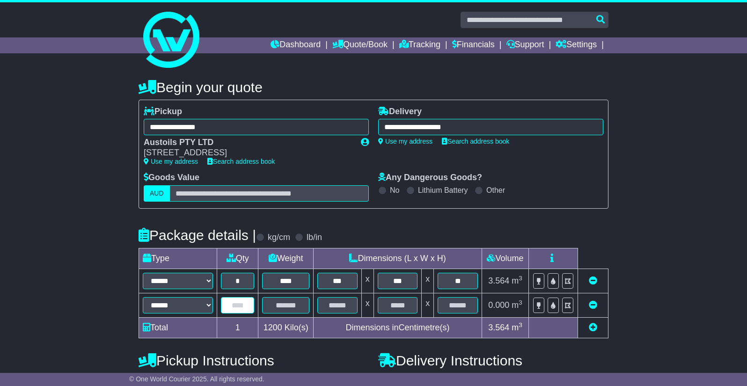
click at [241, 302] on input "text" at bounding box center [237, 305] width 33 height 16
type input "*"
type input "***"
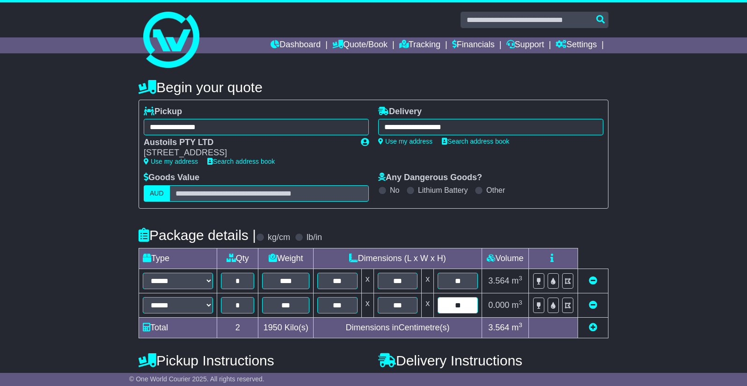
type input "**"
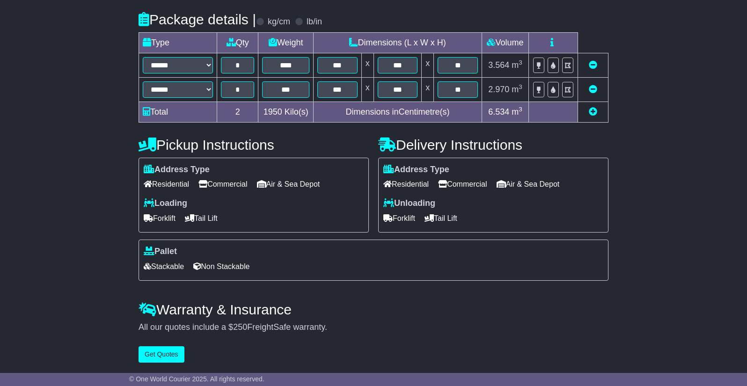
click at [247, 186] on span "Commercial" at bounding box center [223, 184] width 49 height 15
click at [159, 220] on span "Forklift" at bounding box center [160, 218] width 32 height 15
click at [402, 187] on span "Residential" at bounding box center [406, 184] width 45 height 15
click at [437, 221] on span "Tail Lift" at bounding box center [441, 218] width 33 height 15
click at [164, 269] on span "Stackable" at bounding box center [164, 266] width 40 height 15
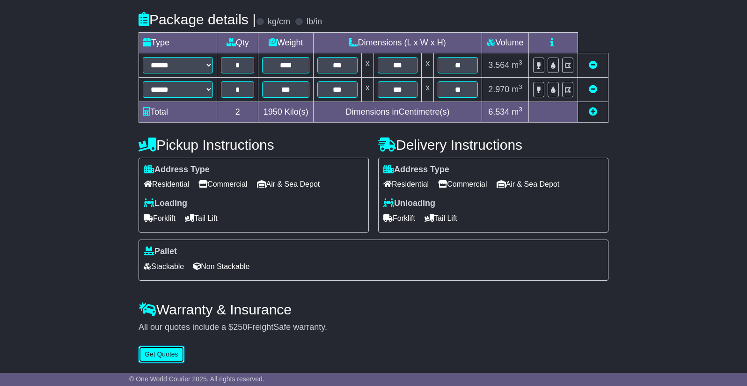
click at [155, 359] on button "Get Quotes" at bounding box center [162, 355] width 46 height 16
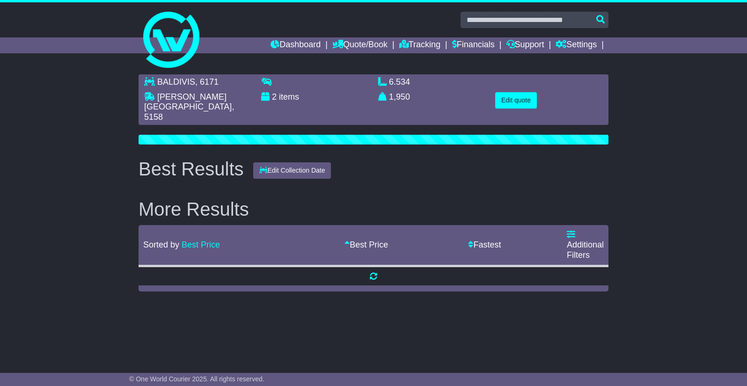
scroll to position [0, 0]
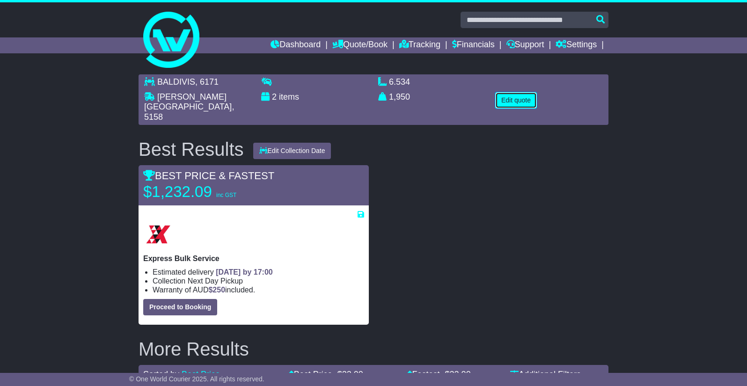
click at [518, 99] on button "Edit quote" at bounding box center [516, 100] width 42 height 16
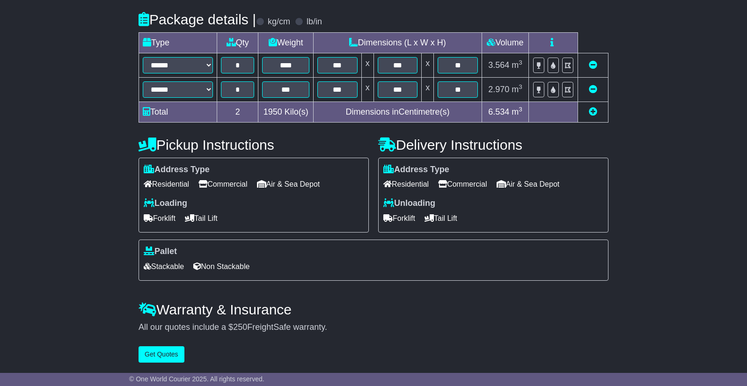
scroll to position [219, 0]
click at [158, 353] on button "Get Quotes" at bounding box center [162, 355] width 46 height 16
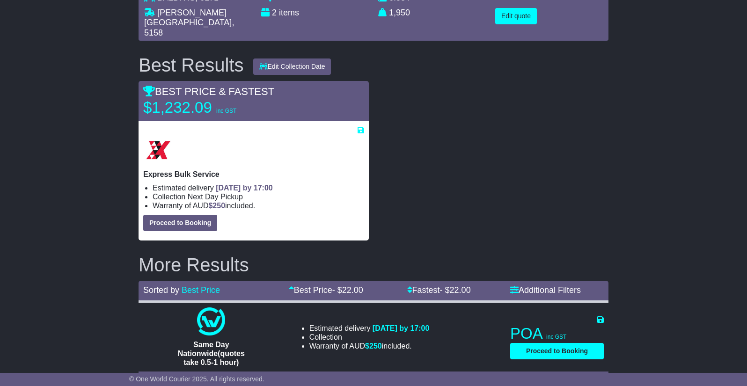
scroll to position [85, 0]
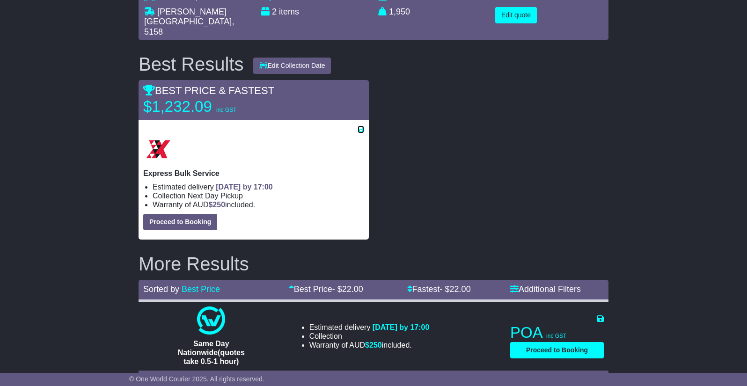
click at [360, 126] on icon at bounding box center [361, 129] width 7 height 7
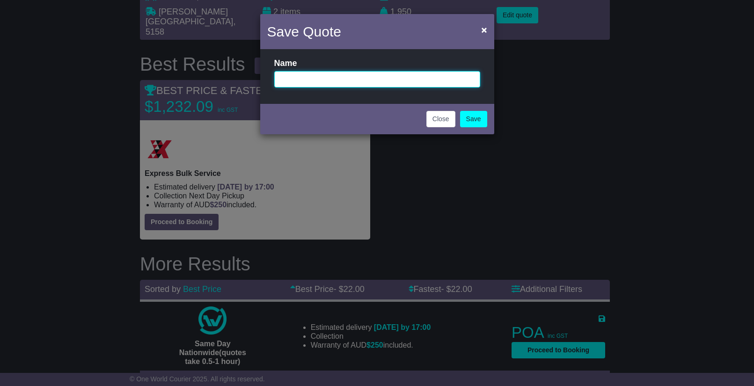
click at [343, 76] on input "text" at bounding box center [377, 79] width 206 height 16
type input "********"
click at [474, 123] on link "Save" at bounding box center [473, 119] width 27 height 16
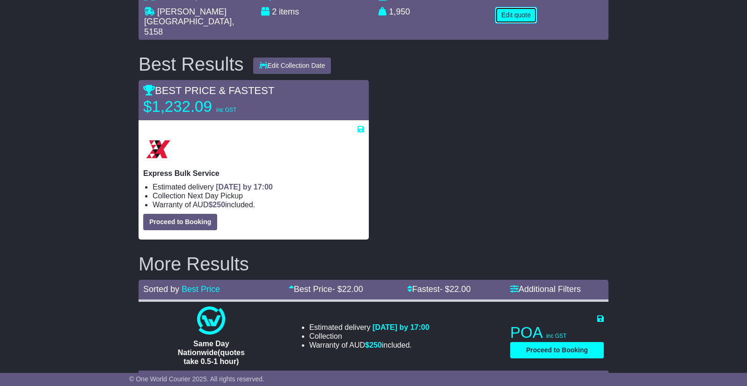
click at [523, 20] on button "Edit quote" at bounding box center [516, 15] width 42 height 16
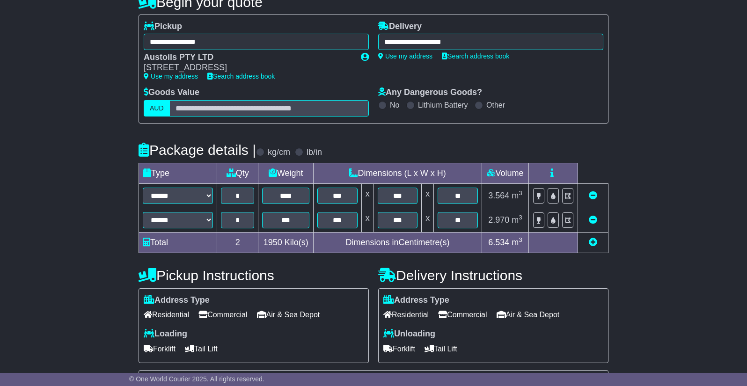
scroll to position [219, 0]
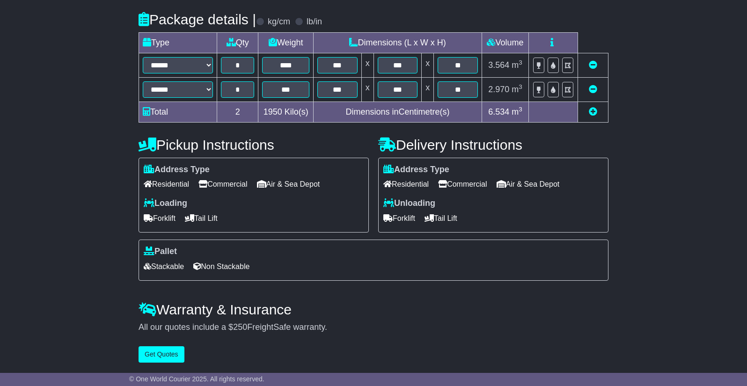
click at [476, 183] on span "Commercial" at bounding box center [462, 184] width 49 height 15
click at [162, 350] on button "Get Quotes" at bounding box center [162, 355] width 46 height 16
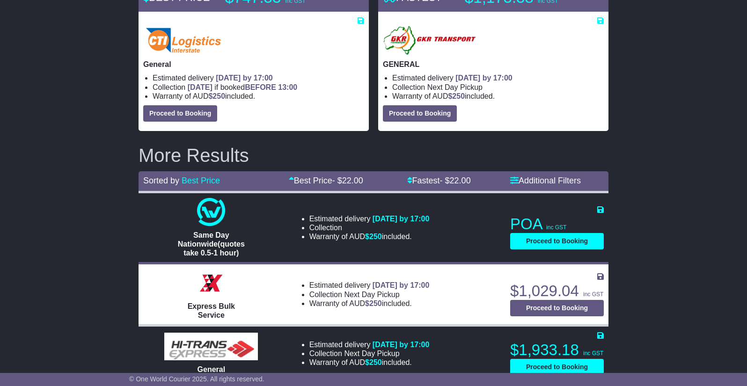
scroll to position [191, 0]
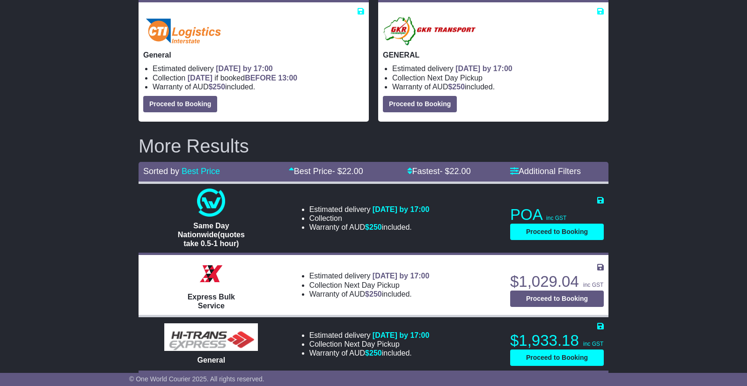
click at [17, 325] on div "BALDIVIS , 6171 HALLETT COVE , 5158 2 items 6.534 m 3 in 3" at bounding box center [373, 130] width 747 height 503
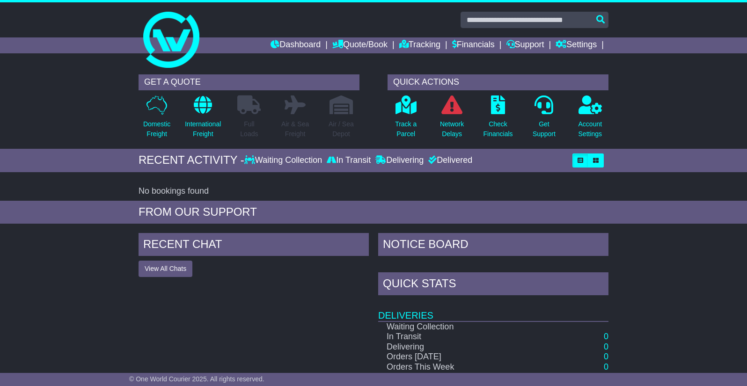
click at [15, 140] on div "GET A QUOTE Domestic Freight International Freight Full Loads Air & Sea Freight…" at bounding box center [373, 109] width 747 height 79
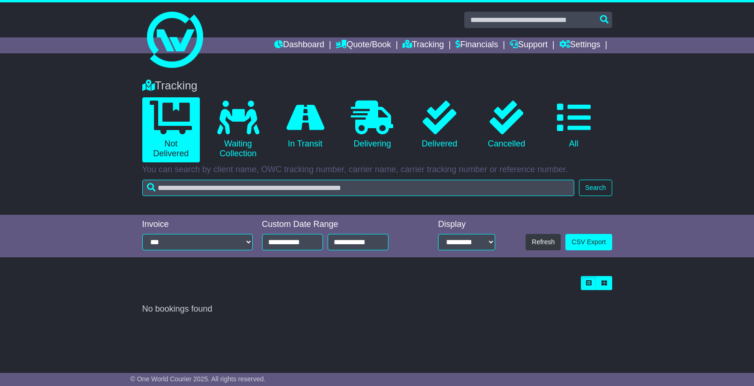
click at [9, 54] on div at bounding box center [377, 35] width 754 height 67
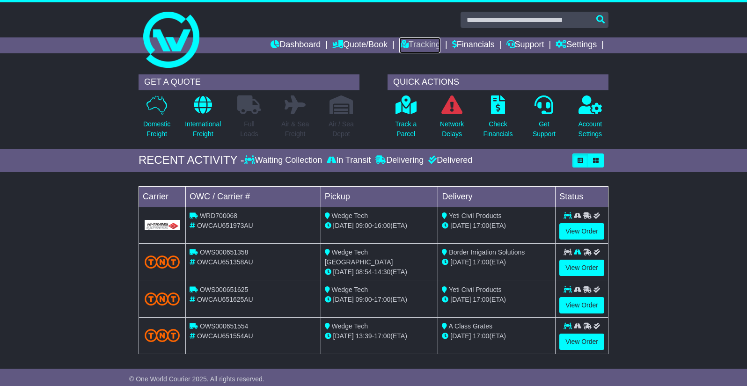
click at [421, 48] on link "Tracking" at bounding box center [419, 45] width 41 height 16
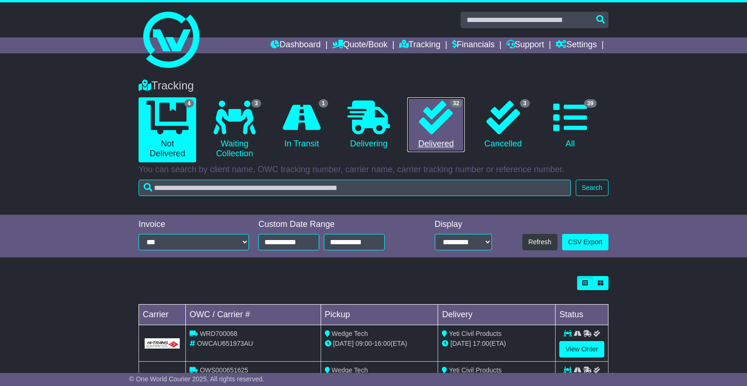
click at [456, 133] on link "32 Delivered" at bounding box center [436, 124] width 58 height 55
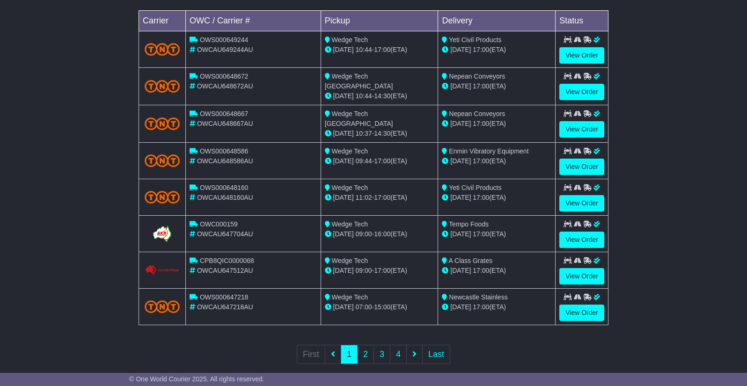
scroll to position [306, 0]
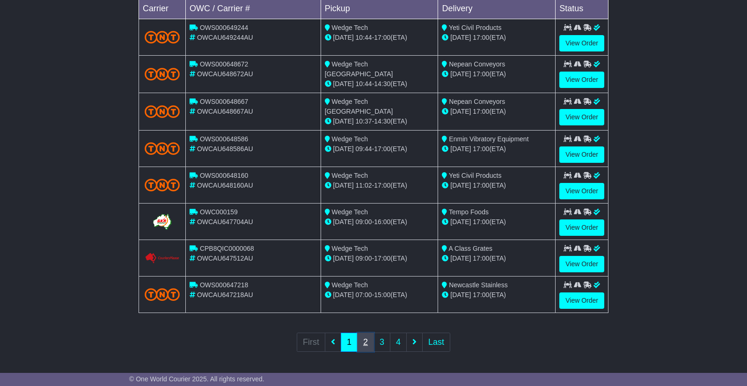
click at [367, 336] on link "2" at bounding box center [365, 342] width 17 height 19
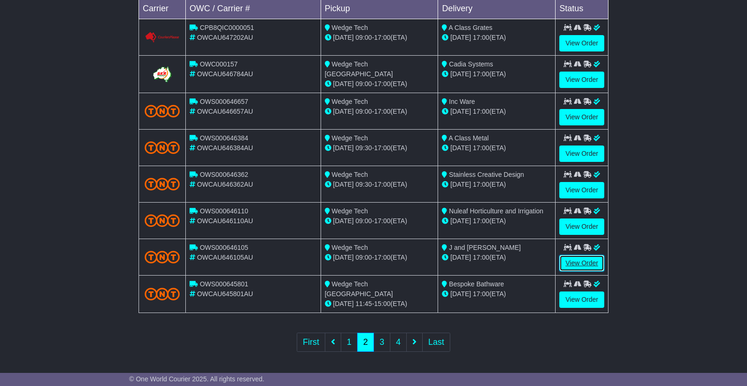
click at [579, 264] on link "View Order" at bounding box center [582, 263] width 45 height 16
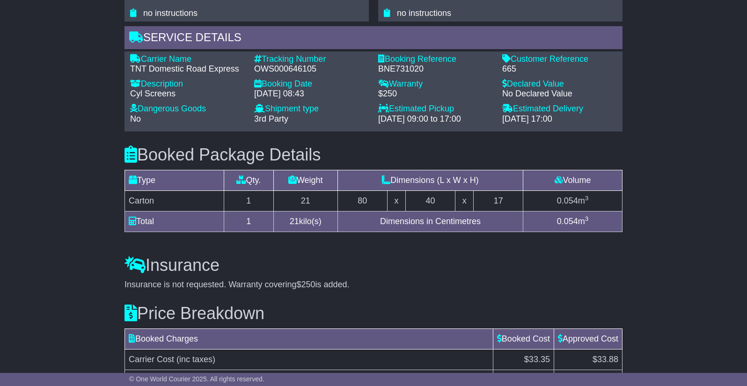
scroll to position [787, 0]
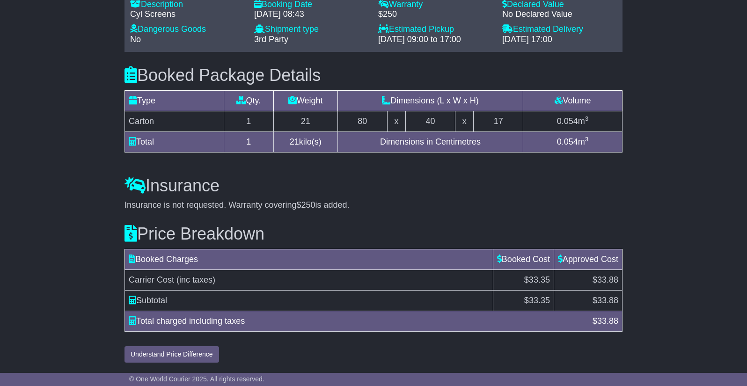
drag, startPoint x: 753, startPoint y: 69, endPoint x: 730, endPoint y: 385, distance: 316.5
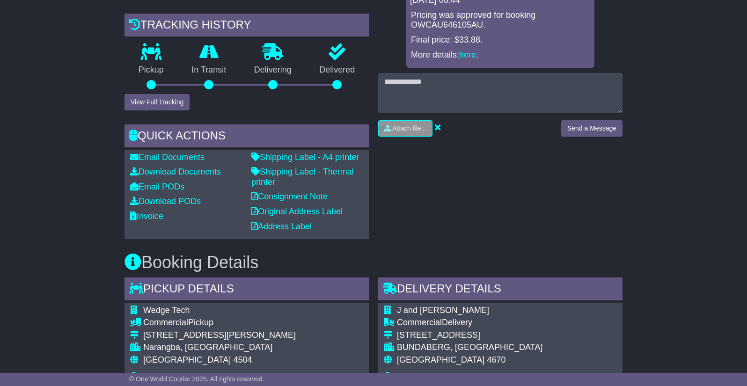
scroll to position [0, 0]
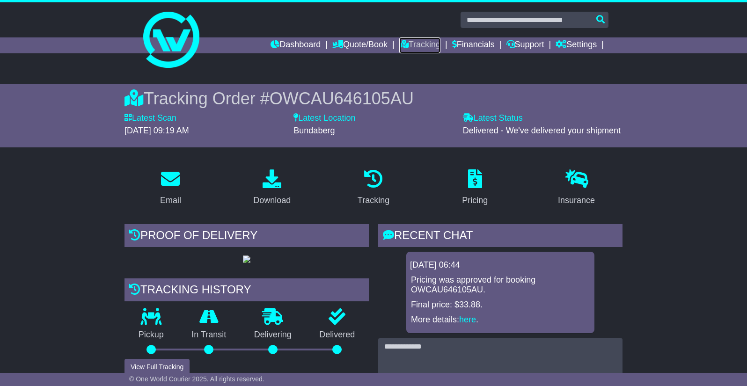
click at [407, 40] on link "Tracking" at bounding box center [419, 45] width 41 height 16
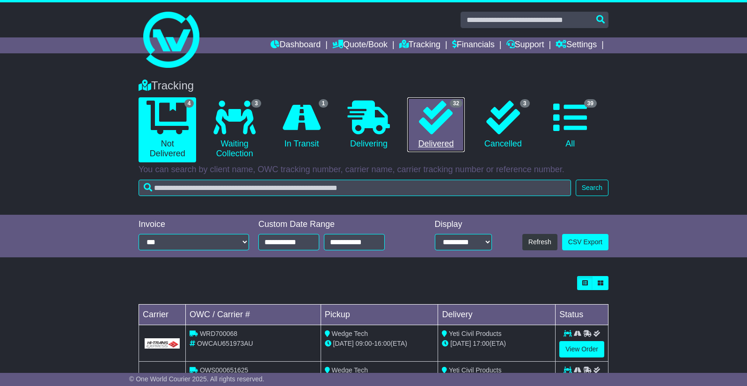
click at [419, 127] on link "32 Delivered" at bounding box center [436, 124] width 58 height 55
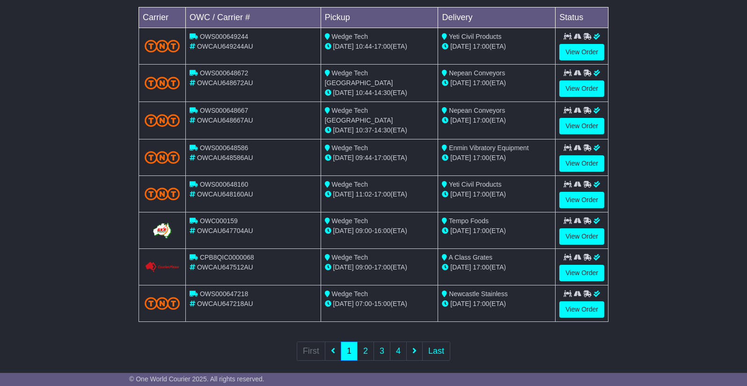
scroll to position [306, 0]
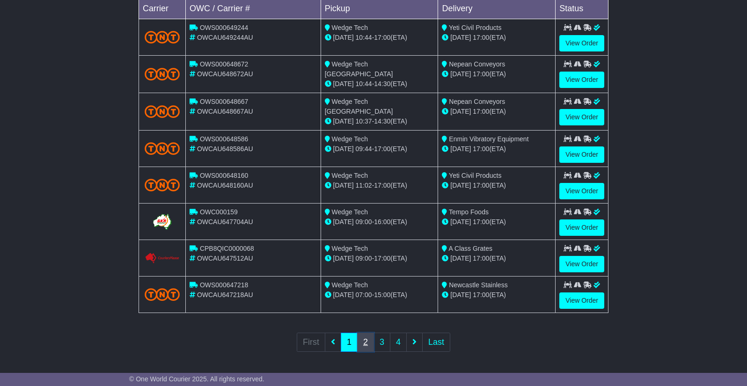
click at [371, 342] on link "2" at bounding box center [365, 342] width 17 height 19
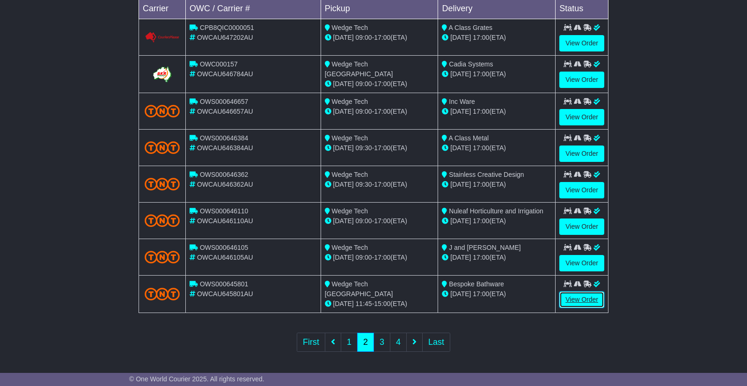
click at [591, 301] on link "View Order" at bounding box center [582, 300] width 45 height 16
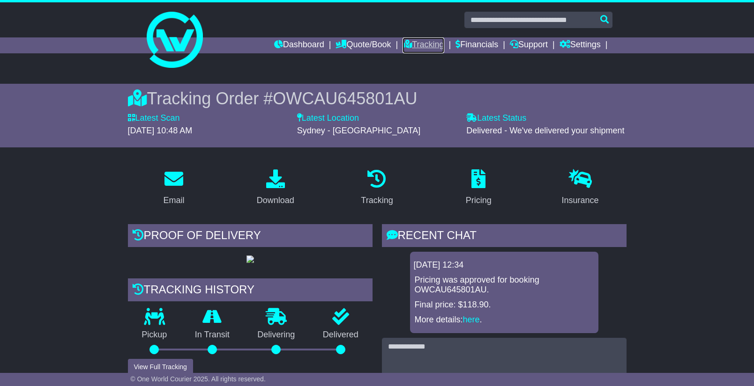
click at [415, 47] on link "Tracking" at bounding box center [422, 45] width 41 height 16
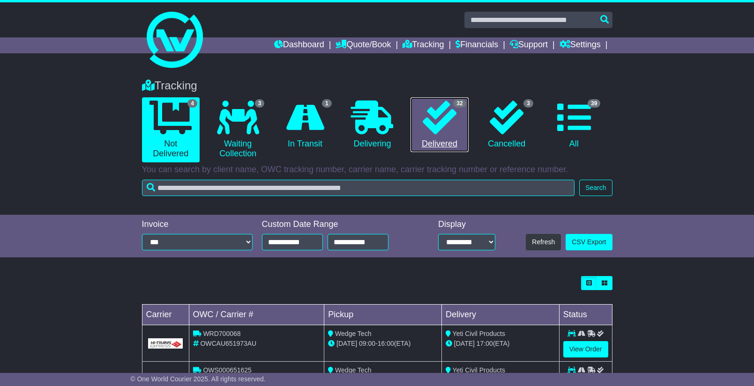
click at [434, 126] on icon at bounding box center [439, 118] width 34 height 34
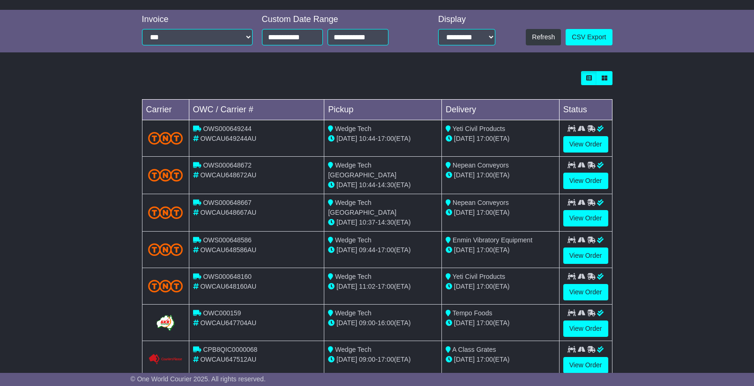
scroll to position [306, 0]
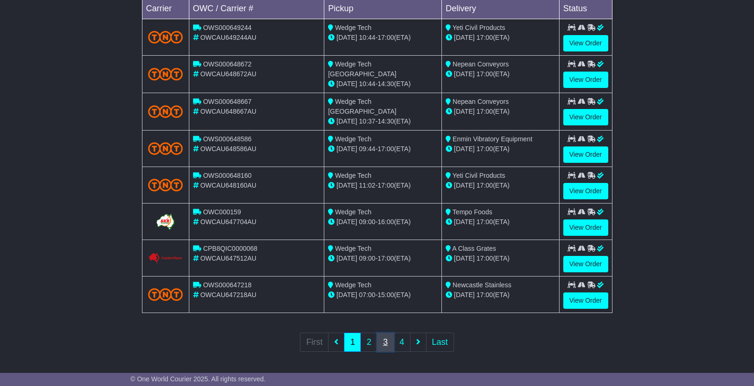
click at [389, 339] on link "3" at bounding box center [385, 342] width 17 height 19
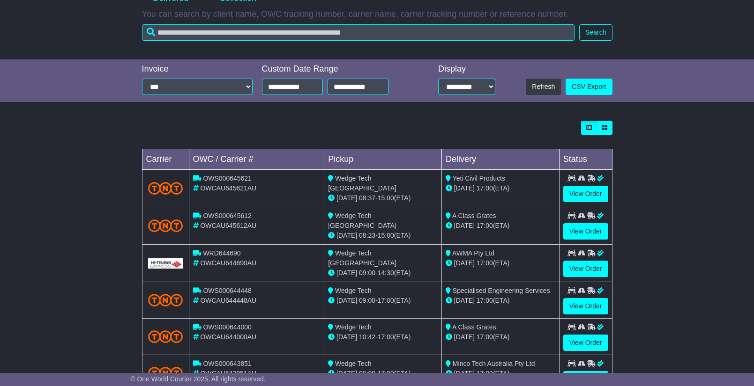
scroll to position [281, 0]
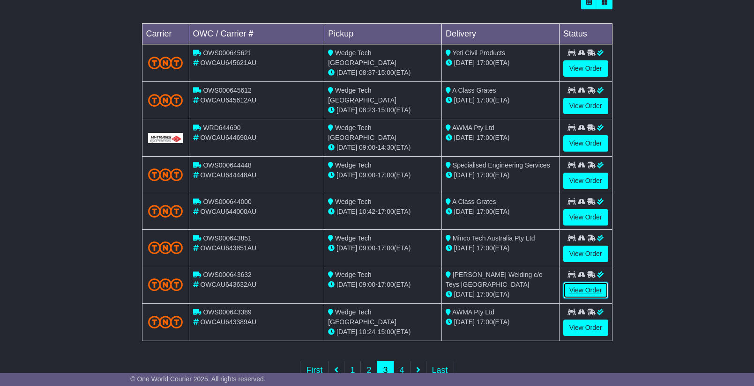
click at [593, 284] on link "View Order" at bounding box center [585, 290] width 45 height 16
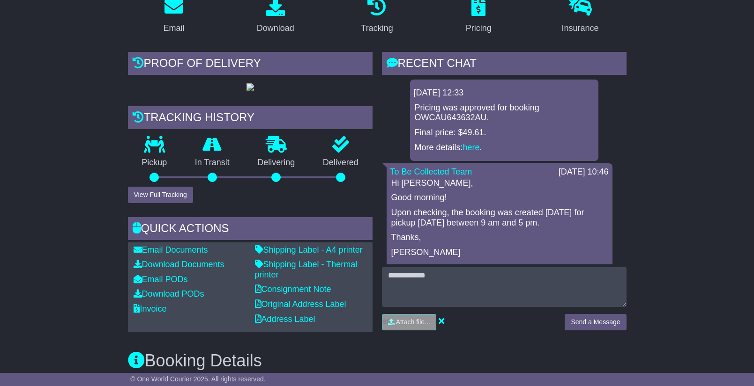
scroll to position [48, 0]
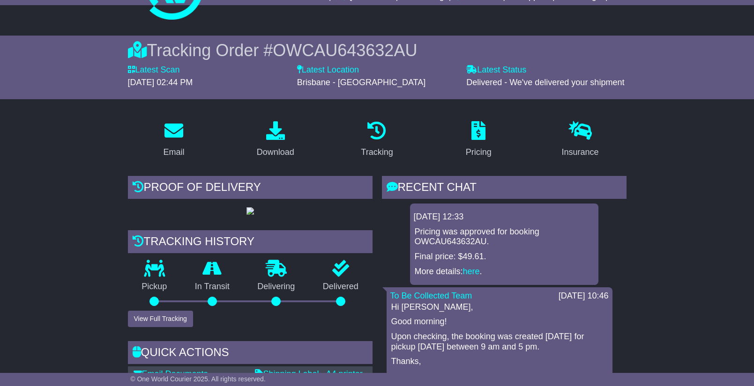
click at [359, 40] on div "Tracking Order # OWCAU643632AU Latest Scan [DATE] 02:44 PM Latest Status - Deli…" at bounding box center [377, 68] width 480 height 64
copy span "OWCAU643632AU"
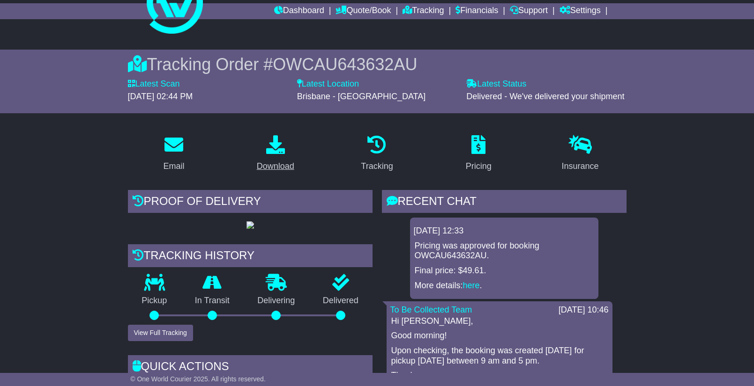
scroll to position [0, 0]
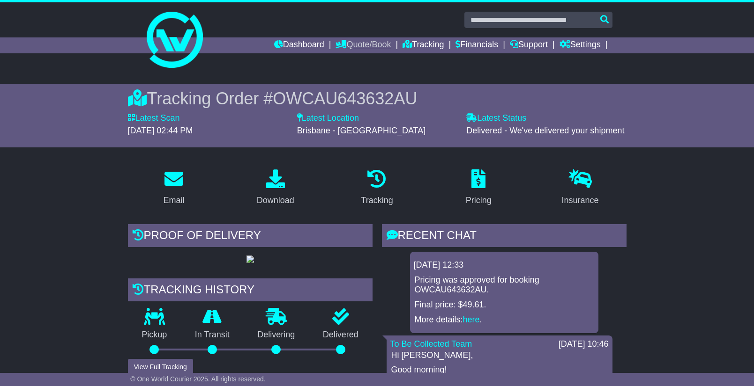
click at [365, 50] on link "Quote/Book" at bounding box center [362, 45] width 55 height 16
click at [350, 61] on link "Domestic" at bounding box center [373, 61] width 74 height 10
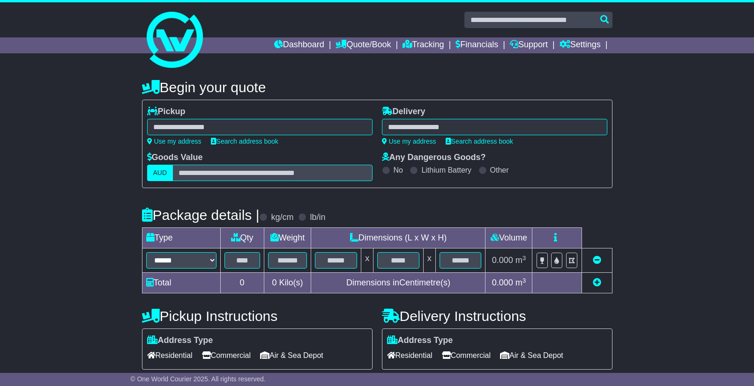
click at [281, 128] on div at bounding box center [259, 127] width 225 height 16
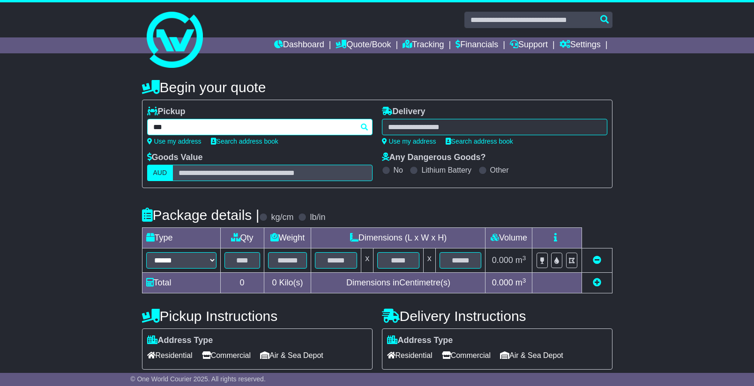
type input "****"
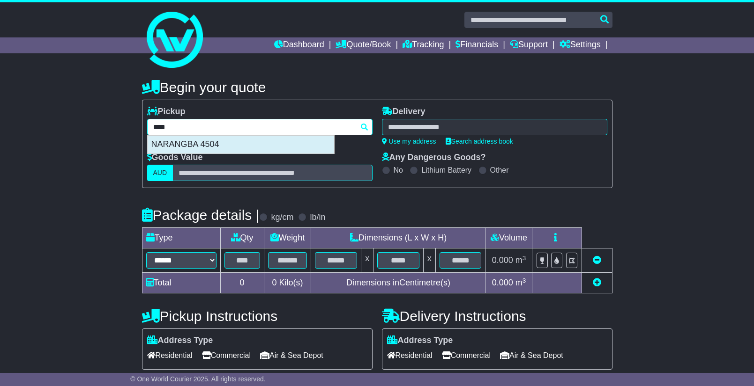
click at [188, 148] on div "NARANGBA 4504" at bounding box center [241, 145] width 186 height 18
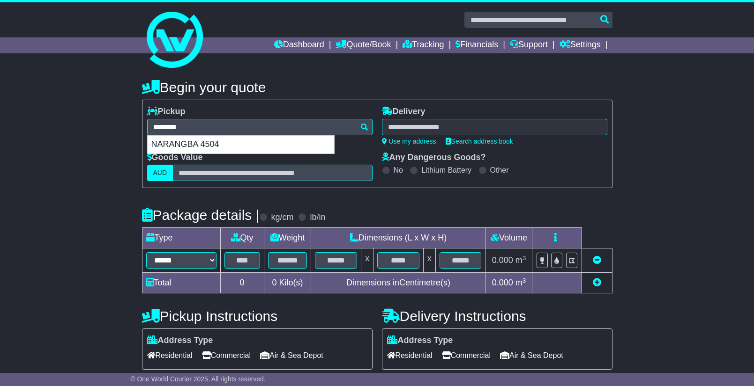
type input "**********"
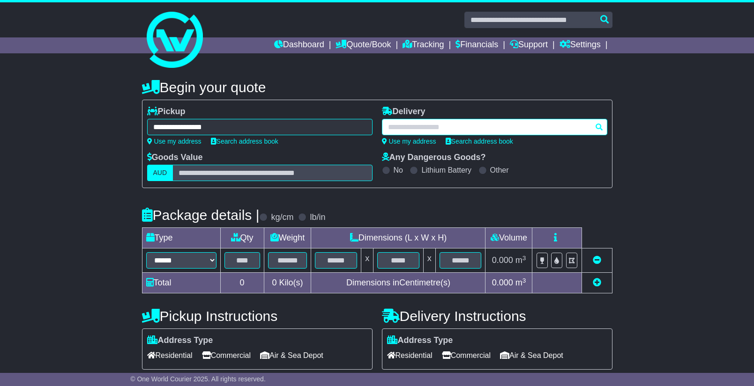
click at [418, 126] on div at bounding box center [494, 127] width 225 height 16
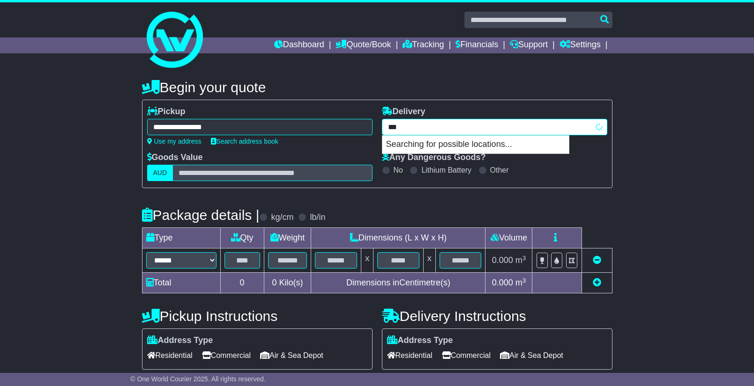
type input "****"
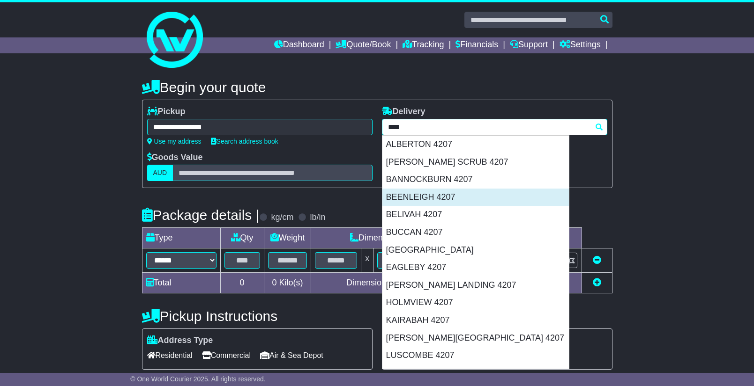
click at [466, 200] on div "BEENLEIGH 4207" at bounding box center [475, 198] width 186 height 18
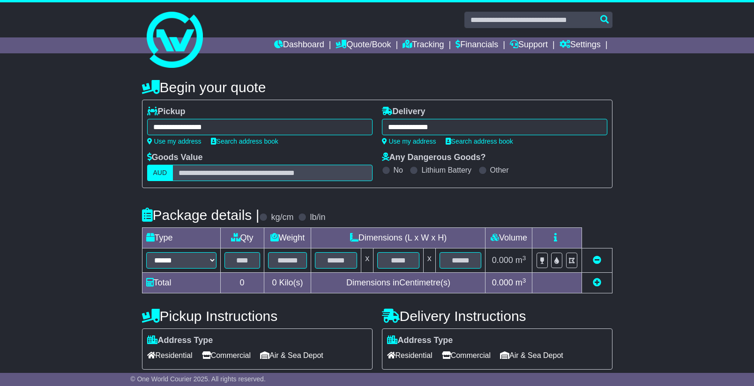
type input "**********"
click at [198, 262] on select "****** ****** *** ******** ***** **** **** ****** *** *******" at bounding box center [181, 260] width 70 height 16
select select "****"
click at [146, 252] on select "****** ****** *** ******** ***** **** **** ****** *** *******" at bounding box center [181, 260] width 70 height 16
drag, startPoint x: 239, startPoint y: 262, endPoint x: 258, endPoint y: 259, distance: 18.9
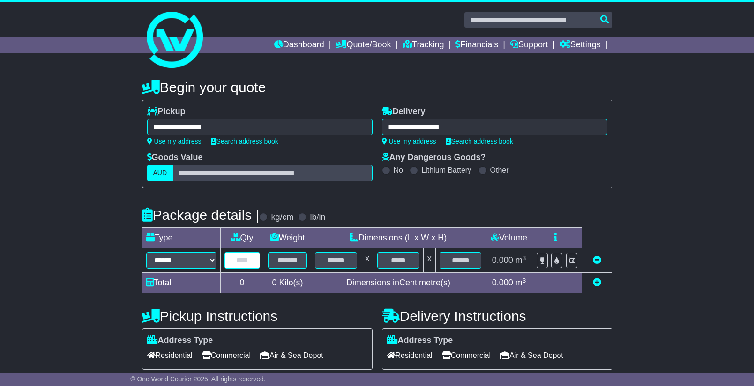
click at [240, 262] on input "text" at bounding box center [242, 260] width 36 height 16
type input "*"
type input "**"
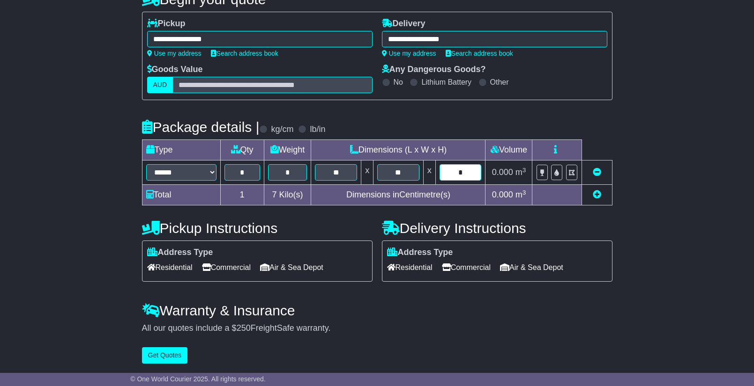
scroll to position [89, 0]
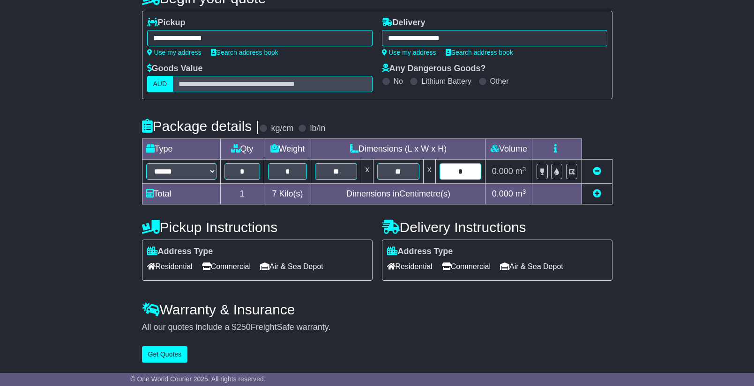
type input "*"
click at [227, 270] on span "Commercial" at bounding box center [226, 266] width 49 height 15
click at [466, 267] on span "Commercial" at bounding box center [466, 266] width 49 height 15
click at [181, 353] on button "Get Quotes" at bounding box center [165, 355] width 46 height 16
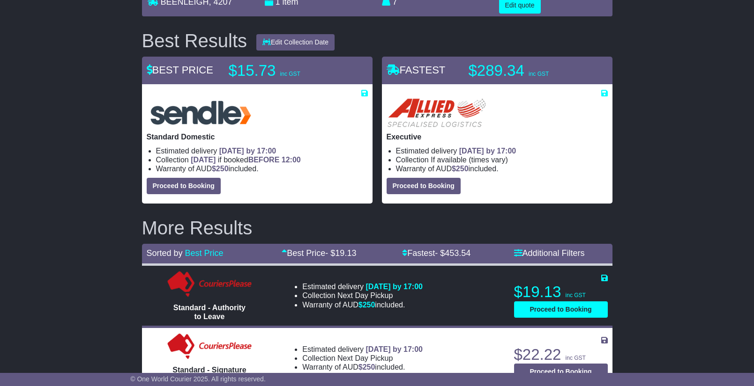
scroll to position [59, 0]
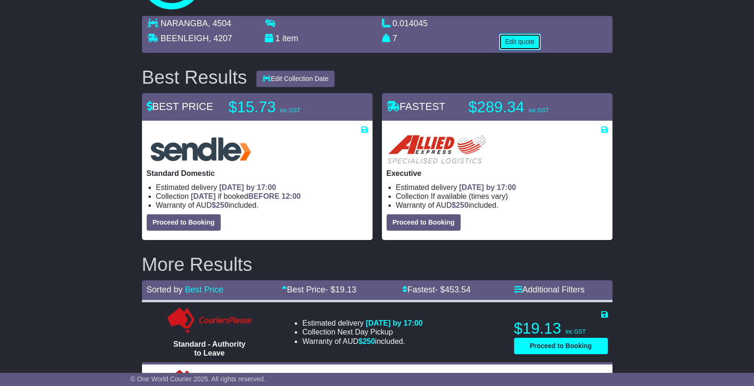
click at [527, 41] on button "Edit quote" at bounding box center [520, 42] width 42 height 16
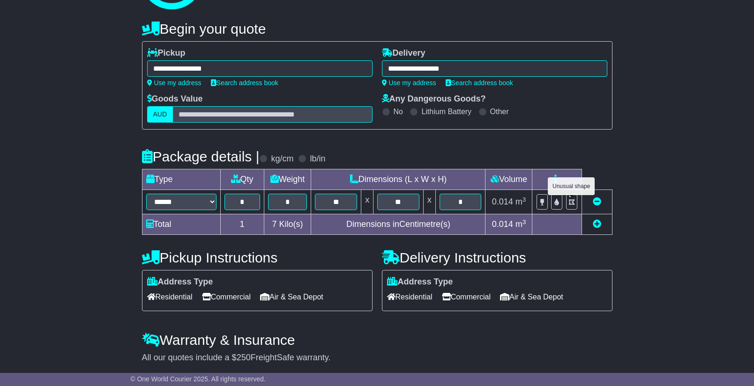
click at [569, 202] on icon at bounding box center [572, 202] width 6 height 7
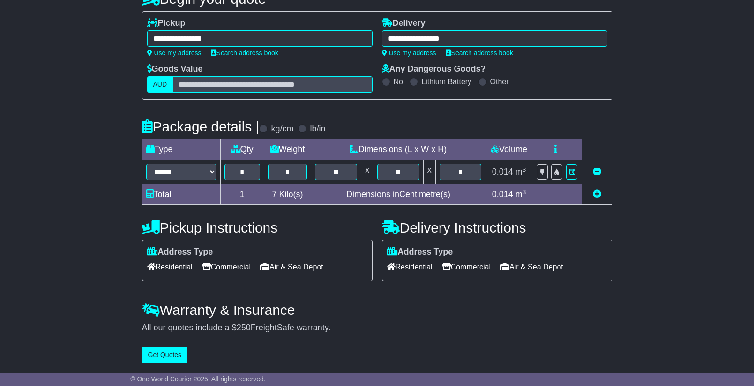
scroll to position [90, 0]
click at [180, 358] on button "Get Quotes" at bounding box center [165, 355] width 46 height 16
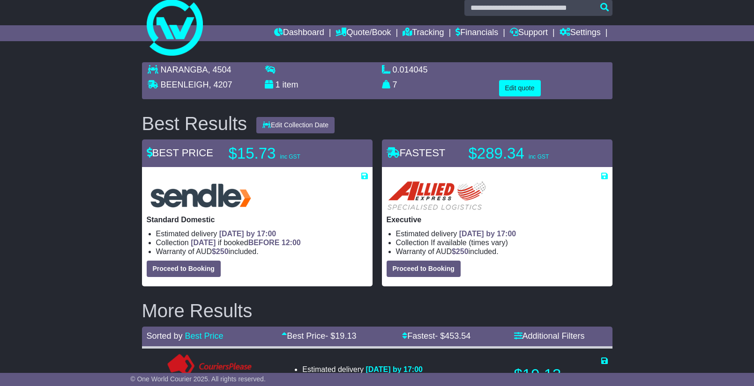
scroll to position [12, 0]
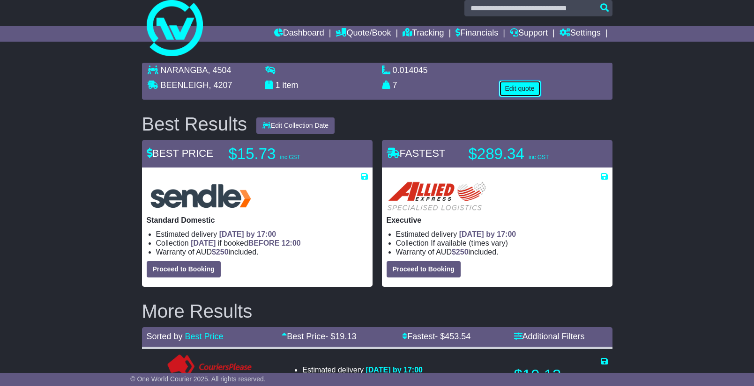
click at [506, 84] on button "Edit quote" at bounding box center [520, 89] width 42 height 16
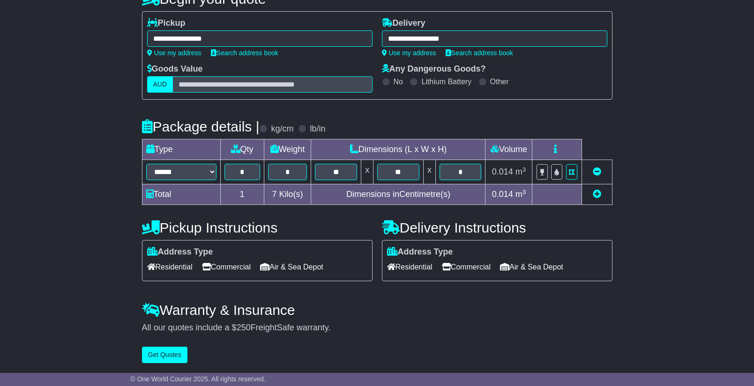
scroll to position [90, 0]
click at [167, 355] on button "Get Quotes" at bounding box center [165, 355] width 46 height 16
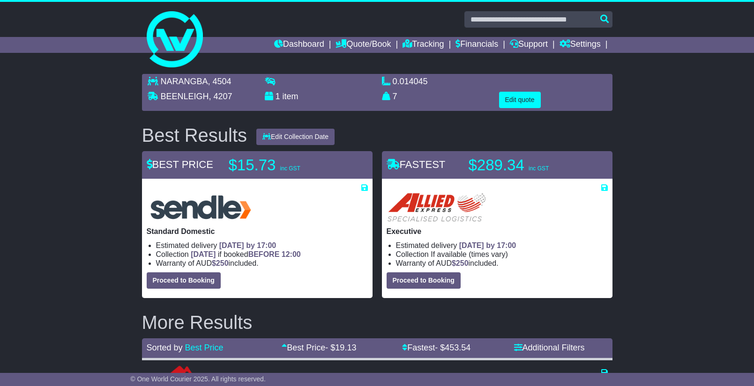
scroll to position [0, 0]
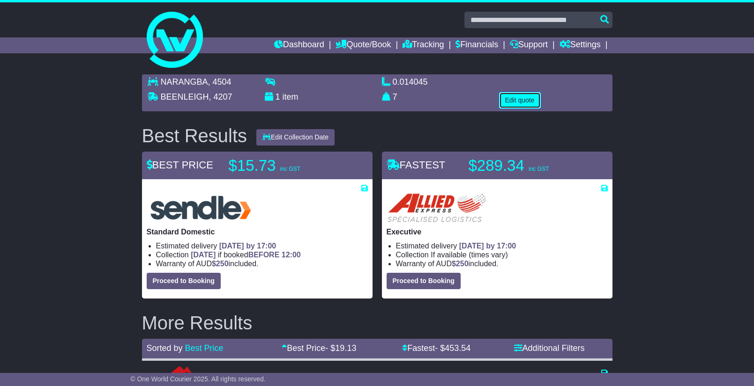
click at [514, 98] on button "Edit quote" at bounding box center [520, 100] width 42 height 16
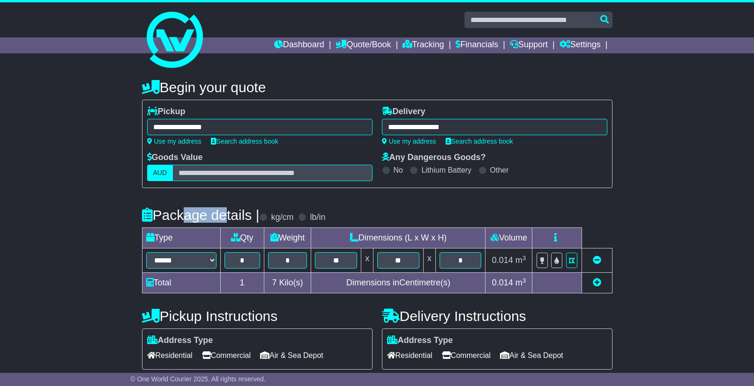
drag, startPoint x: 184, startPoint y: 216, endPoint x: 227, endPoint y: 217, distance: 43.6
click at [227, 217] on h4 "Package details |" at bounding box center [201, 214] width 118 height 15
click at [414, 49] on link "Tracking" at bounding box center [422, 45] width 41 height 16
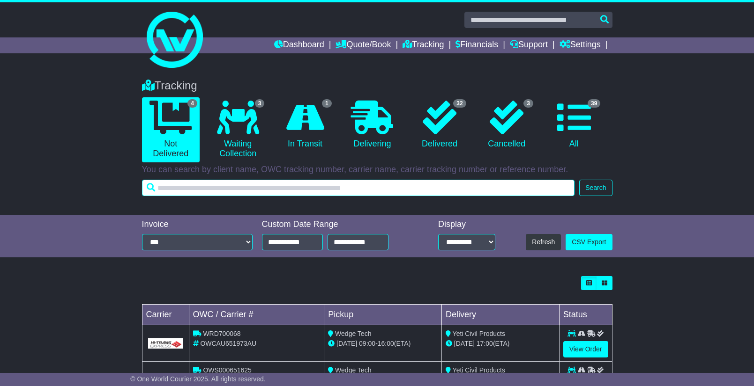
click at [169, 188] on input "text" at bounding box center [358, 188] width 433 height 16
paste input "**********"
type input "**********"
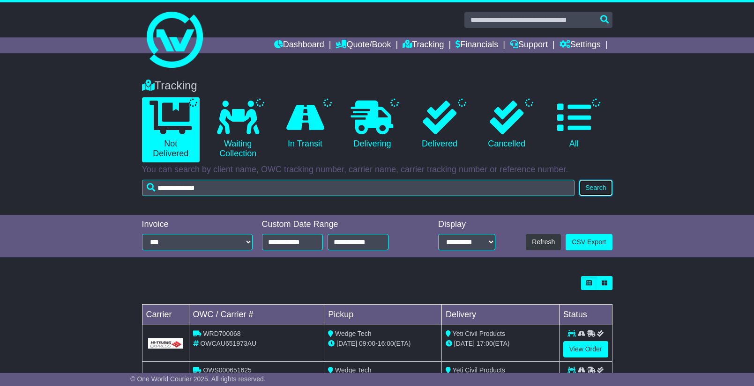
click at [590, 188] on button "Search" at bounding box center [595, 188] width 33 height 16
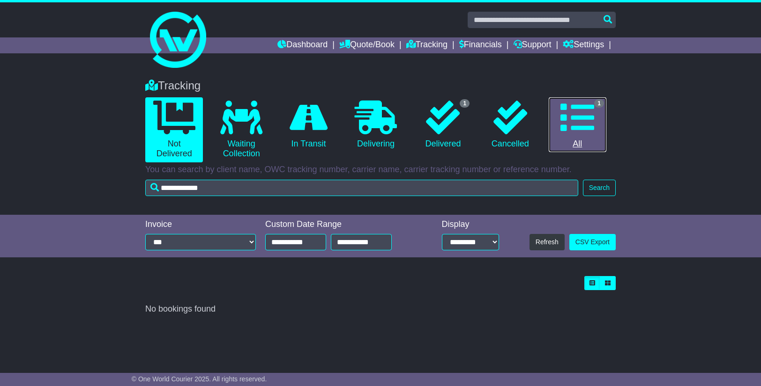
click at [577, 132] on icon at bounding box center [577, 118] width 34 height 34
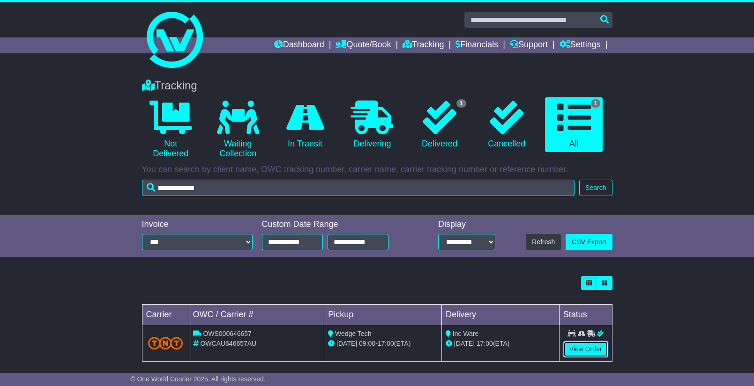
click at [573, 347] on link "View Order" at bounding box center [585, 349] width 45 height 16
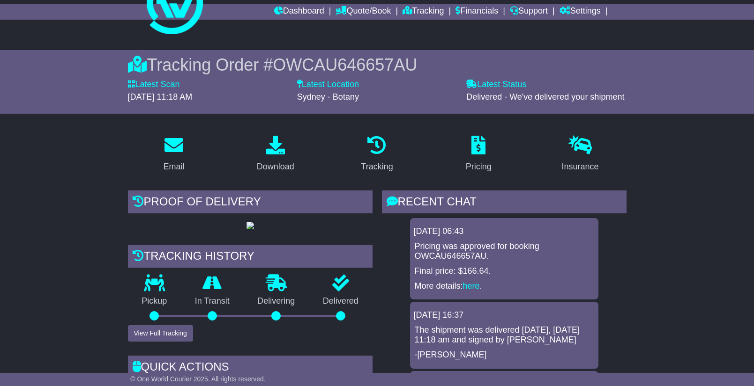
scroll to position [27, 0]
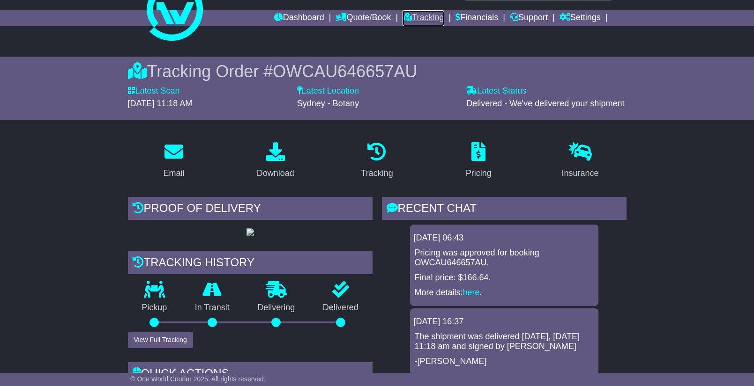
click at [413, 22] on link "Tracking" at bounding box center [422, 18] width 41 height 16
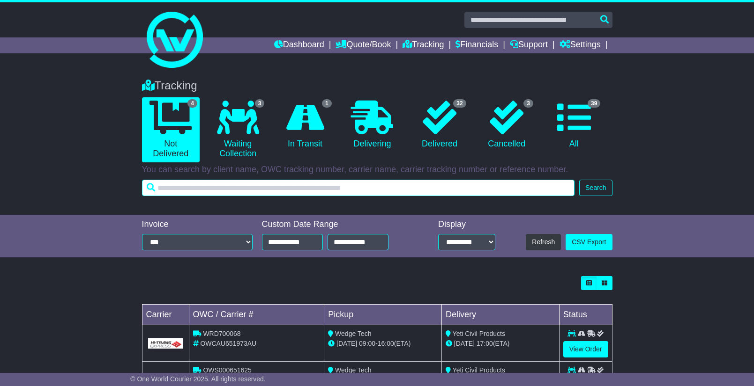
click at [395, 186] on input "text" at bounding box center [358, 188] width 433 height 16
click at [155, 185] on input "********" at bounding box center [358, 188] width 433 height 16
type input "**********"
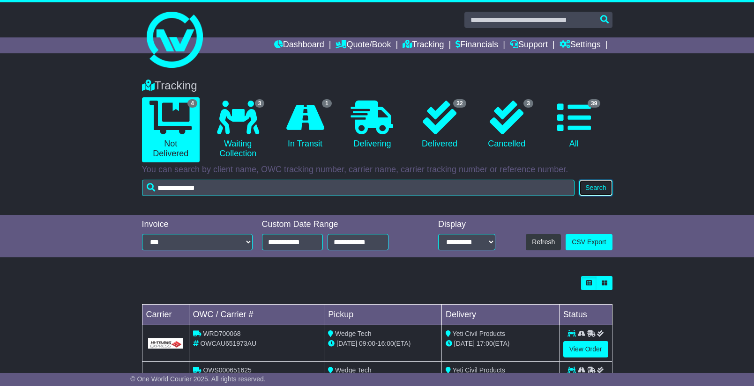
click at [601, 190] on button "Search" at bounding box center [595, 188] width 33 height 16
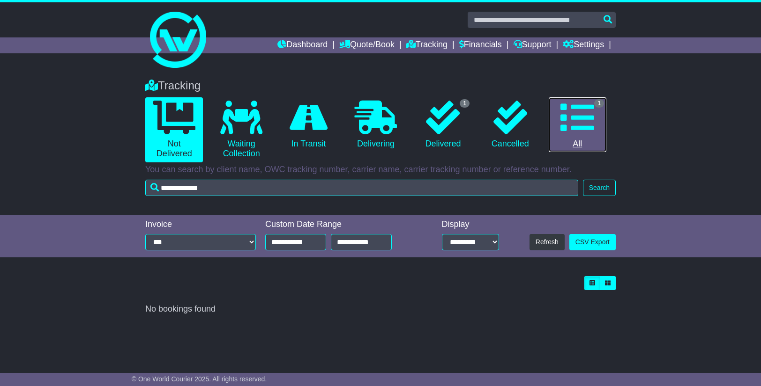
click at [581, 123] on icon at bounding box center [577, 118] width 34 height 34
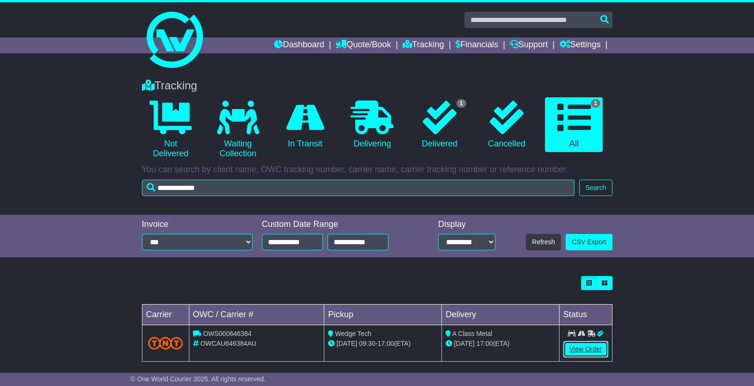
click at [585, 347] on link "View Order" at bounding box center [585, 349] width 45 height 16
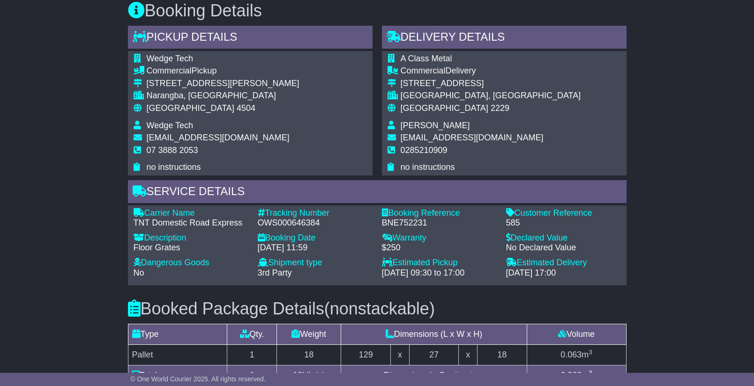
scroll to position [531, 0]
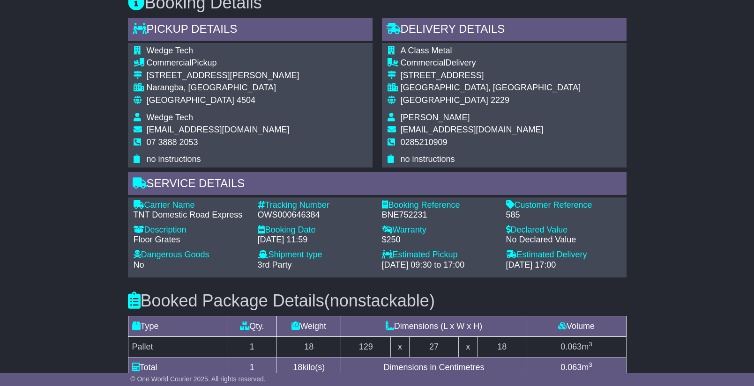
click at [28, 131] on div "Email Download Tracking Pricing Insurance" at bounding box center [377, 112] width 754 height 962
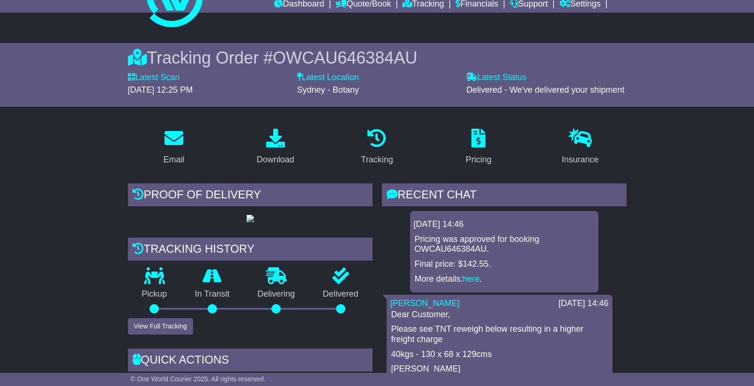
scroll to position [0, 0]
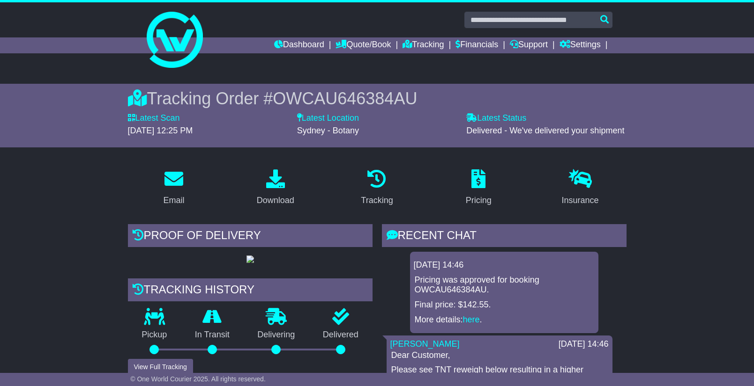
click at [334, 101] on span "OWCAU646384AU" at bounding box center [345, 98] width 144 height 19
copy span "OWCAU646384AU"
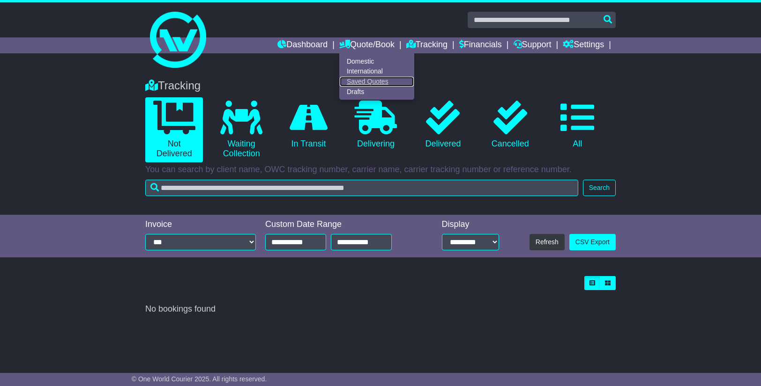
click at [360, 81] on link "Saved Quotes" at bounding box center [377, 82] width 74 height 10
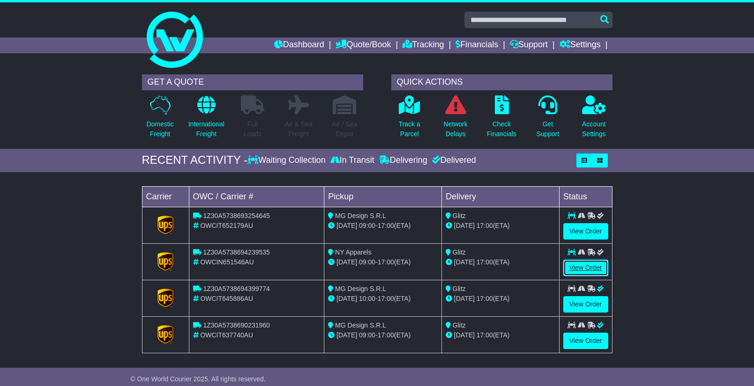
click at [582, 264] on link "View Order" at bounding box center [585, 268] width 45 height 16
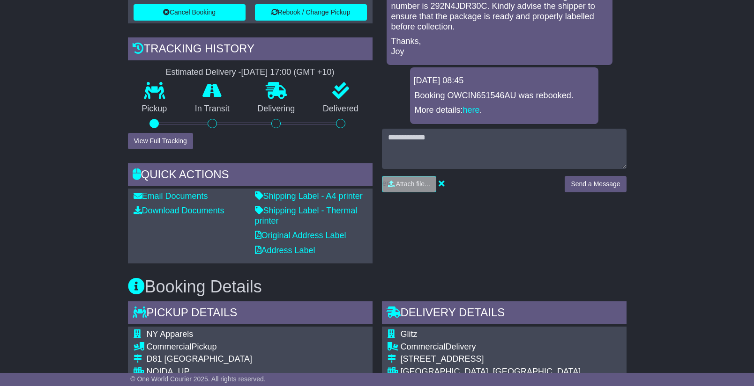
scroll to position [330, 0]
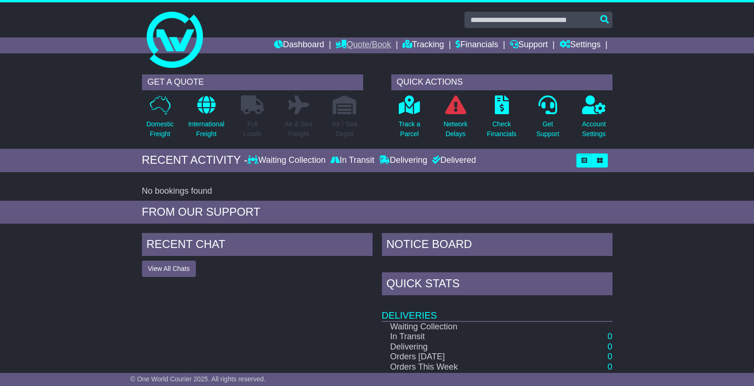
click at [360, 42] on link "Quote/Book" at bounding box center [362, 45] width 55 height 16
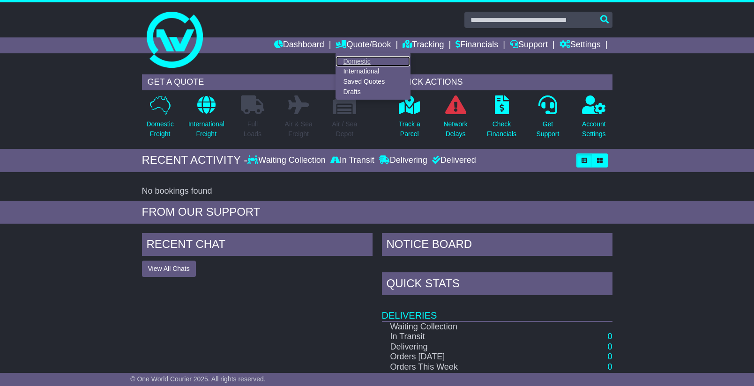
click at [357, 58] on link "Domestic" at bounding box center [373, 61] width 74 height 10
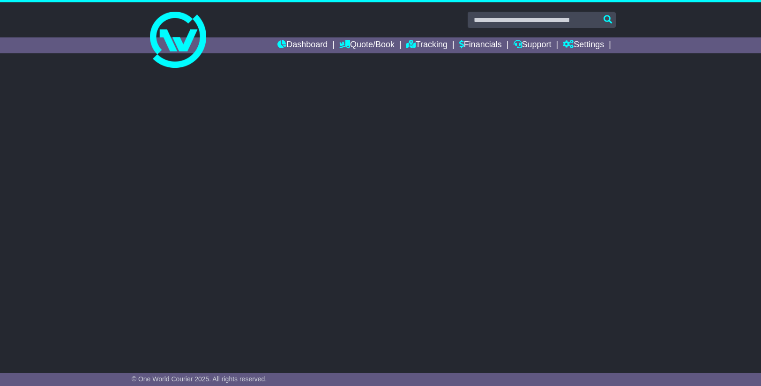
click at [357, 46] on link "Quote/Book" at bounding box center [366, 45] width 55 height 16
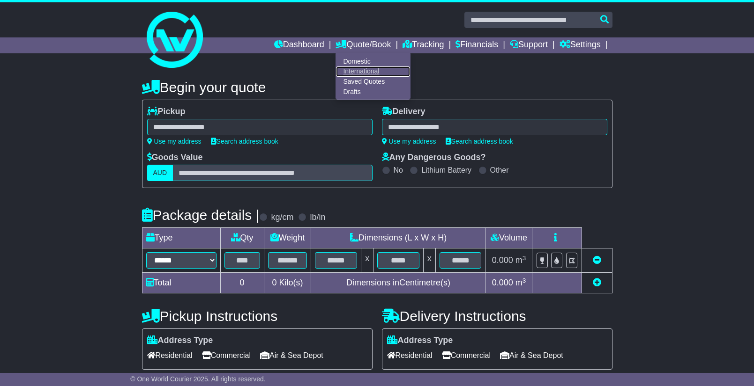
click at [355, 69] on link "International" at bounding box center [373, 72] width 74 height 10
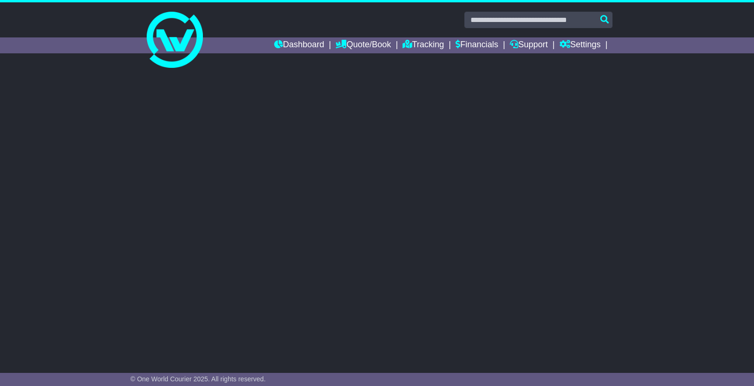
select select "**"
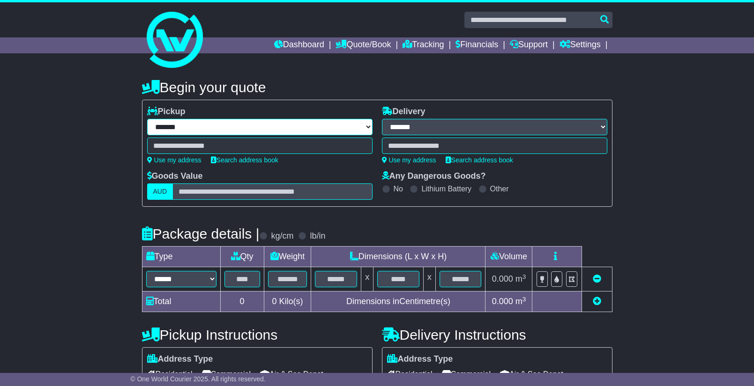
click at [293, 131] on select "**********" at bounding box center [259, 127] width 225 height 16
select select "**"
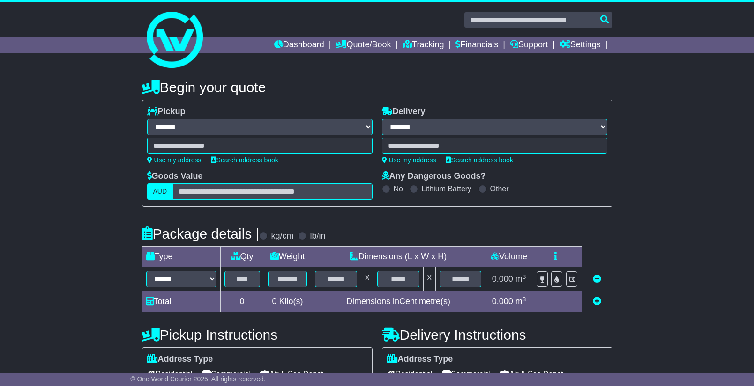
click at [147, 119] on select "**********" at bounding box center [259, 127] width 225 height 16
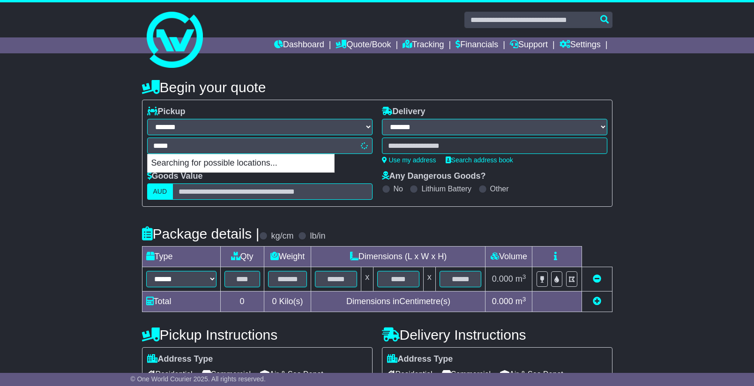
type input "******"
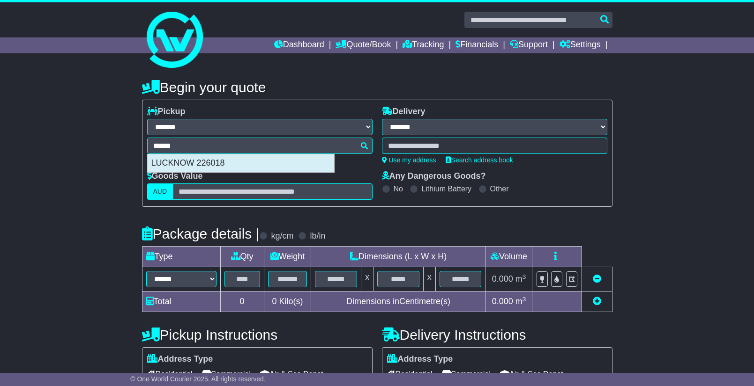
click at [296, 157] on div "LUCKNOW 226018" at bounding box center [241, 164] width 186 height 18
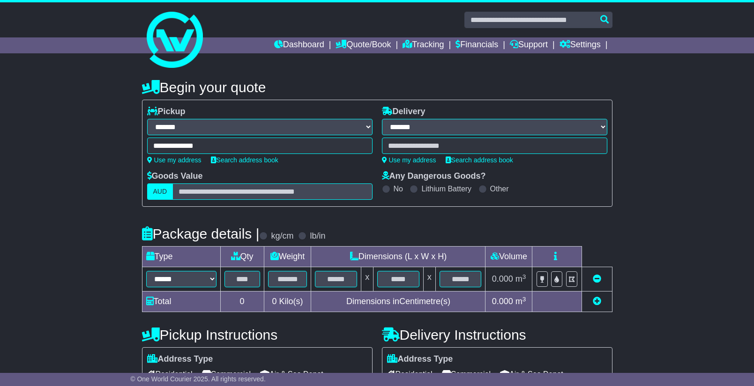
type input "**********"
click at [394, 162] on link "Use my address" at bounding box center [409, 159] width 54 height 7
type input "**********"
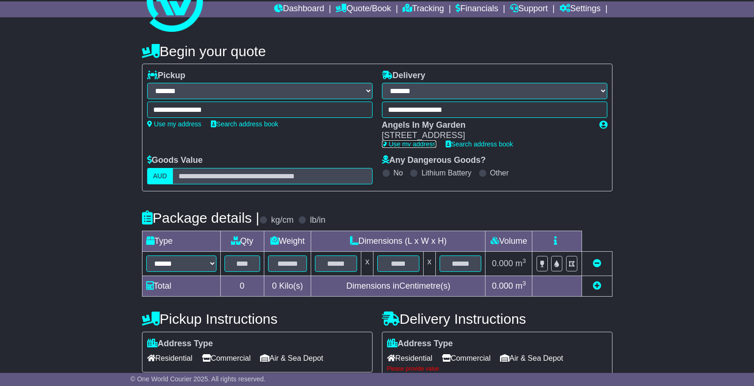
scroll to position [47, 0]
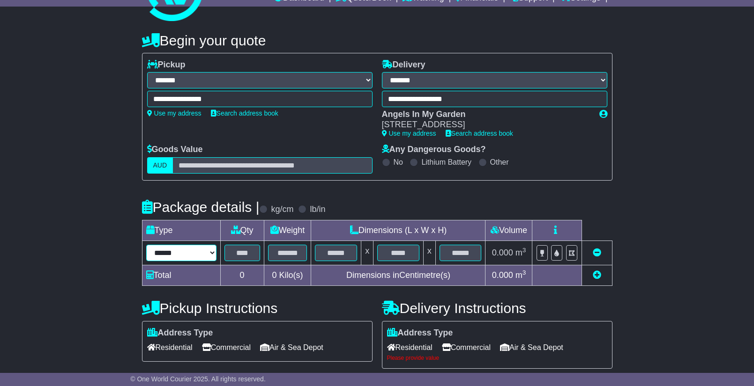
click at [176, 259] on select "****** ****** *** ******** ***** **** **** ****** *** *******" at bounding box center [181, 253] width 70 height 16
select select "*****"
click at [146, 245] on select "****** ****** *** ******** ***** **** **** ****** *** *******" at bounding box center [181, 253] width 70 height 16
click at [239, 251] on input "text" at bounding box center [242, 253] width 36 height 16
type input "*"
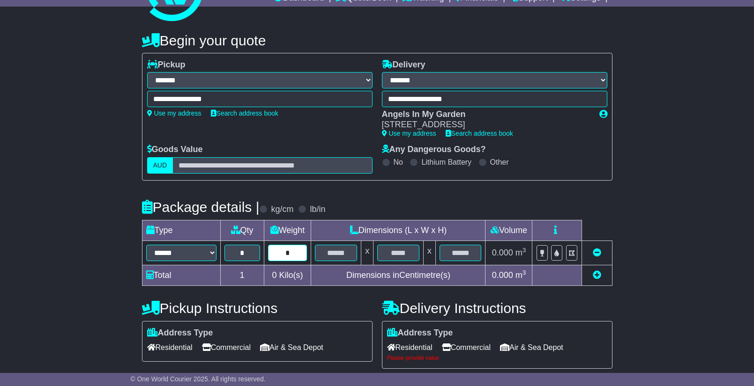
type input "*"
type input "**"
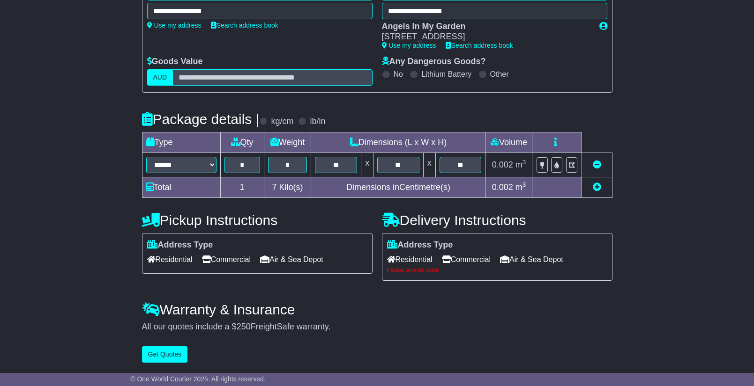
click at [185, 263] on span "Residential" at bounding box center [169, 259] width 45 height 15
click at [392, 261] on icon at bounding box center [391, 259] width 8 height 7
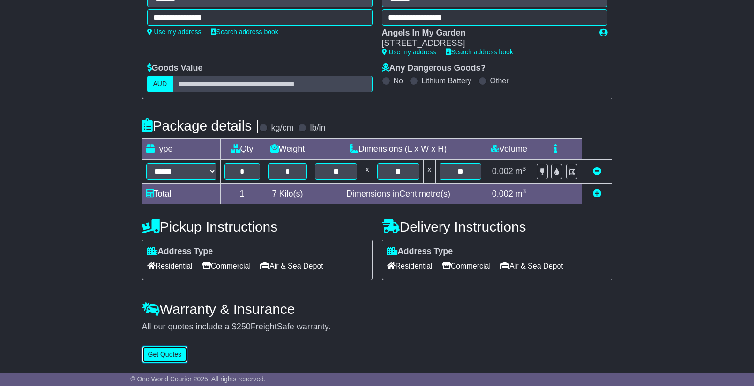
click at [152, 358] on button "Get Quotes" at bounding box center [165, 355] width 46 height 16
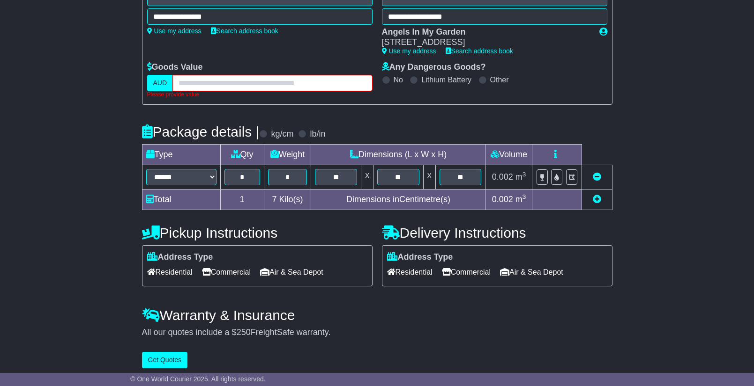
click at [261, 85] on input "text" at bounding box center [272, 83] width 200 height 16
type input "***"
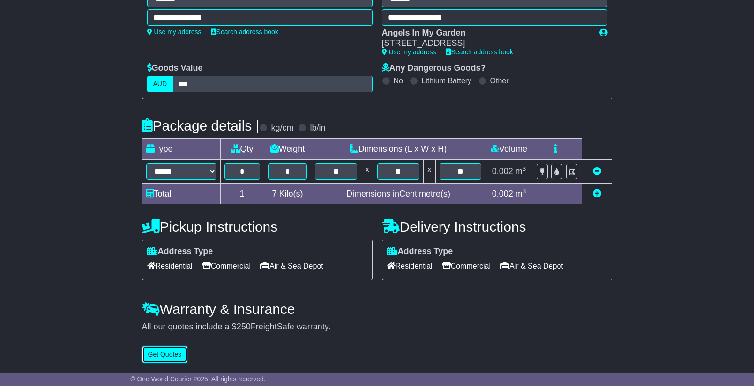
click at [172, 359] on button "Get Quotes" at bounding box center [165, 355] width 46 height 16
